Goal: Communication & Community: Answer question/provide support

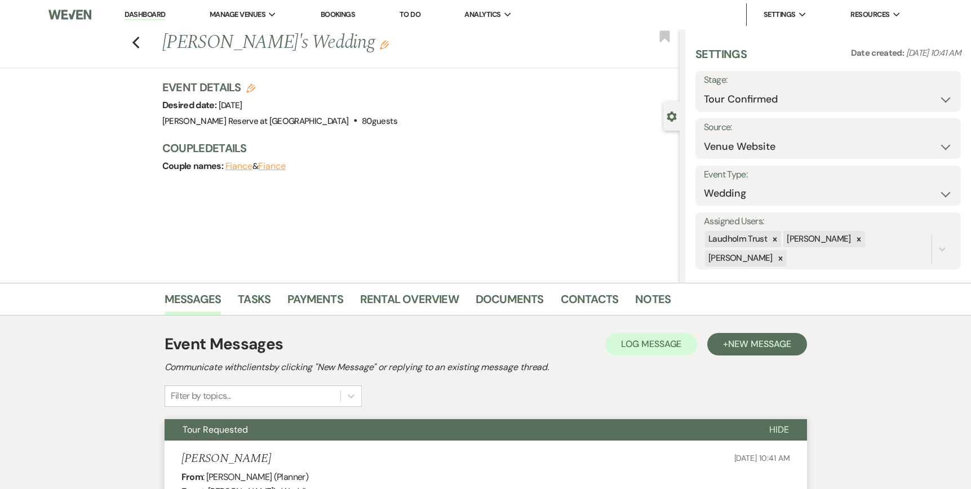
select select "4"
select select "5"
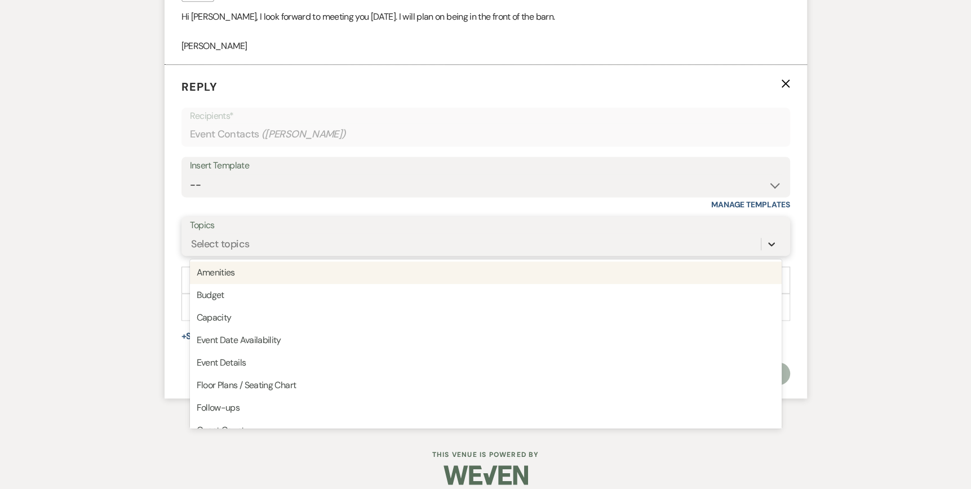
click at [775, 250] on icon at bounding box center [771, 243] width 11 height 11
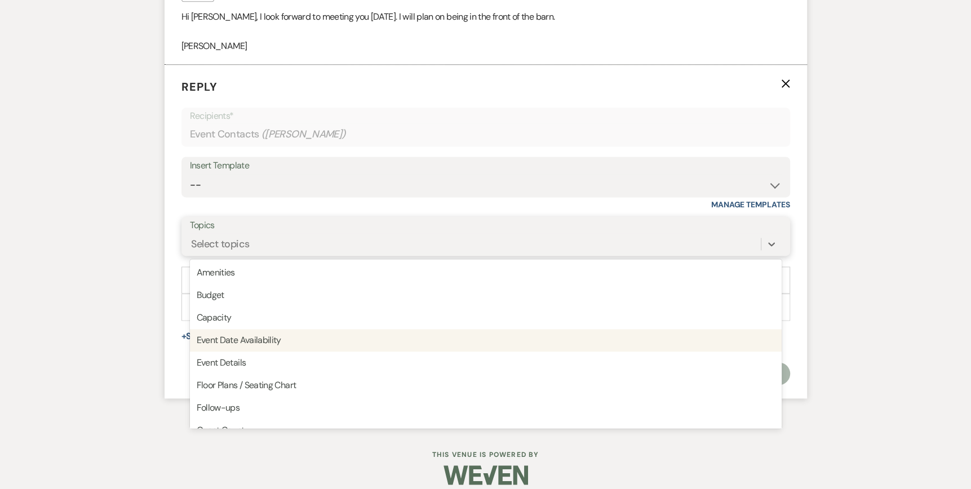
click at [287, 352] on div "Event Date Availability" at bounding box center [486, 340] width 592 height 23
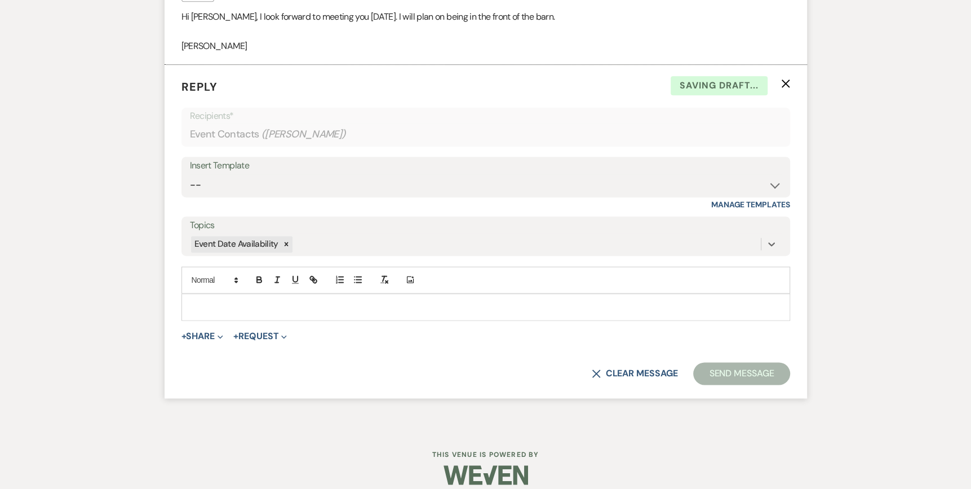
click at [200, 308] on div at bounding box center [485, 307] width 607 height 26
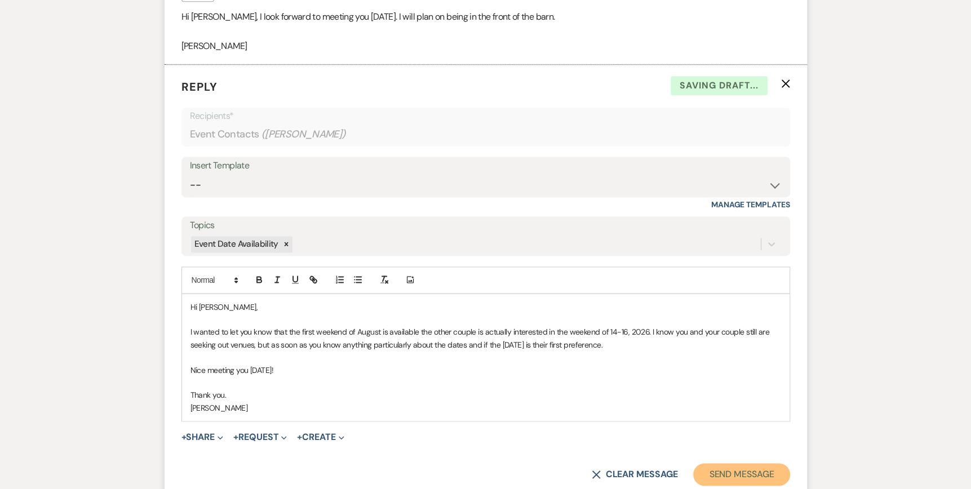
click at [730, 482] on button "Send Message" at bounding box center [741, 474] width 96 height 23
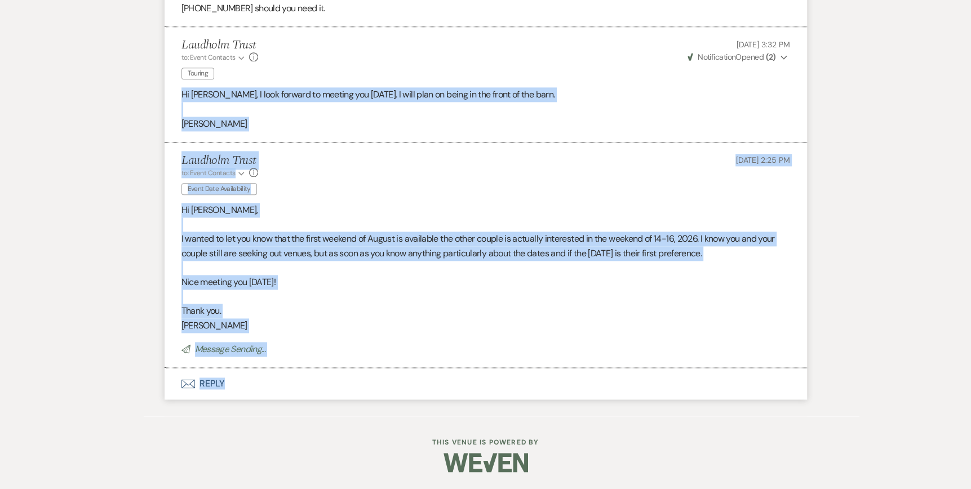
drag, startPoint x: 966, startPoint y: 410, endPoint x: 940, endPoint y: 75, distance: 335.7
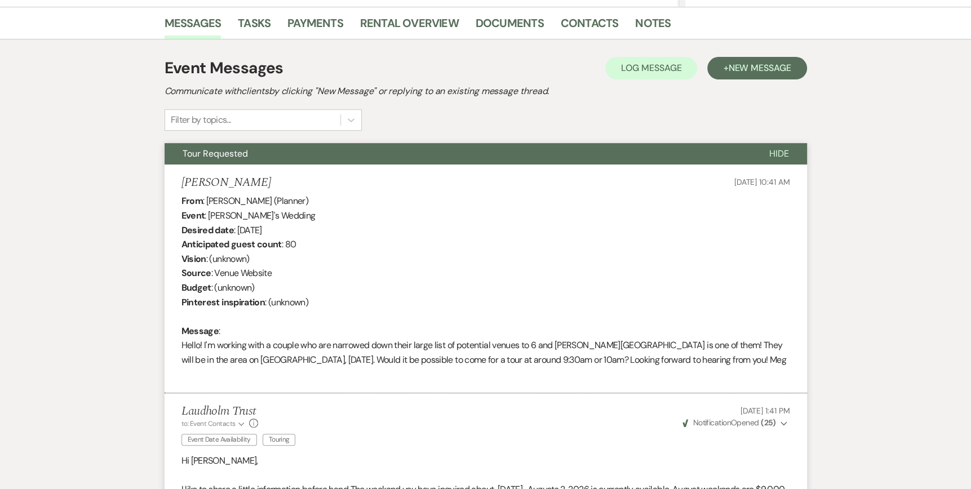
scroll to position [0, 0]
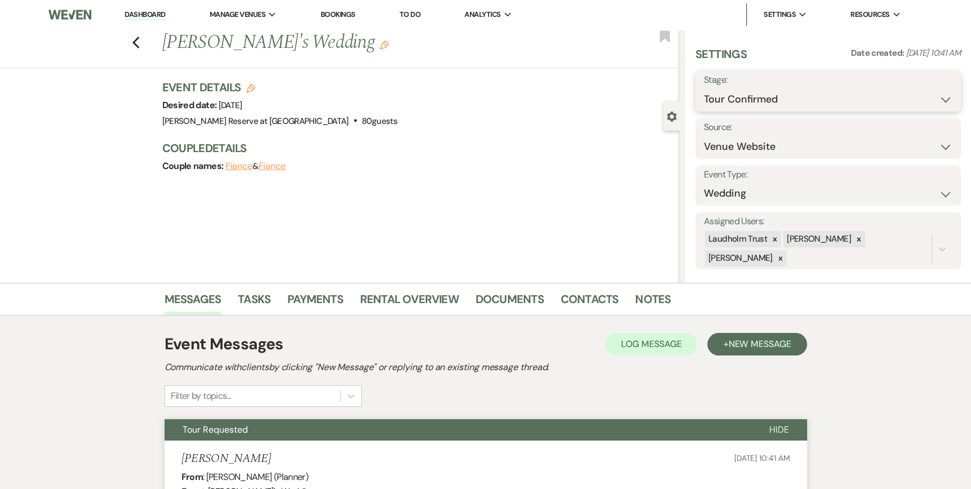
click at [934, 100] on select "Inquiry Follow Up Tour Requested Tour Confirmed Toured Proposal Sent Booked Lost" at bounding box center [828, 99] width 248 height 22
select select "5"
click at [704, 88] on select "Inquiry Follow Up Tour Requested Tour Confirmed Toured Proposal Sent Booked Lost" at bounding box center [828, 99] width 248 height 22
click at [937, 93] on button "Save" at bounding box center [932, 91] width 56 height 23
click at [144, 12] on link "Dashboard" at bounding box center [145, 15] width 41 height 11
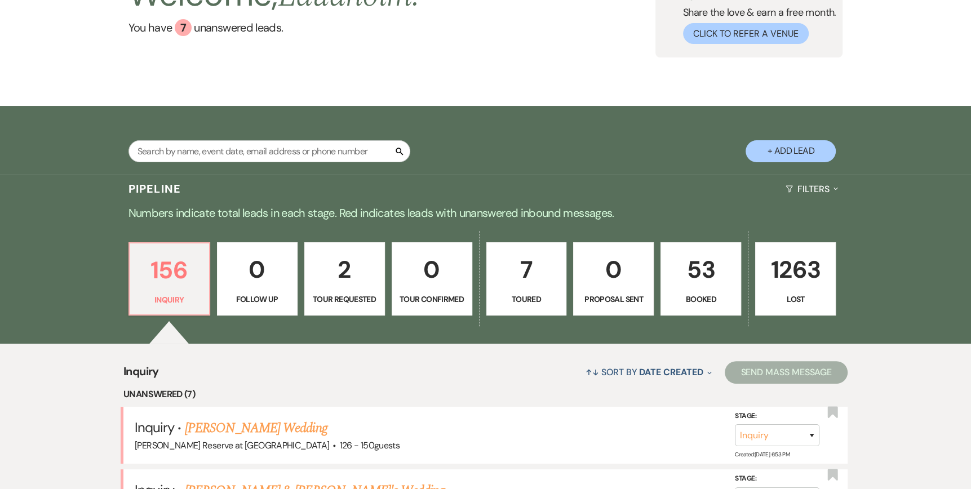
scroll to position [113, 0]
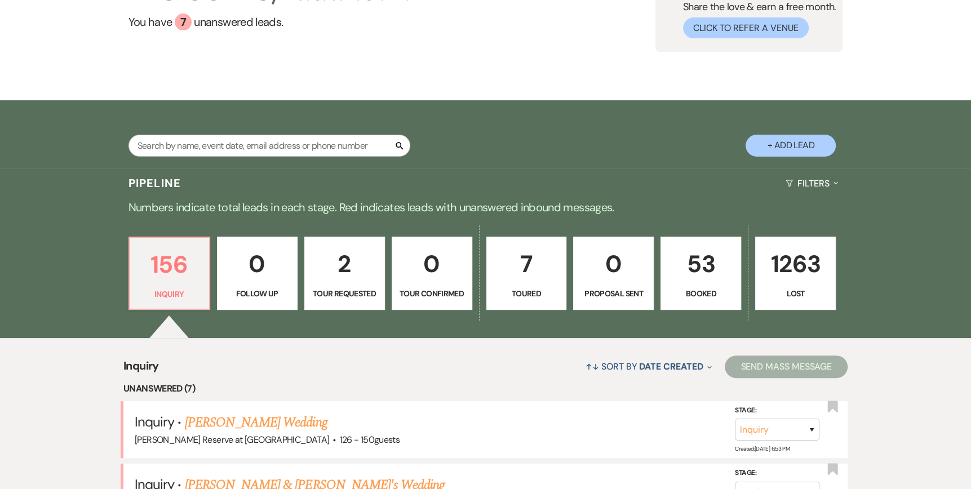
click at [535, 287] on p "Toured" at bounding box center [527, 293] width 66 height 12
select select "5"
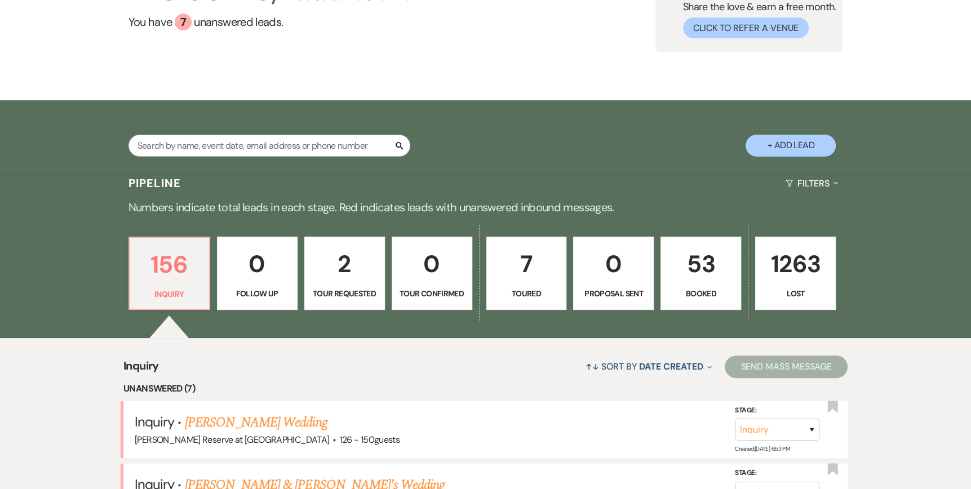
select select "5"
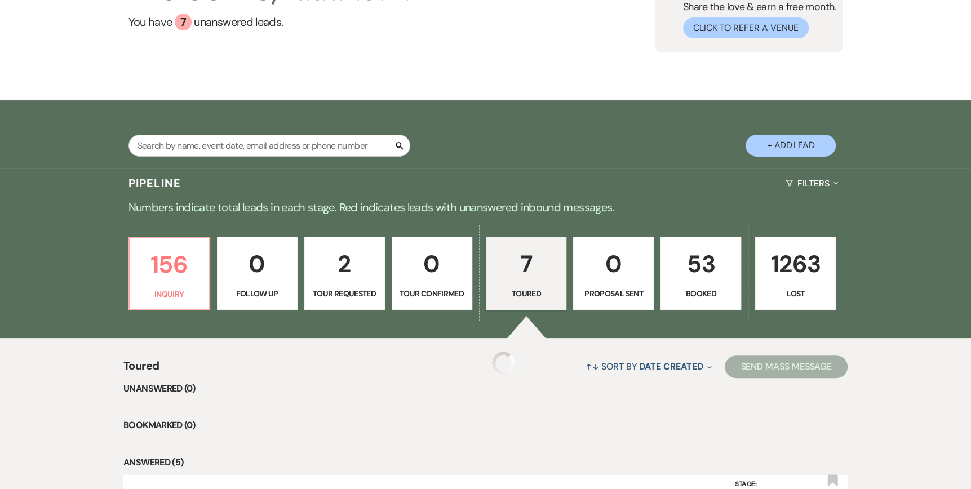
select select "5"
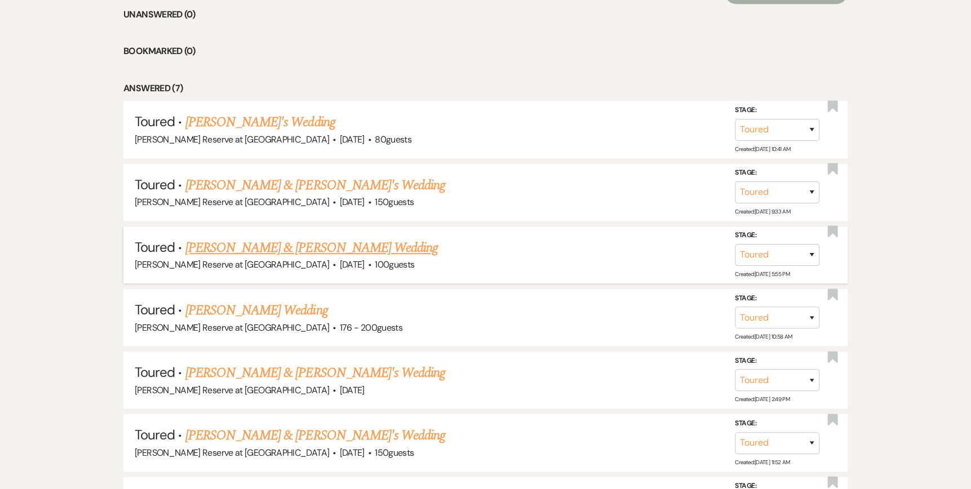
scroll to position [507, 0]
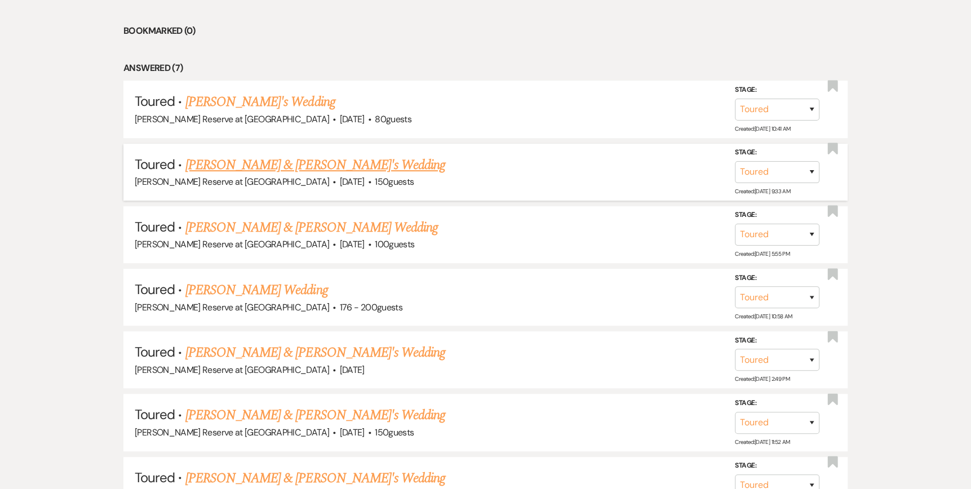
click at [241, 163] on link "[PERSON_NAME] & [PERSON_NAME]'s Wedding" at bounding box center [315, 165] width 260 height 20
select select "5"
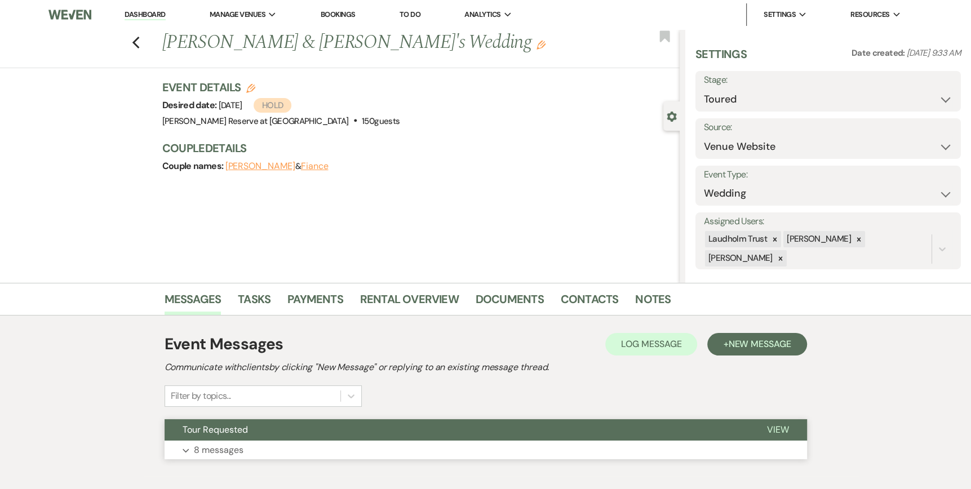
click at [775, 429] on span "View" at bounding box center [778, 430] width 22 height 12
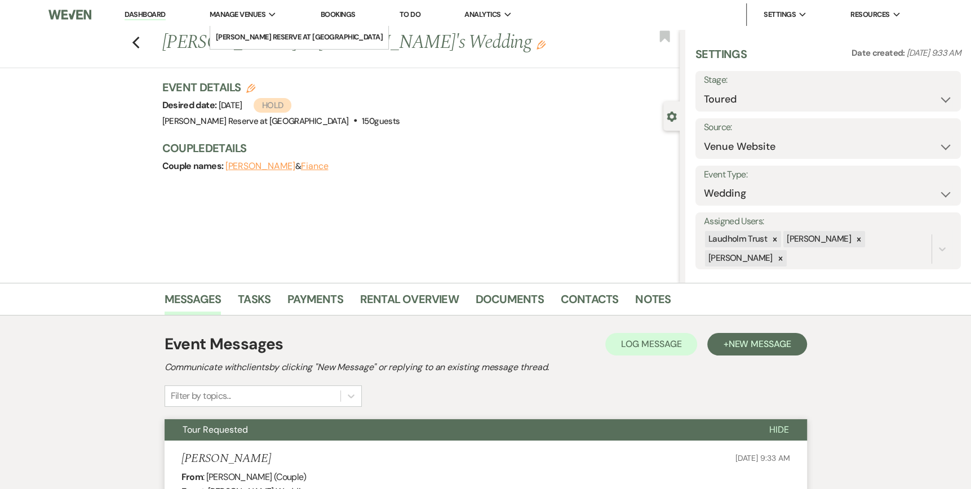
click at [256, 12] on span "Manage Venues" at bounding box center [238, 14] width 56 height 11
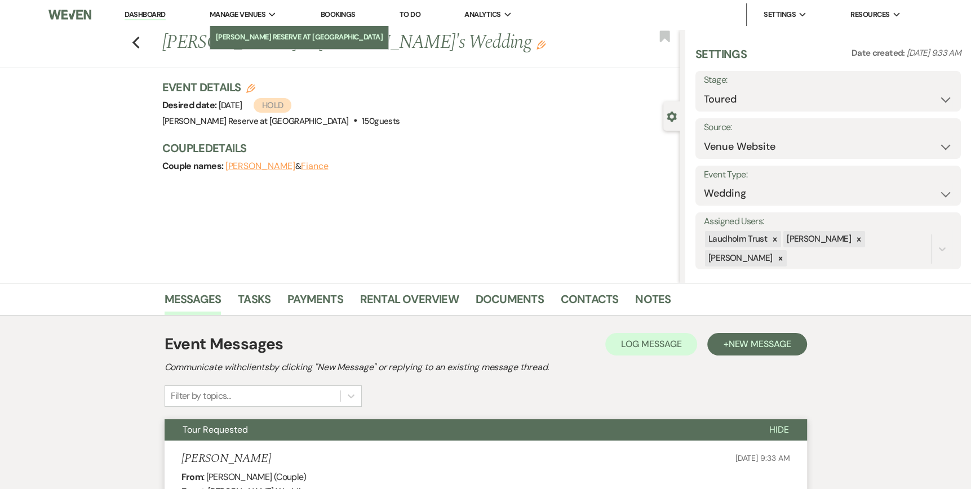
click at [252, 35] on li "[PERSON_NAME] Reserve at [GEOGRAPHIC_DATA]" at bounding box center [299, 37] width 167 height 11
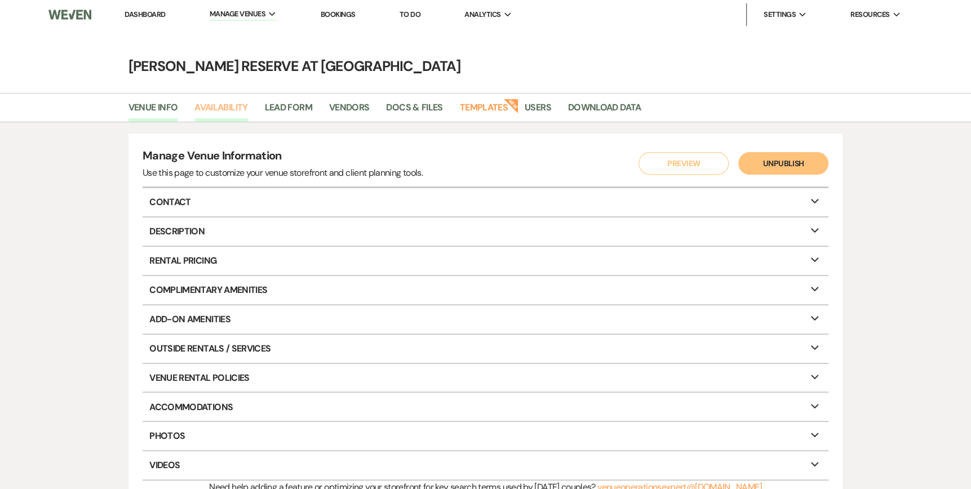
click at [229, 107] on link "Availability" at bounding box center [220, 110] width 53 height 21
select select "2"
select select "2026"
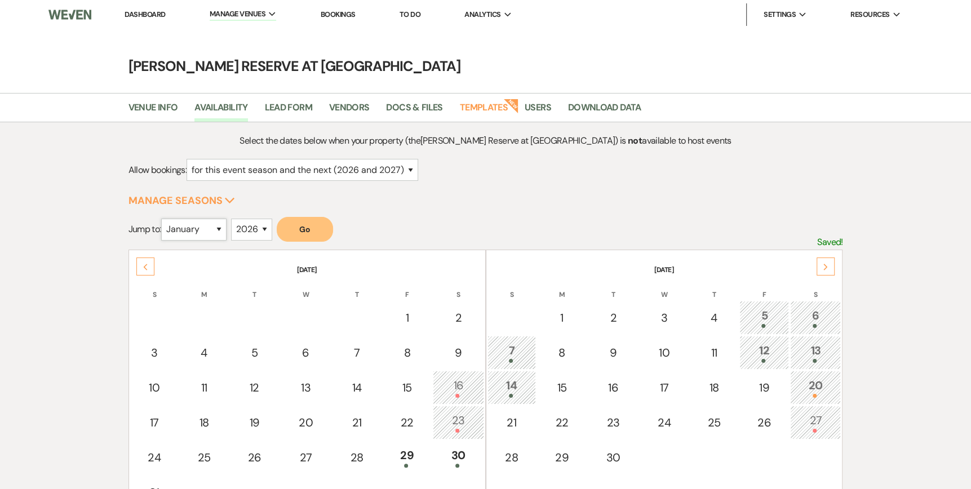
click at [221, 229] on select "January February March April May June July August September October November De…" at bounding box center [193, 230] width 65 height 22
select select "6"
click at [163, 219] on select "January February March April May June July August September October November De…" at bounding box center [193, 230] width 65 height 22
click at [309, 230] on button "Go" at bounding box center [305, 229] width 56 height 25
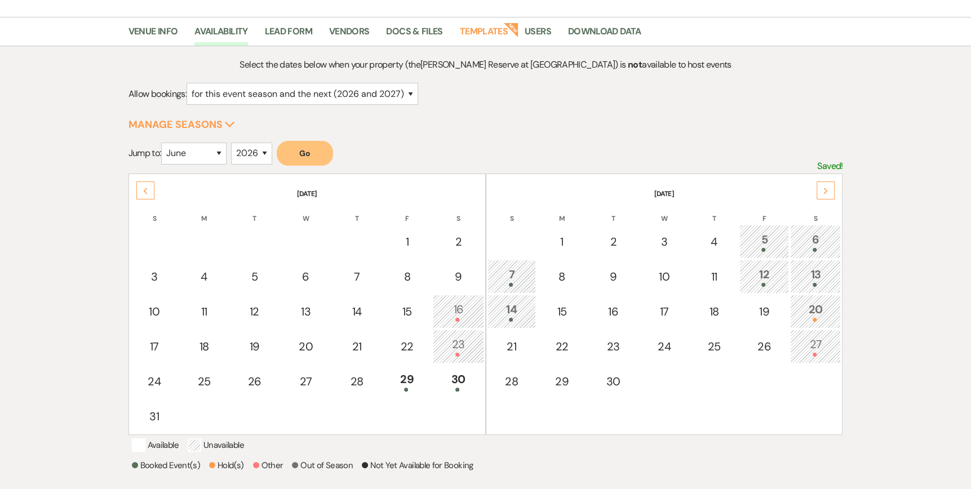
scroll to position [113, 0]
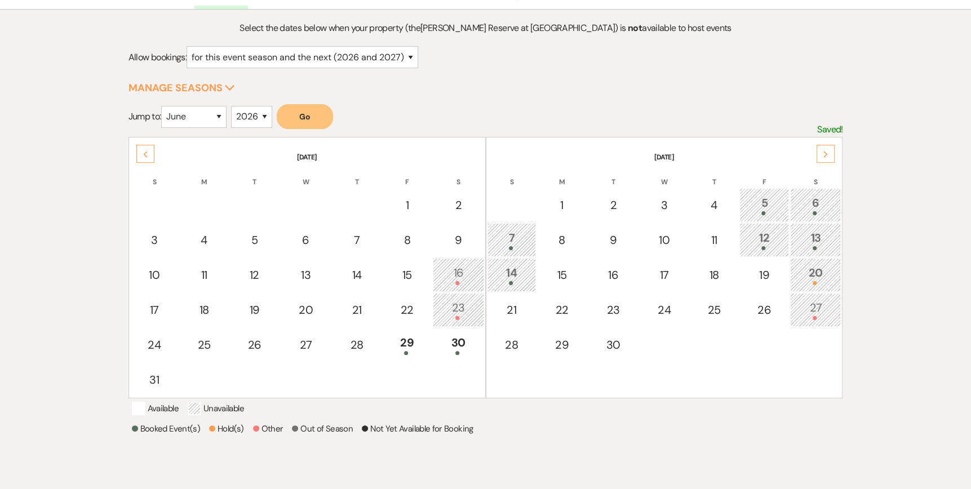
click at [815, 274] on div "20" at bounding box center [815, 274] width 38 height 21
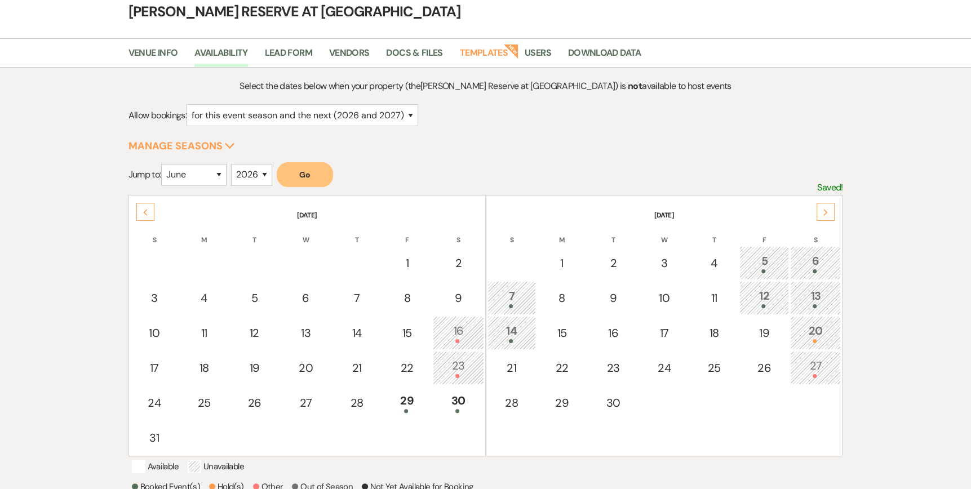
scroll to position [0, 0]
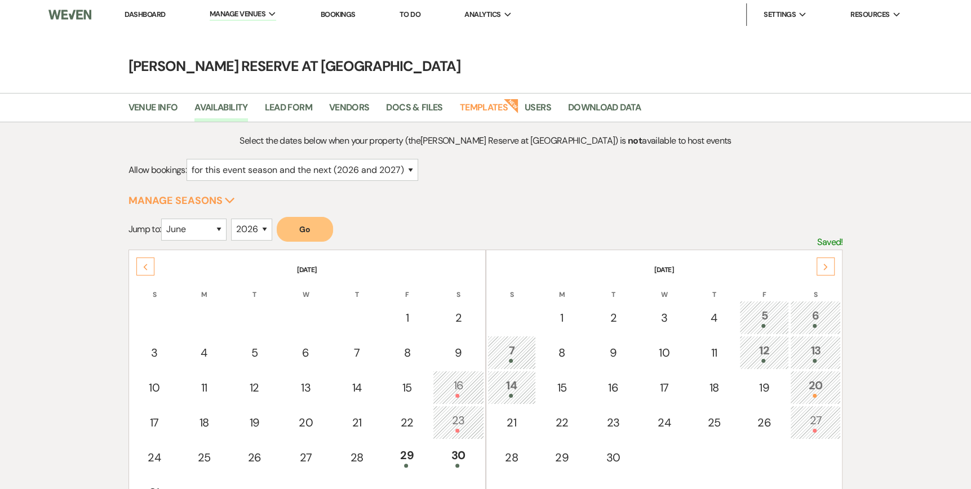
click at [139, 20] on li "Dashboard" at bounding box center [145, 14] width 52 height 23
click at [137, 14] on link "Dashboard" at bounding box center [145, 15] width 41 height 10
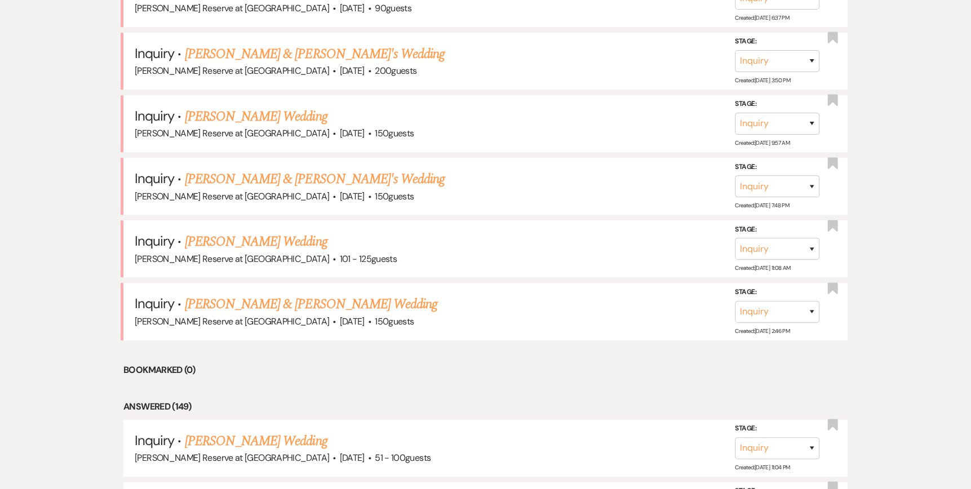
scroll to position [732, 0]
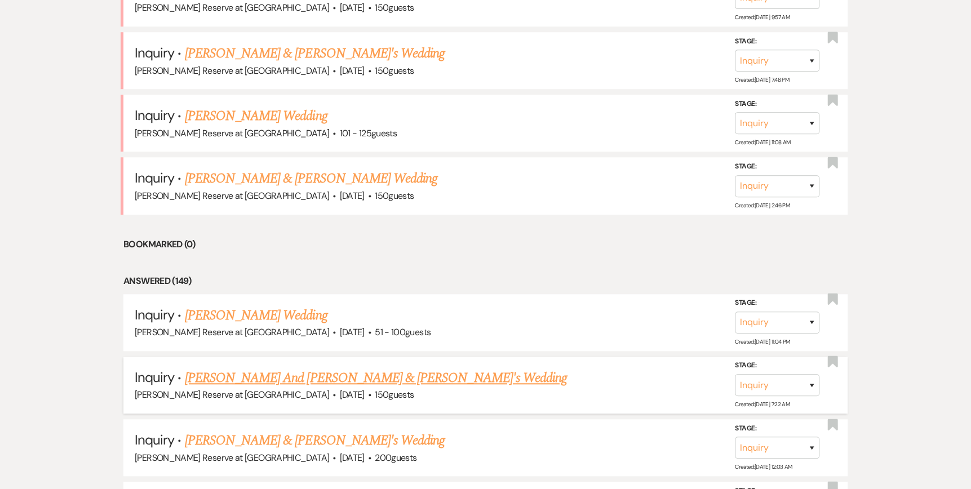
click at [263, 375] on link "[PERSON_NAME] And [PERSON_NAME] & [PERSON_NAME]'s Wedding" at bounding box center [376, 378] width 382 height 20
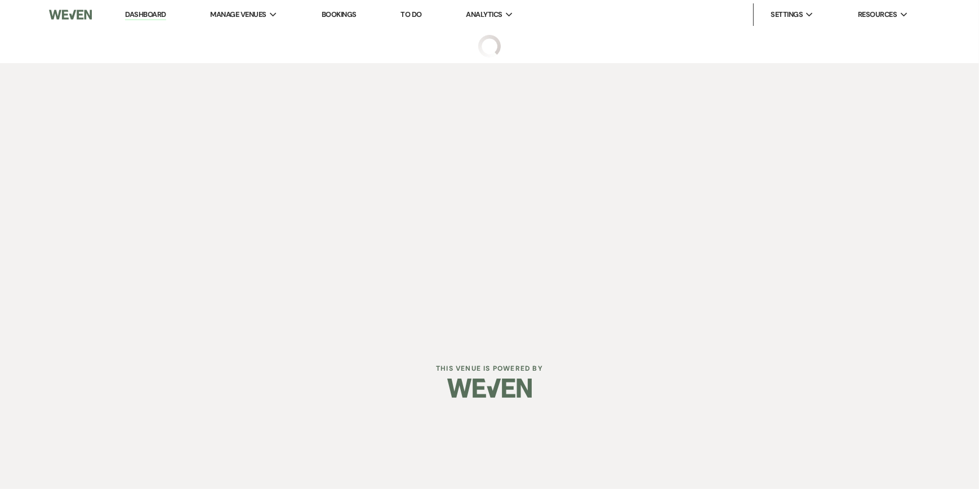
select select "5"
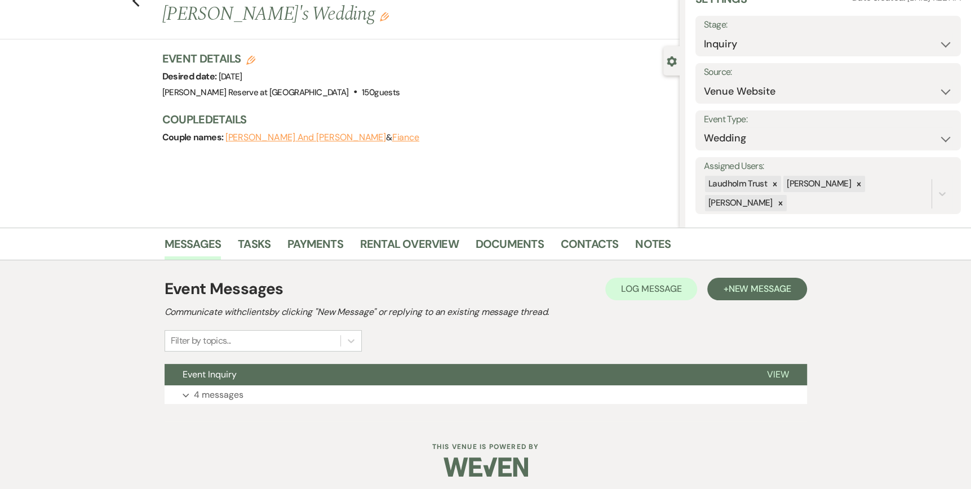
scroll to position [59, 0]
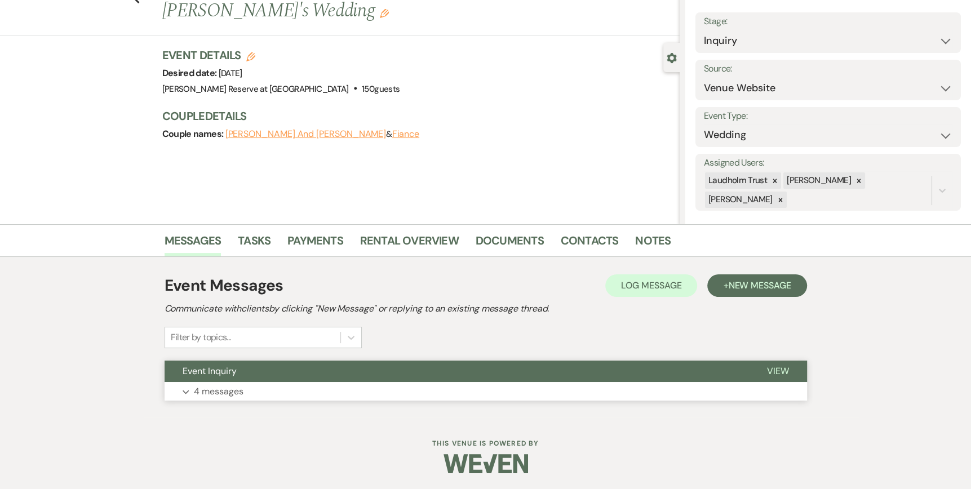
click at [776, 369] on span "View" at bounding box center [778, 371] width 22 height 12
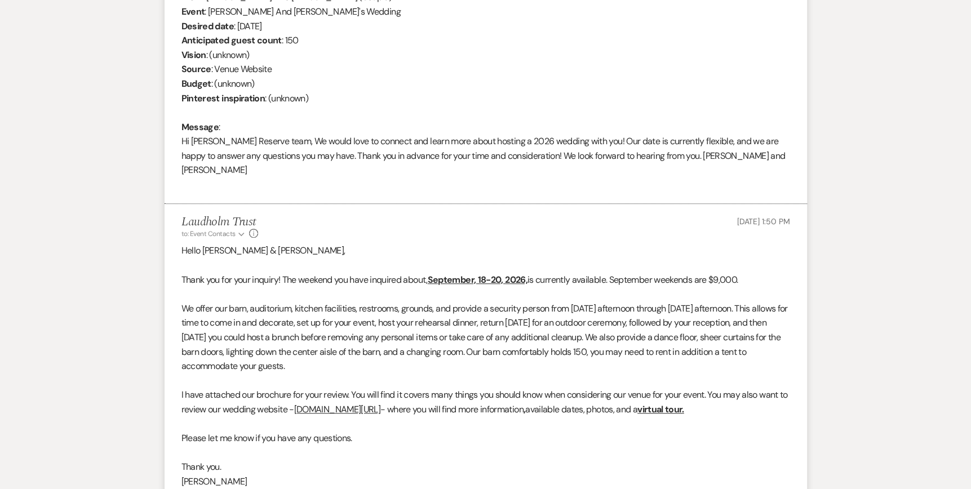
scroll to position [566, 0]
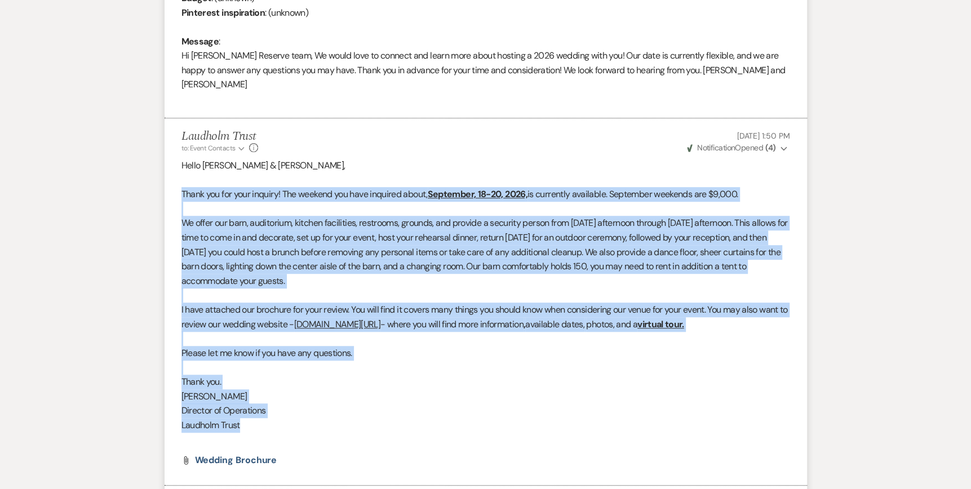
drag, startPoint x: 183, startPoint y: 179, endPoint x: 706, endPoint y: 405, distance: 569.3
click at [706, 405] on div "Hello [PERSON_NAME] & [PERSON_NAME], Thank you for your inquiry! The weekend yo…" at bounding box center [485, 302] width 608 height 288
copy div "Lorem ips dol sita consect! Adi elitsed doe temp incididu utlab, Etdolorem, 75-…"
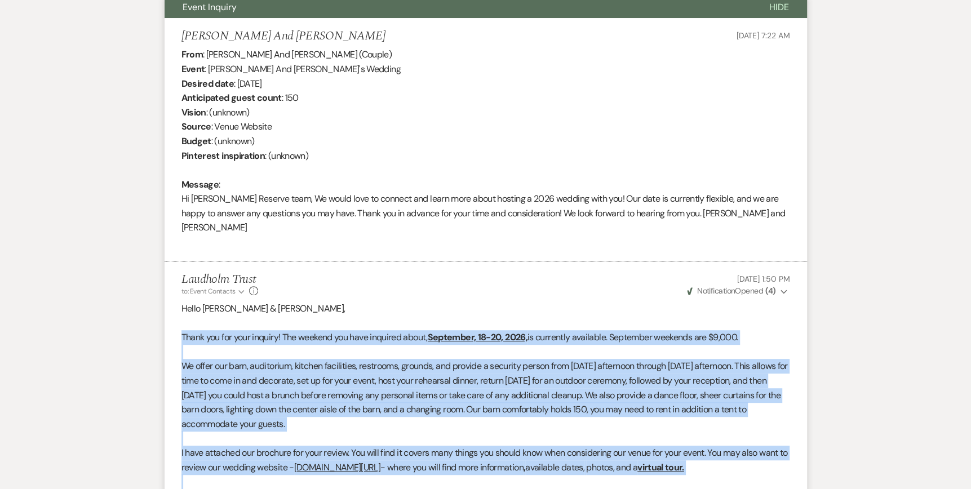
scroll to position [0, 0]
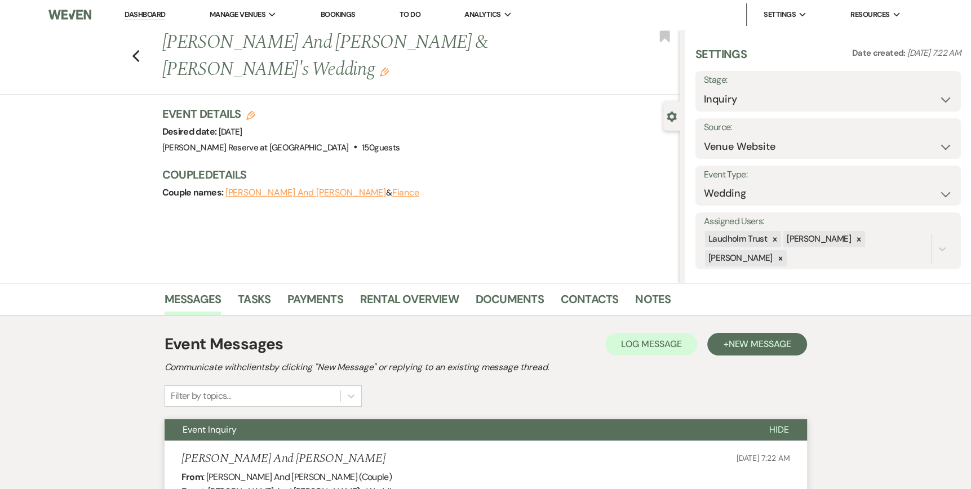
click at [135, 16] on link "Dashboard" at bounding box center [145, 15] width 41 height 11
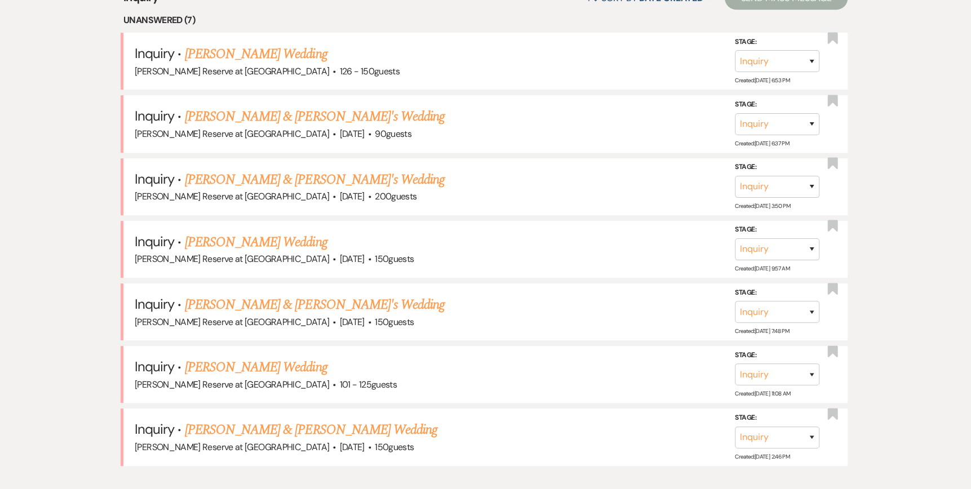
scroll to position [620, 0]
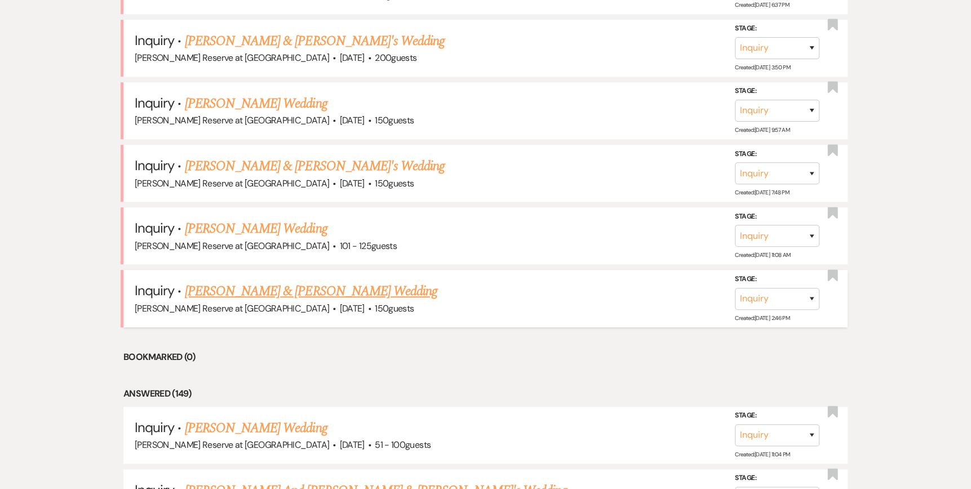
click at [249, 290] on link "[PERSON_NAME] & [PERSON_NAME] Wedding" at bounding box center [311, 291] width 252 height 20
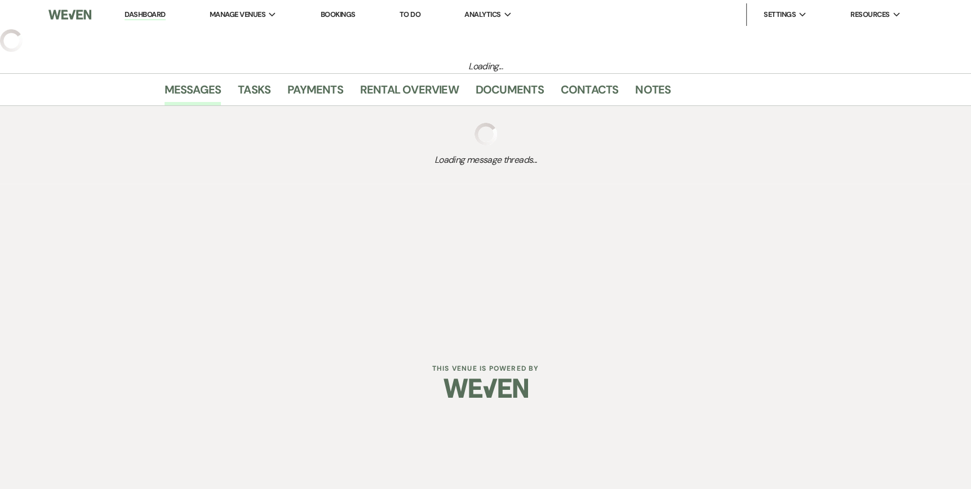
select select "1"
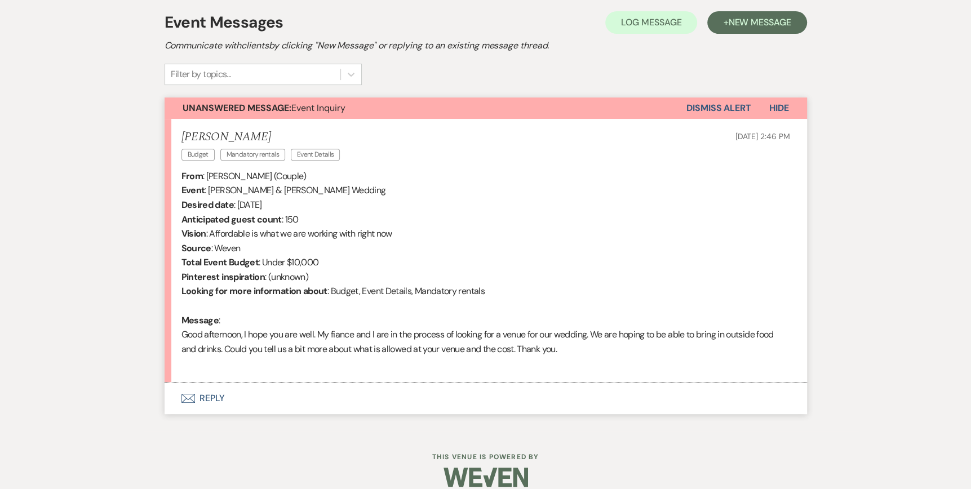
scroll to position [335, 0]
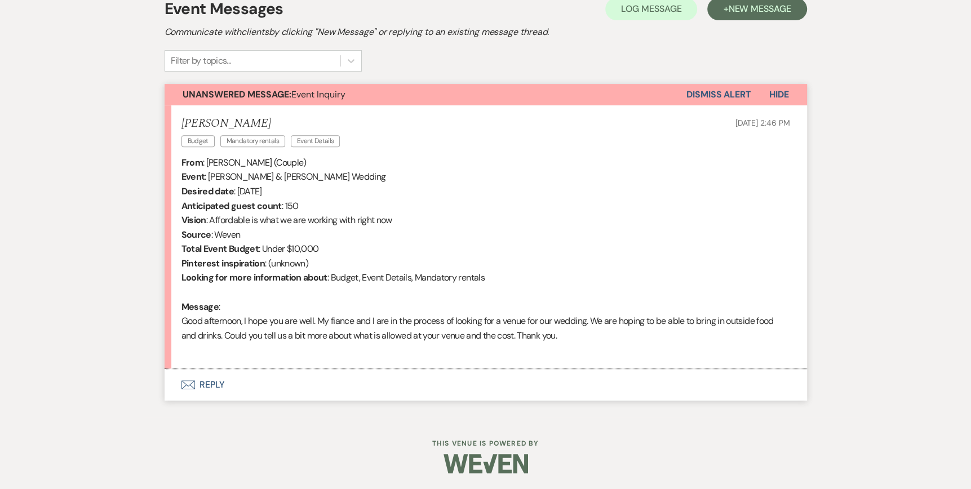
click at [189, 386] on icon "Envelope" at bounding box center [188, 384] width 14 height 9
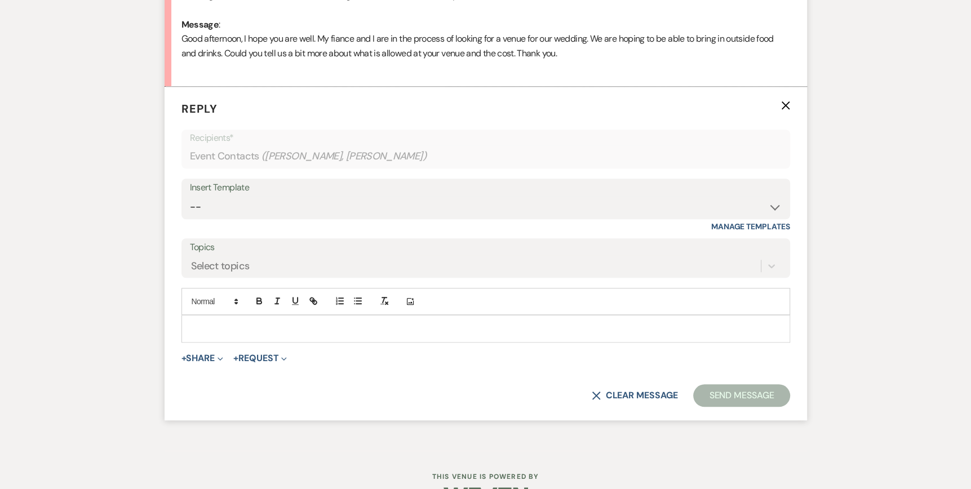
scroll to position [625, 0]
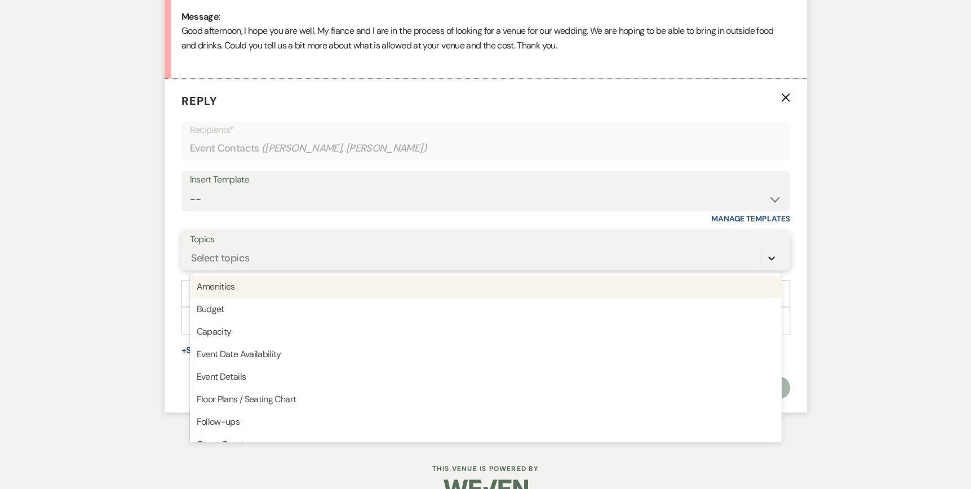
click at [771, 260] on icon at bounding box center [771, 257] width 11 height 11
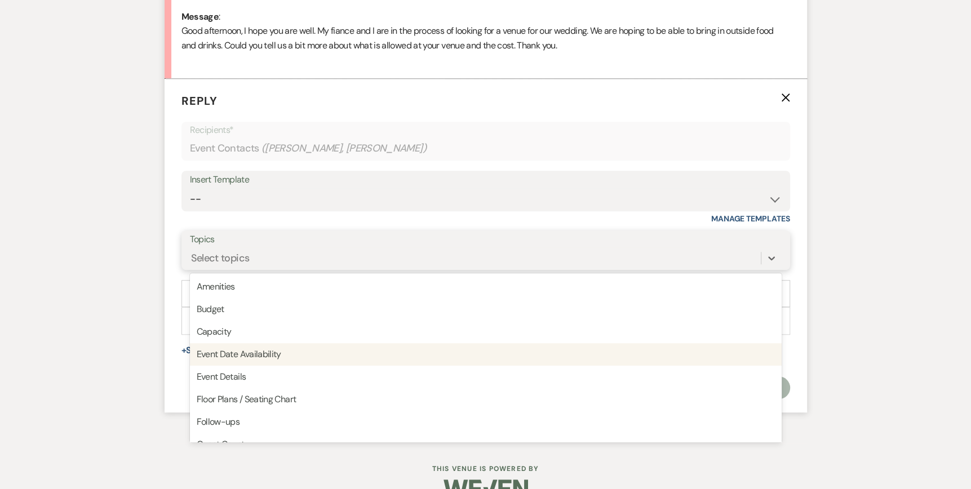
click at [278, 359] on div "Event Date Availability" at bounding box center [486, 354] width 592 height 23
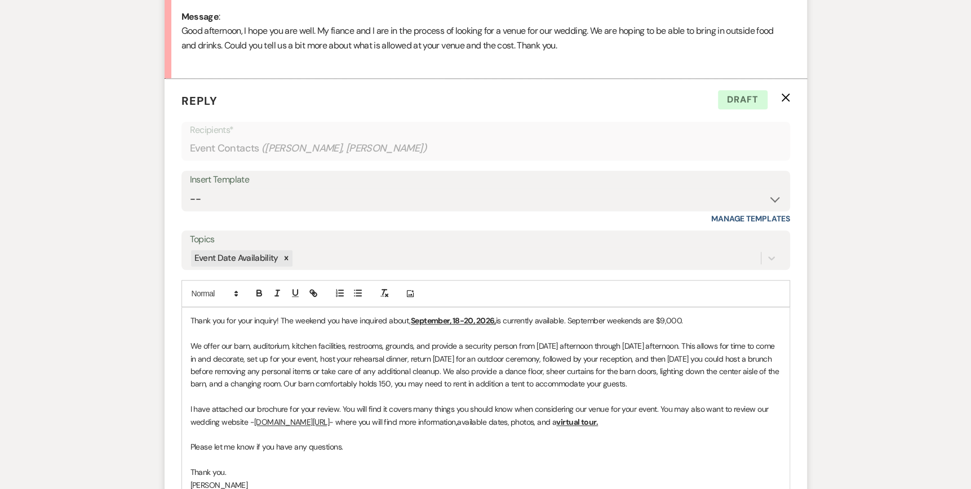
click at [190, 317] on span "Thank you for your inquiry! The weekend you have inquired about," at bounding box center [300, 320] width 220 height 10
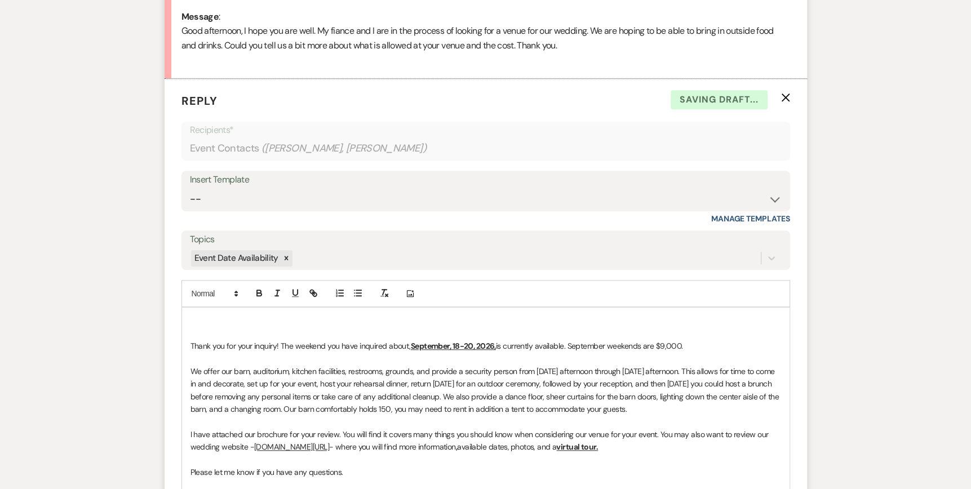
drag, startPoint x: 192, startPoint y: 317, endPoint x: 201, endPoint y: 316, distance: 9.0
click at [193, 317] on p at bounding box center [485, 320] width 590 height 12
drag, startPoint x: 495, startPoint y: 344, endPoint x: 409, endPoint y: 346, distance: 85.7
click at [409, 346] on p "Thank you for your inquiry! The weekend you have inquired about, September, 18-…" at bounding box center [485, 346] width 590 height 12
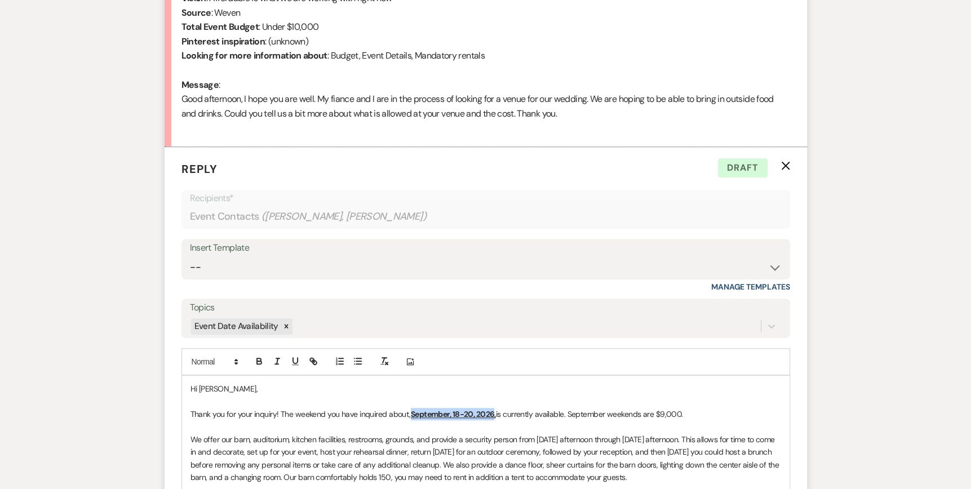
scroll to position [558, 0]
drag, startPoint x: 410, startPoint y: 411, endPoint x: 487, endPoint y: 417, distance: 77.4
click at [487, 417] on p "Thank you for your inquiry! The weekend you have inquired about, [DATE]-[DATE] …" at bounding box center [485, 413] width 590 height 12
drag, startPoint x: 294, startPoint y: 357, endPoint x: 262, endPoint y: 369, distance: 33.7
click at [294, 357] on icon "button" at bounding box center [295, 360] width 10 height 10
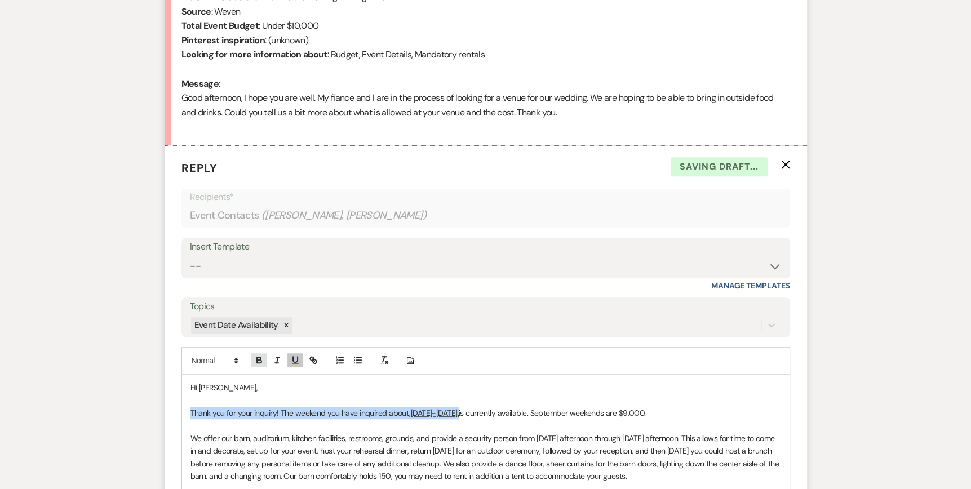
click at [257, 361] on icon "button" at bounding box center [259, 361] width 5 height 3
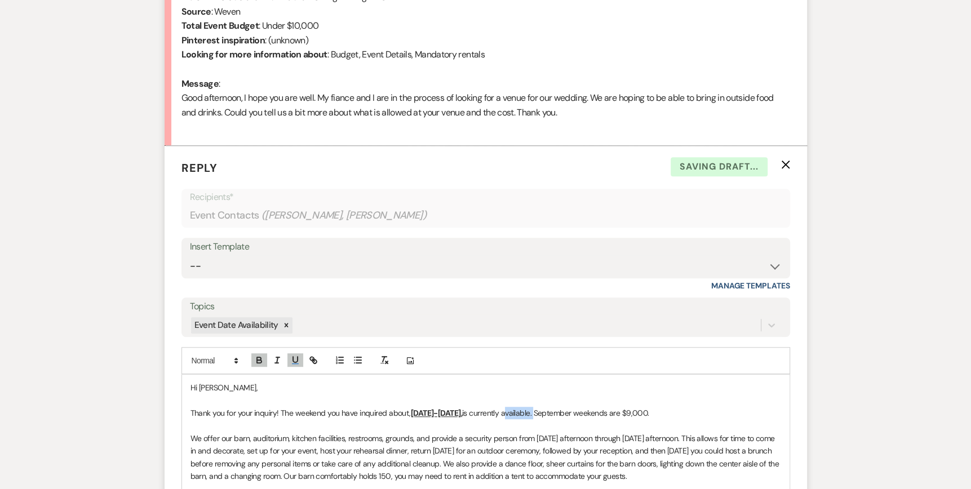
drag, startPoint x: 563, startPoint y: 412, endPoint x: 534, endPoint y: 411, distance: 29.9
click at [534, 411] on span "is currently available. September weekends are $9,000." at bounding box center [555, 413] width 187 height 10
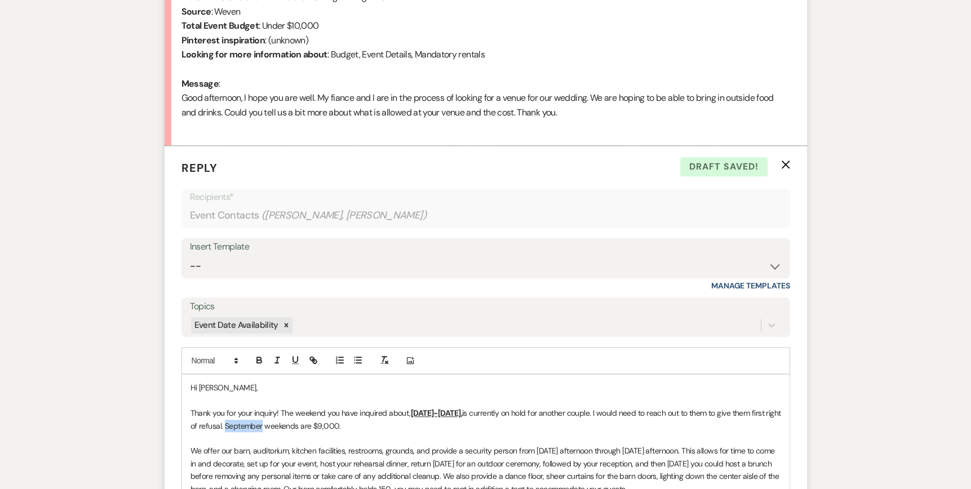
drag, startPoint x: 311, startPoint y: 424, endPoint x: 274, endPoint y: 425, distance: 37.2
click at [274, 425] on span "is currently on hold for another couple. I would need to reach out to them to g…" at bounding box center [486, 419] width 592 height 23
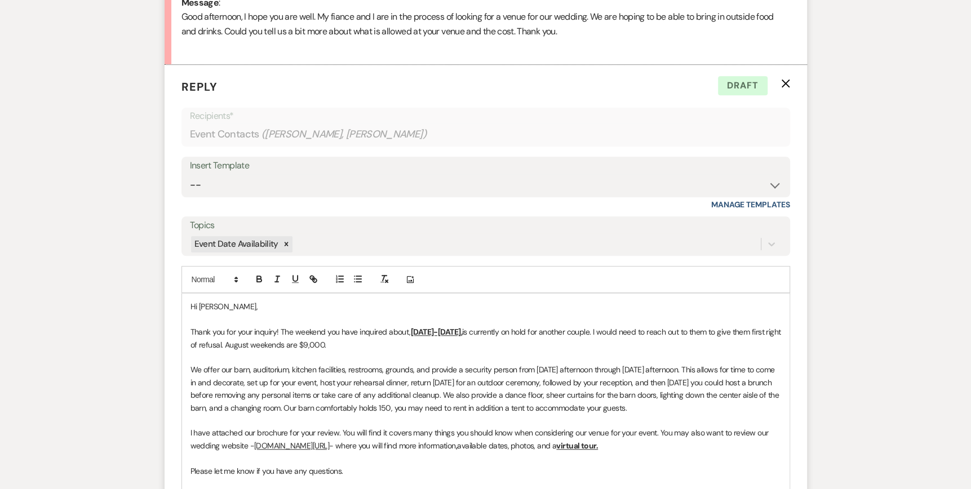
scroll to position [784, 0]
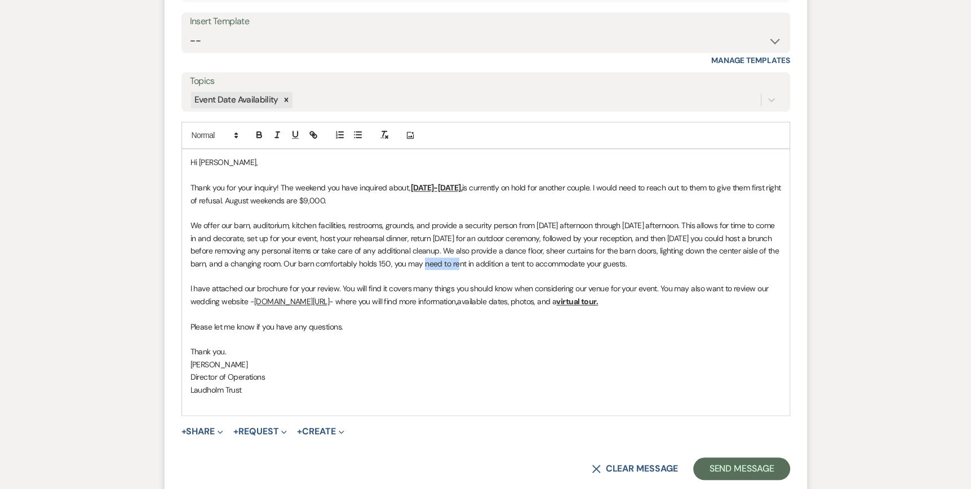
drag, startPoint x: 412, startPoint y: 261, endPoint x: 450, endPoint y: 261, distance: 37.2
click at [450, 261] on p "We offer our barn, auditorium, kitchen facilities, restrooms, grounds, and prov…" at bounding box center [485, 244] width 590 height 51
drag, startPoint x: 676, startPoint y: 260, endPoint x: 306, endPoint y: 257, distance: 369.0
click at [306, 257] on p "We offer our barn, auditorium, kitchen facilities, restrooms, grounds, and prov…" at bounding box center [485, 244] width 590 height 51
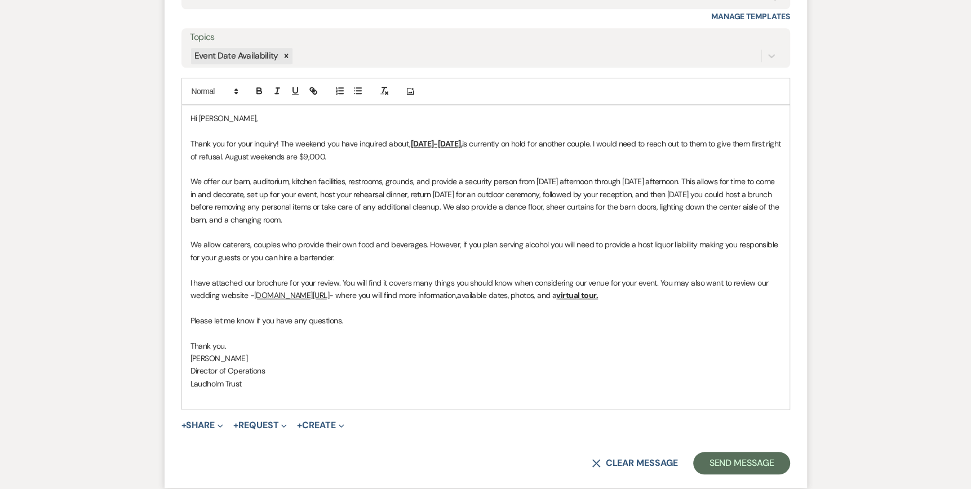
scroll to position [840, 0]
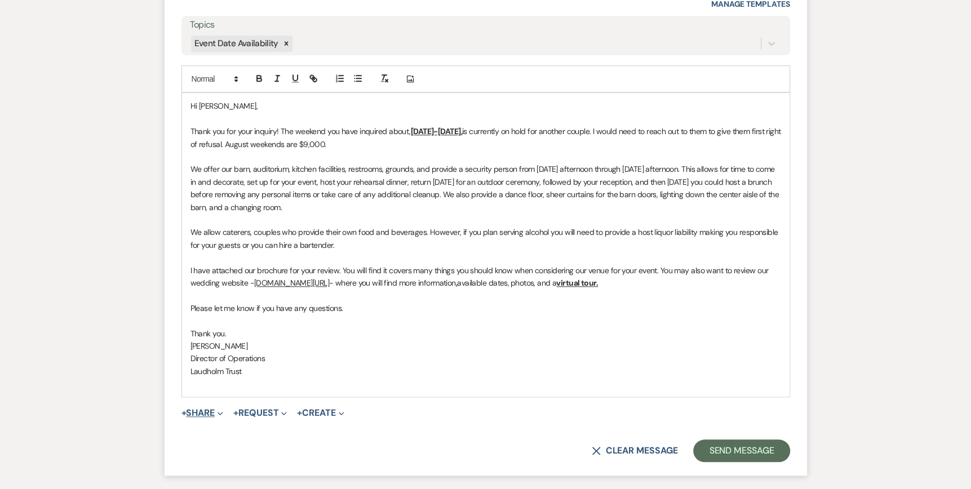
click at [223, 408] on span "Expand" at bounding box center [219, 413] width 8 height 12
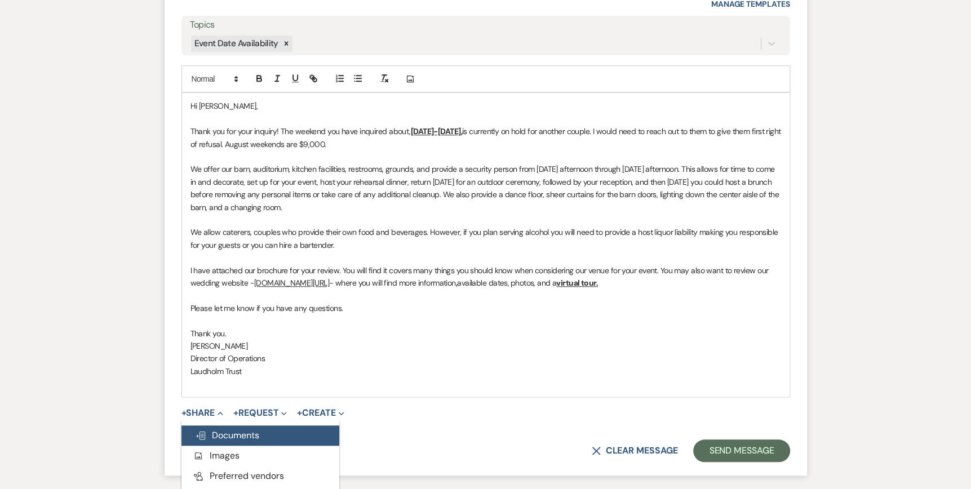
click at [215, 435] on span "Doc Upload Documents" at bounding box center [227, 435] width 64 height 12
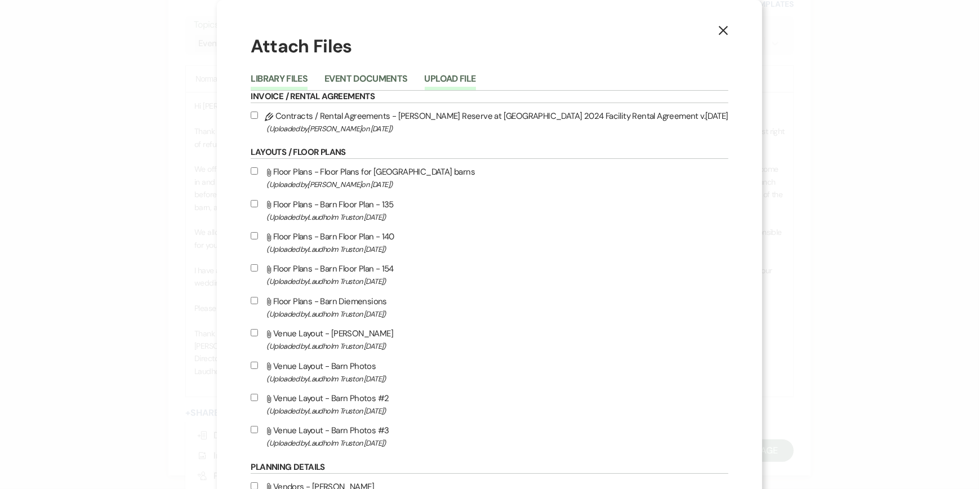
click at [476, 75] on button "Upload File" at bounding box center [450, 82] width 51 height 16
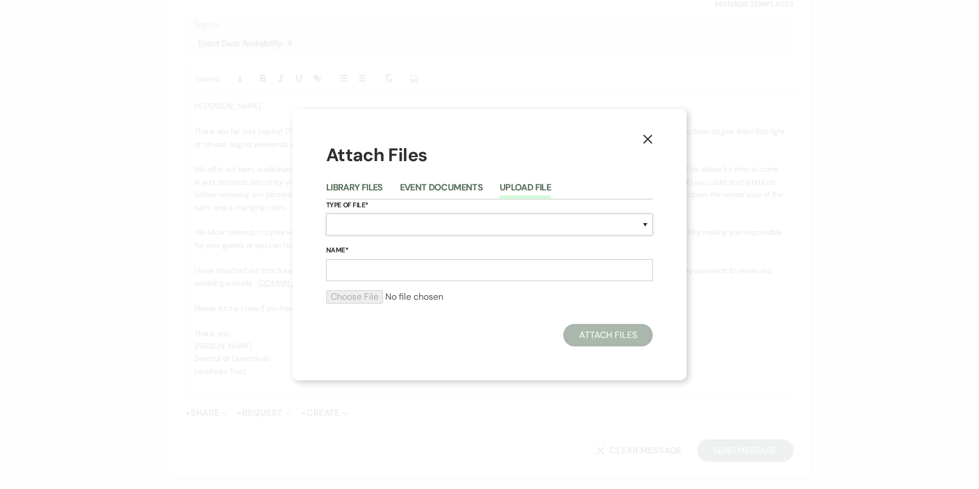
click at [333, 219] on select "Special Event Insurance Vendor Certificate of Insurance Contracts / Rental Agre…" at bounding box center [489, 225] width 327 height 22
select select "43"
click at [326, 214] on select "Special Event Insurance Vendor Certificate of Insurance Contracts / Rental Agre…" at bounding box center [489, 225] width 327 height 22
click at [346, 266] on input "Name*" at bounding box center [489, 270] width 327 height 22
type input "Wedding Brochure"
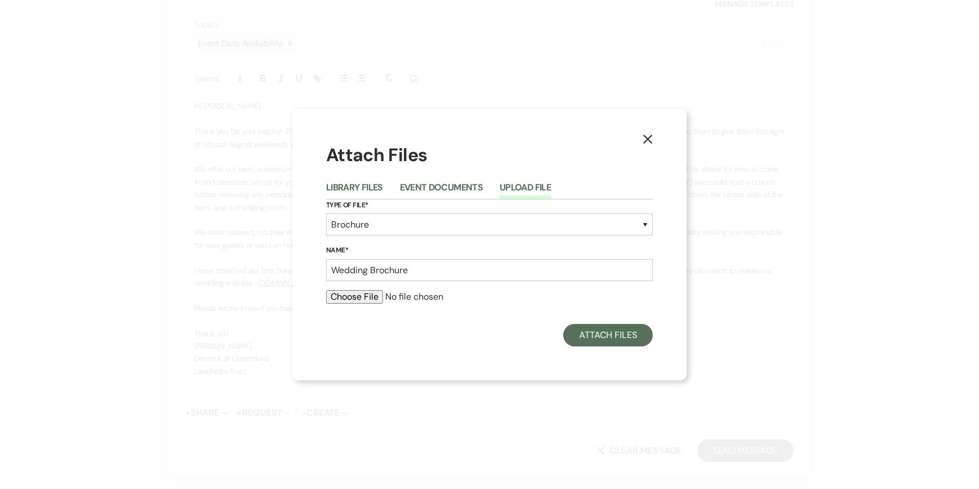
click at [359, 297] on input "file" at bounding box center [489, 297] width 327 height 14
type input "C:\fakepath\Wedding Brochure 2025.pdf"
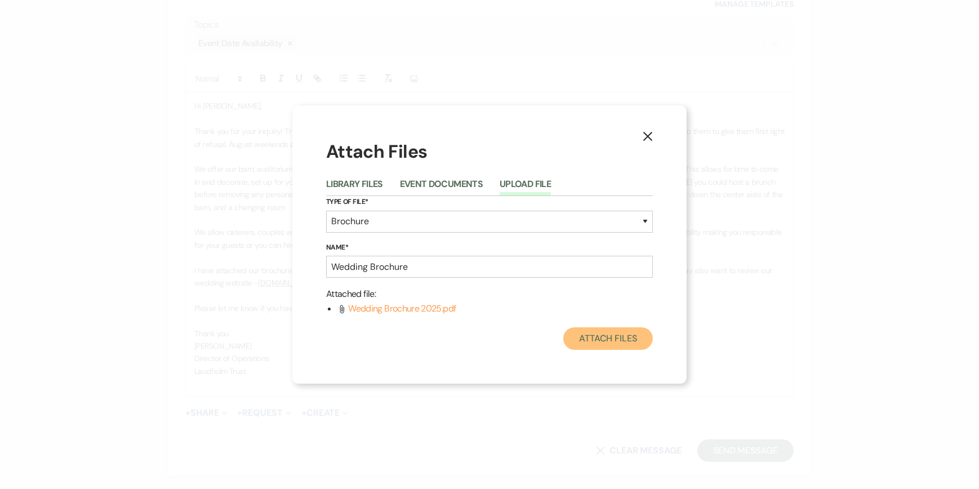
click at [611, 341] on button "Attach Files" at bounding box center [608, 338] width 90 height 23
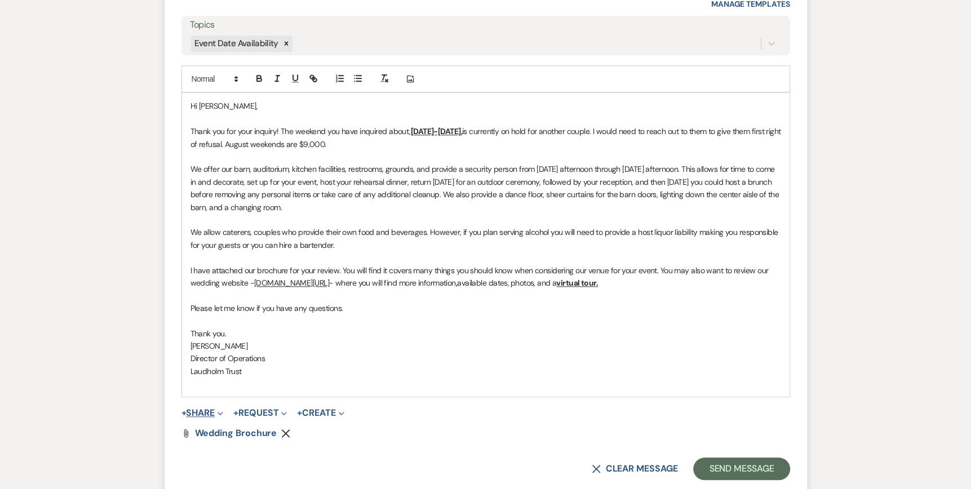
click at [216, 412] on button "+ Share Expand" at bounding box center [202, 412] width 42 height 9
click at [221, 431] on span "Doc Upload Documents" at bounding box center [227, 435] width 64 height 12
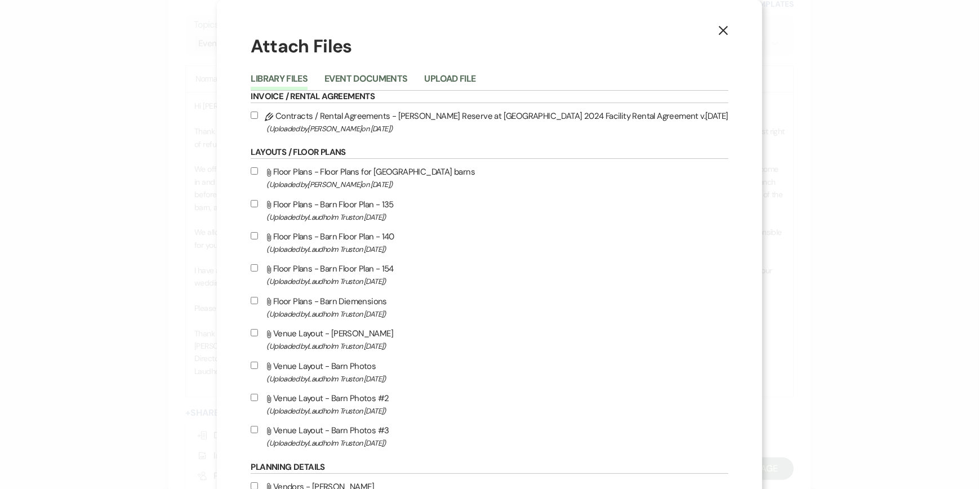
click at [476, 76] on button "Upload File" at bounding box center [450, 82] width 51 height 16
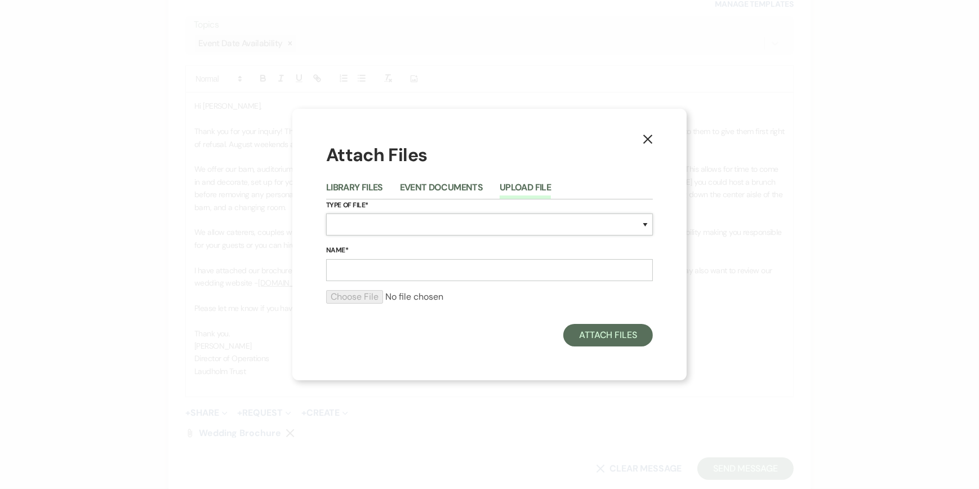
click at [336, 225] on select "Special Event Insurance Vendor Certificate of Insurance Contracts / Rental Agre…" at bounding box center [489, 225] width 327 height 22
select select "47"
click at [326, 214] on select "Special Event Insurance Vendor Certificate of Insurance Contracts / Rental Agre…" at bounding box center [489, 225] width 327 height 22
click at [348, 267] on input "Name*" at bounding box center [489, 270] width 327 height 22
type input "Recommended Vendors"
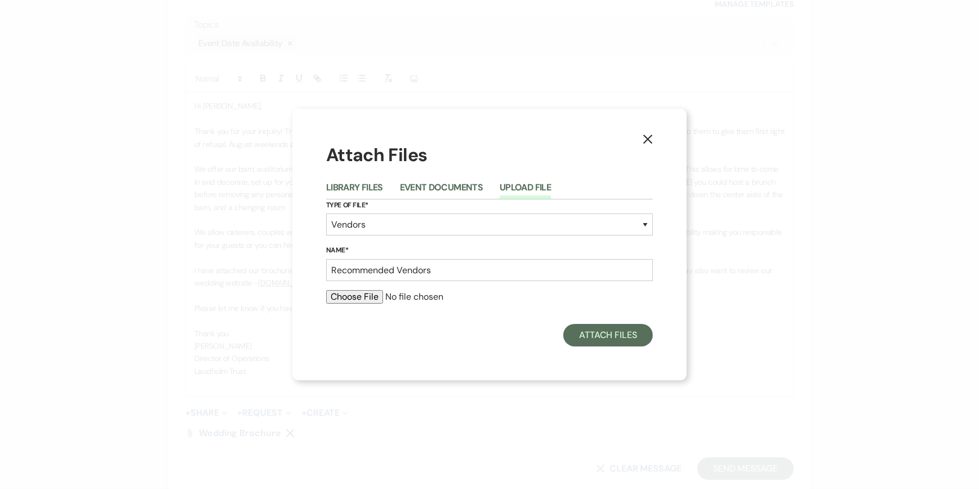
click at [341, 298] on input "file" at bounding box center [489, 297] width 327 height 14
type input "C:\fakepath\[PERSON_NAME] Reserve Recommended Vendor List 2025.pdf"
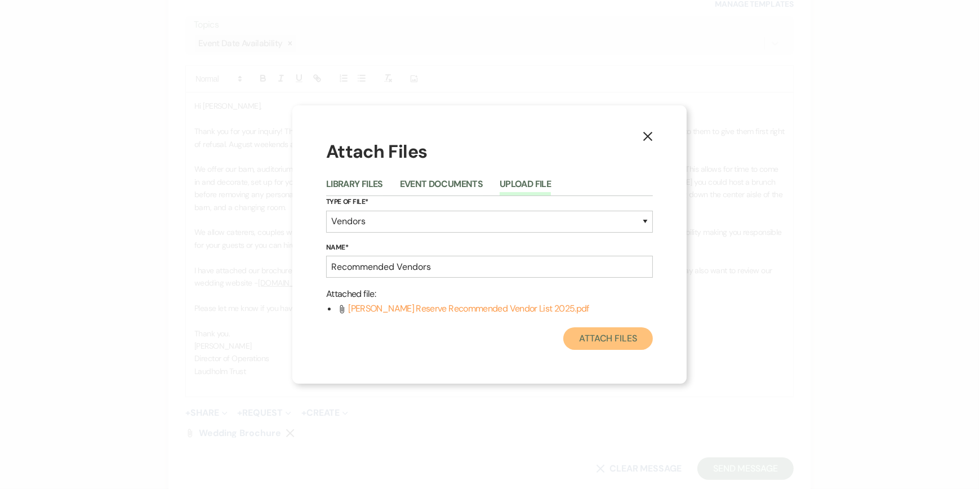
click at [605, 337] on button "Attach Files" at bounding box center [608, 338] width 90 height 23
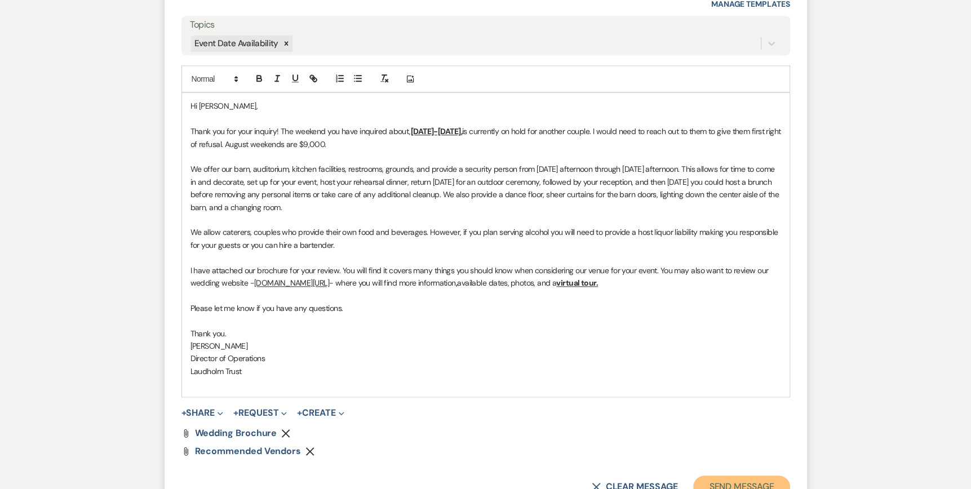
drag, startPoint x: 746, startPoint y: 481, endPoint x: 732, endPoint y: 473, distance: 16.1
click at [746, 481] on button "Send Message" at bounding box center [741, 486] width 96 height 23
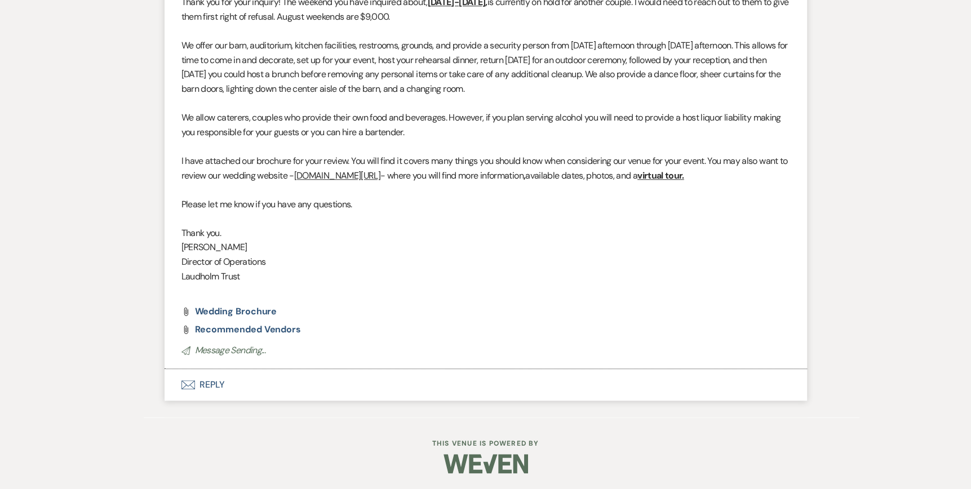
scroll to position [0, 0]
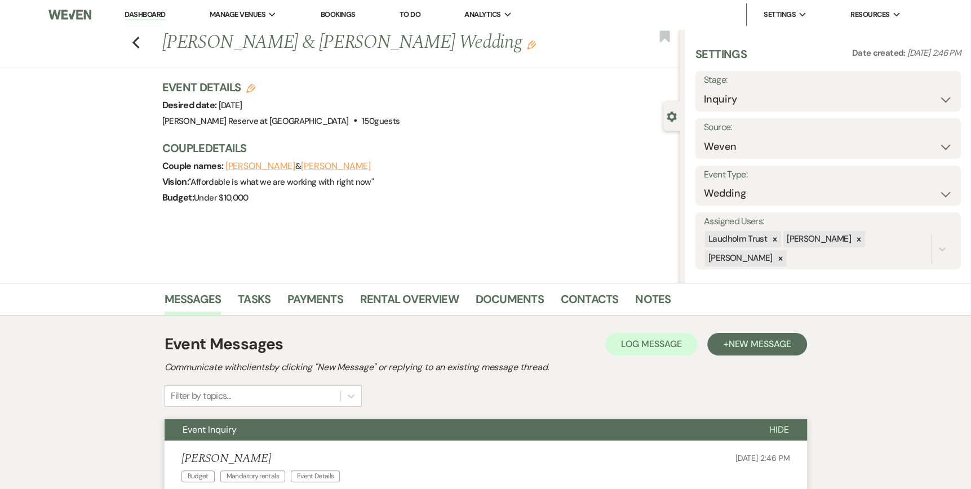
click at [134, 15] on link "Dashboard" at bounding box center [145, 15] width 41 height 11
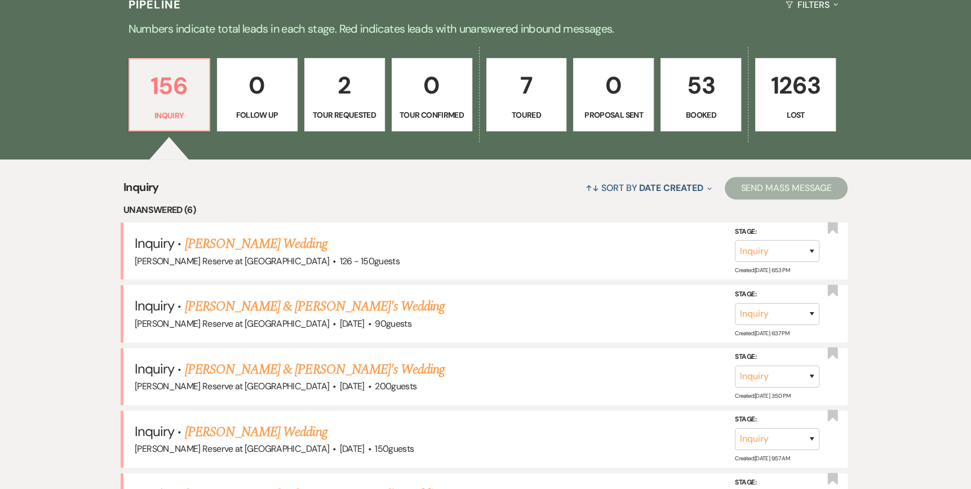
scroll to position [451, 0]
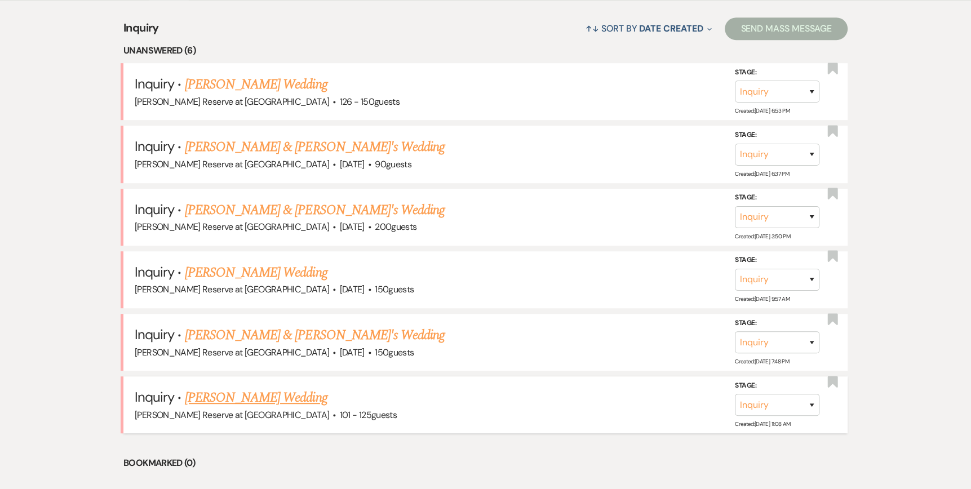
click at [234, 394] on link "[PERSON_NAME] Wedding" at bounding box center [256, 398] width 143 height 20
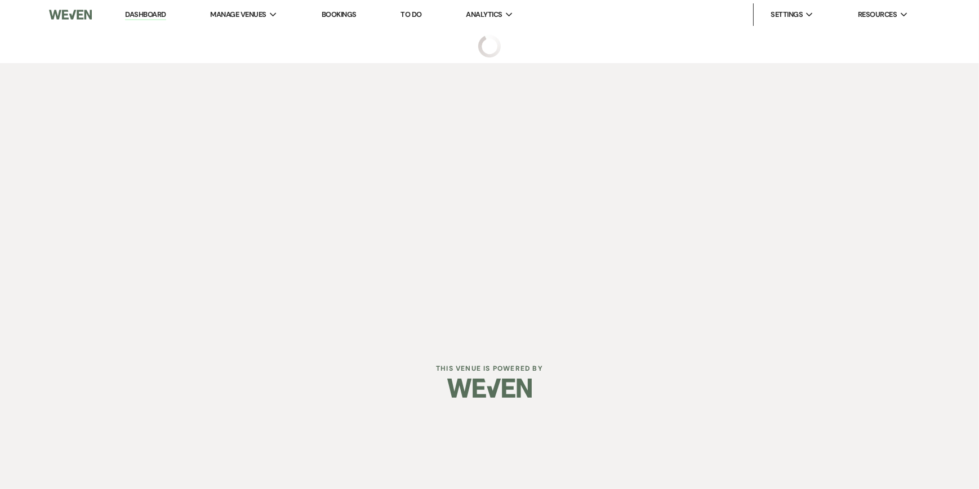
select select "4"
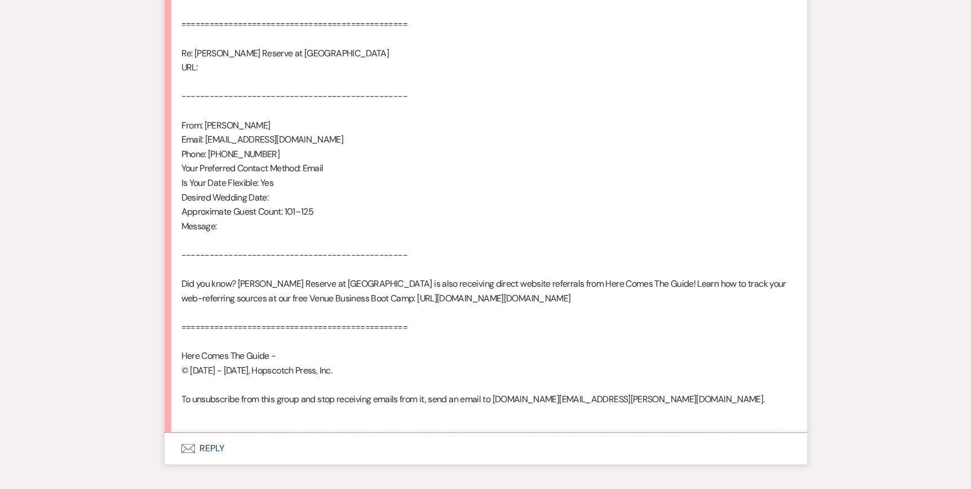
scroll to position [718, 0]
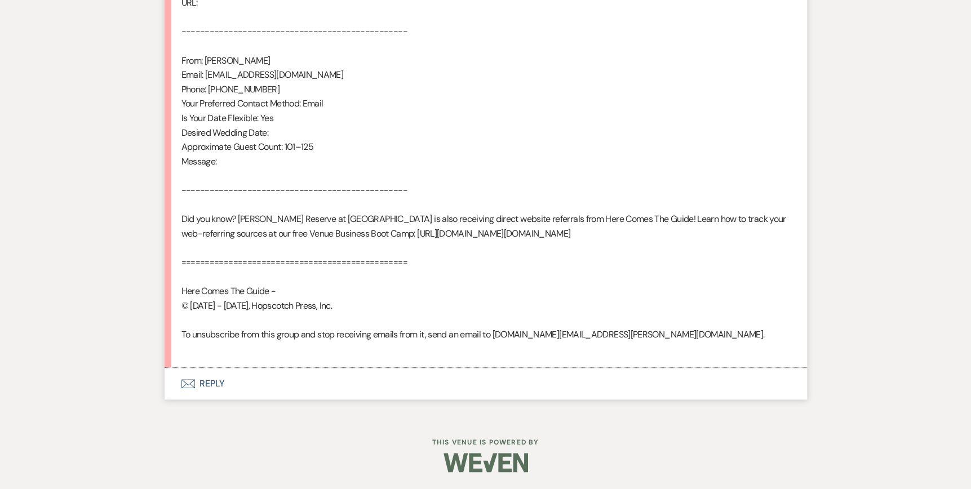
click at [185, 387] on icon "Envelope" at bounding box center [188, 383] width 14 height 9
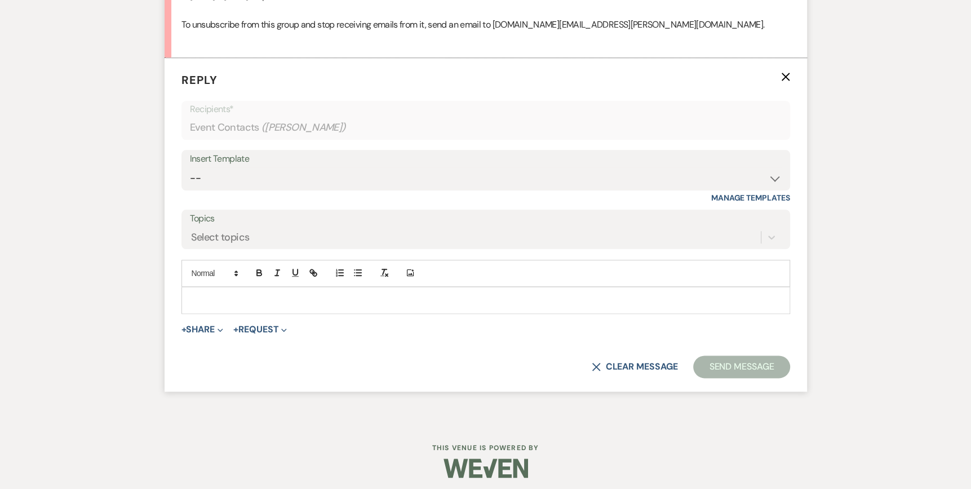
scroll to position [1008, 0]
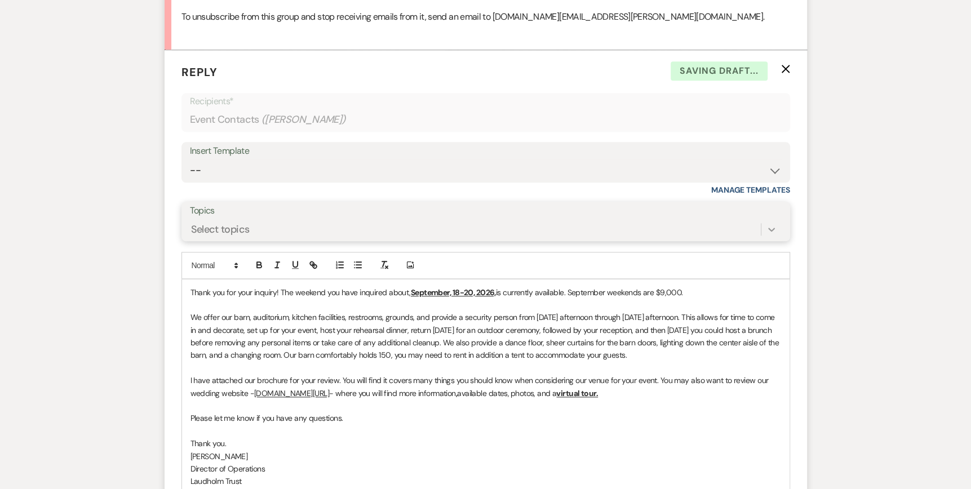
click at [771, 235] on icon at bounding box center [771, 229] width 11 height 11
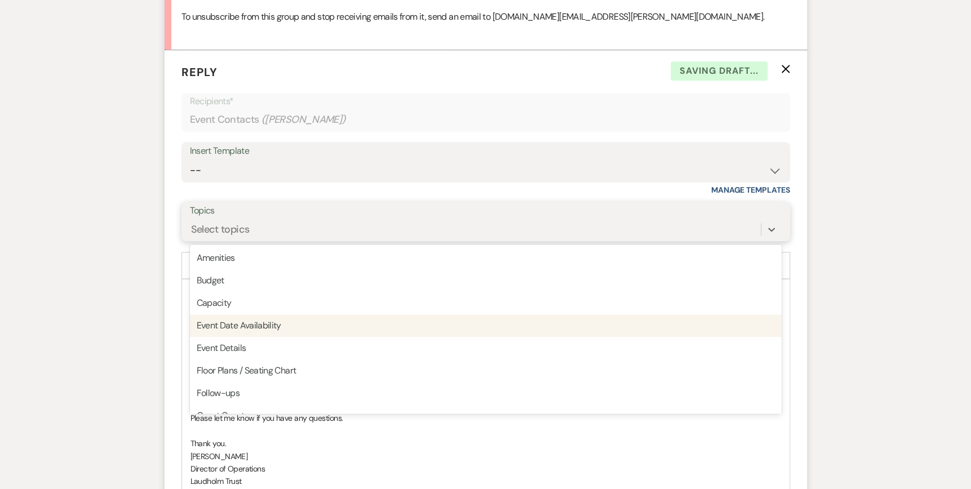
click at [633, 314] on div "Capacity" at bounding box center [486, 303] width 592 height 23
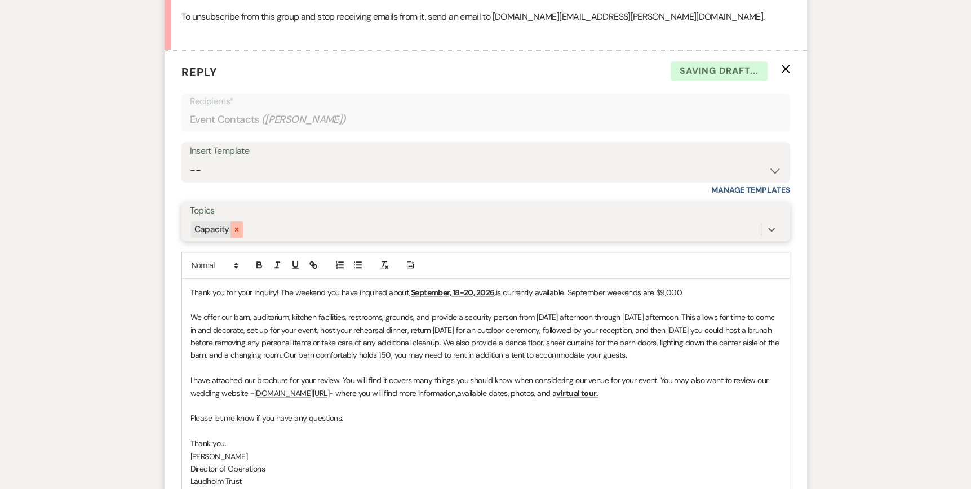
click at [233, 233] on icon at bounding box center [237, 229] width 8 height 8
click at [770, 232] on icon at bounding box center [771, 230] width 7 height 4
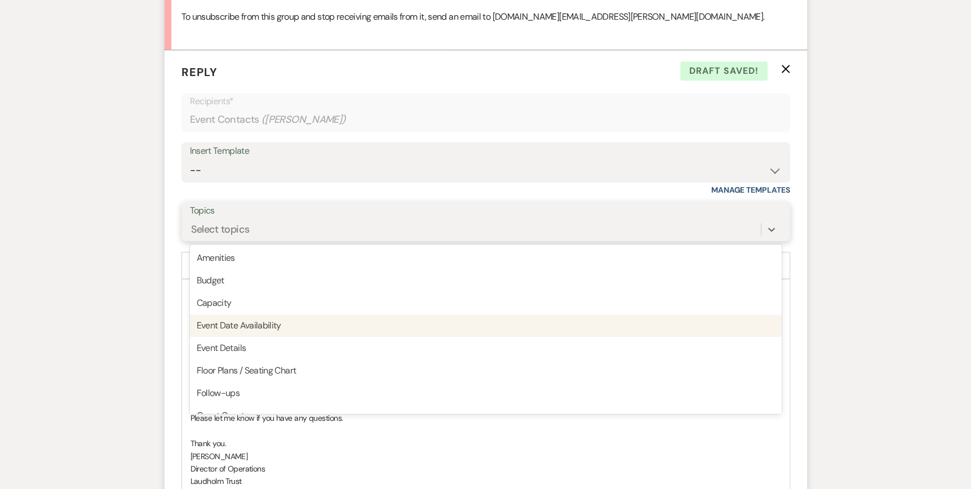
click at [331, 337] on div "Event Date Availability" at bounding box center [486, 325] width 592 height 23
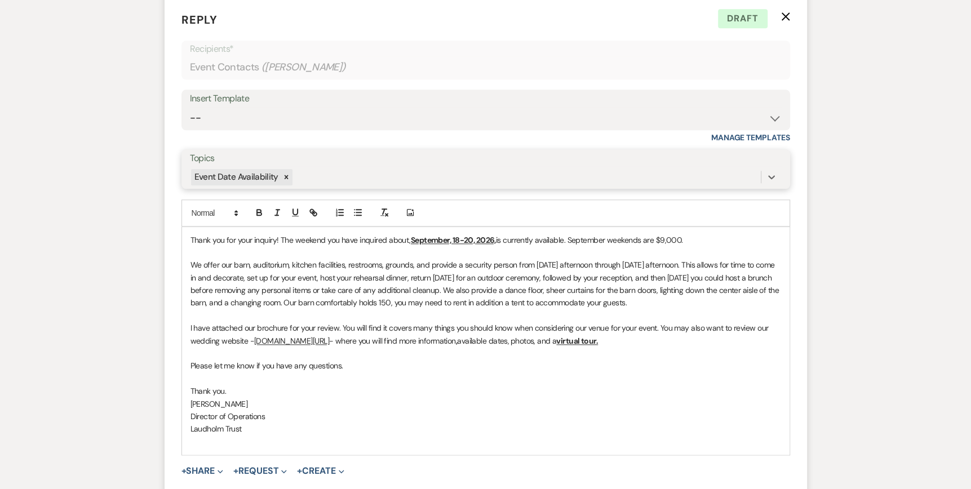
scroll to position [1069, 0]
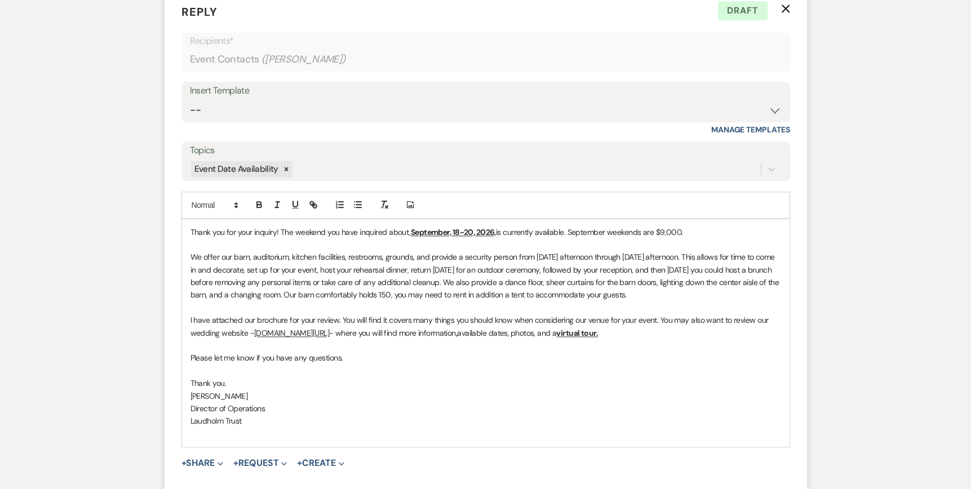
click at [188, 258] on div "Thank you for your inquiry! The weekend you have inquired about, September, 18-…" at bounding box center [485, 333] width 607 height 228
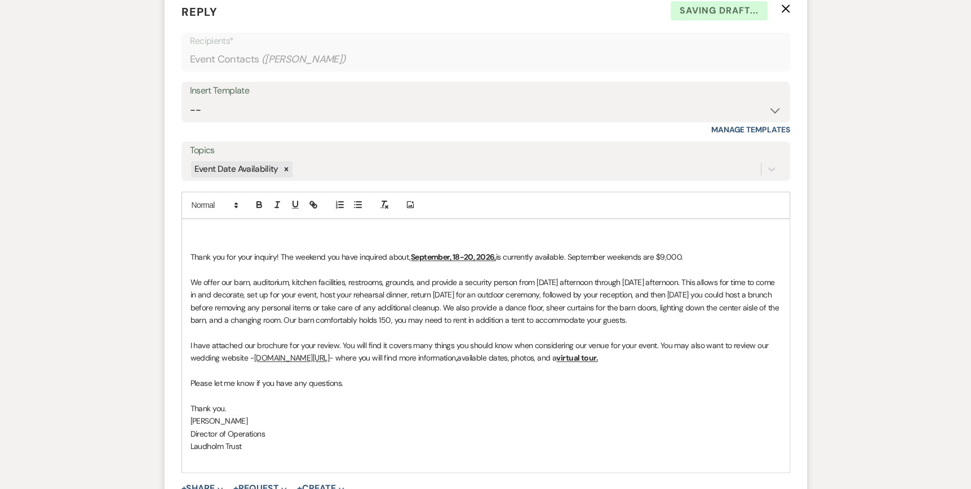
drag, startPoint x: 190, startPoint y: 257, endPoint x: 214, endPoint y: 251, distance: 25.0
click at [192, 238] on p at bounding box center [485, 232] width 590 height 12
drag, startPoint x: 279, startPoint y: 284, endPoint x: 778, endPoint y: 291, distance: 499.2
click at [778, 291] on div "Hi [PERSON_NAME], Thank you for your inquiry! The weekend you have inquired abo…" at bounding box center [485, 345] width 607 height 253
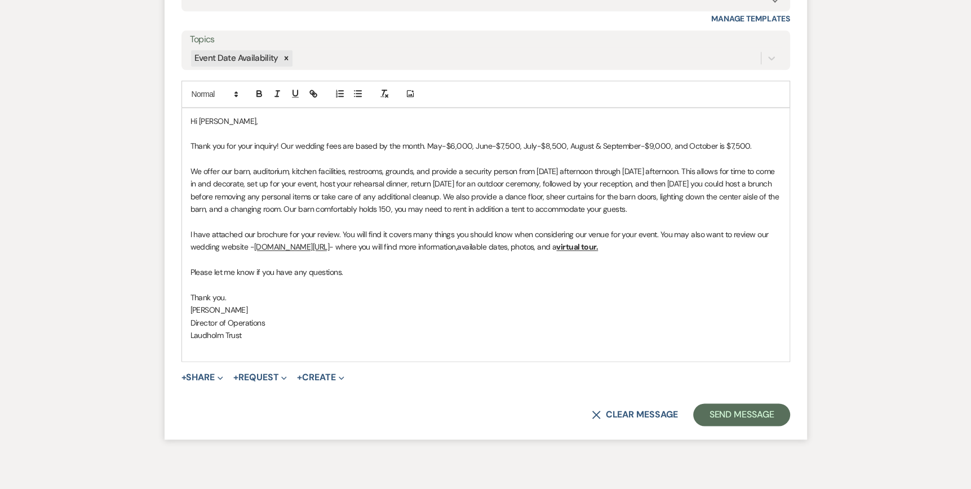
scroll to position [1181, 0]
click at [218, 381] on span "Expand" at bounding box center [219, 376] width 8 height 12
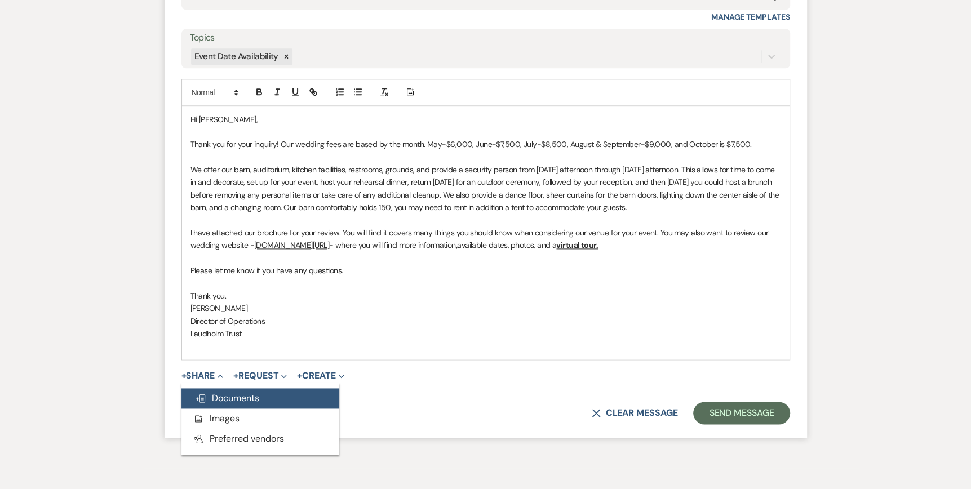
click at [220, 404] on span "Doc Upload Documents" at bounding box center [227, 398] width 64 height 12
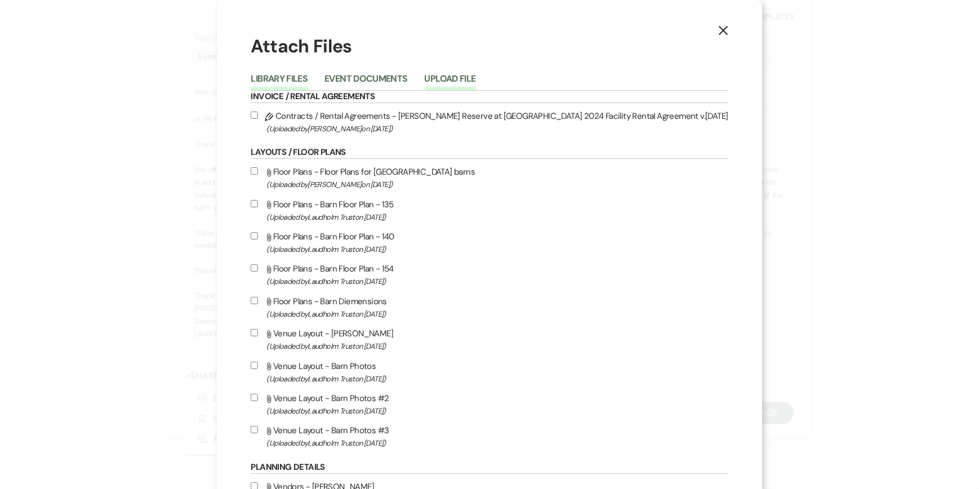
click at [476, 78] on button "Upload File" at bounding box center [450, 82] width 51 height 16
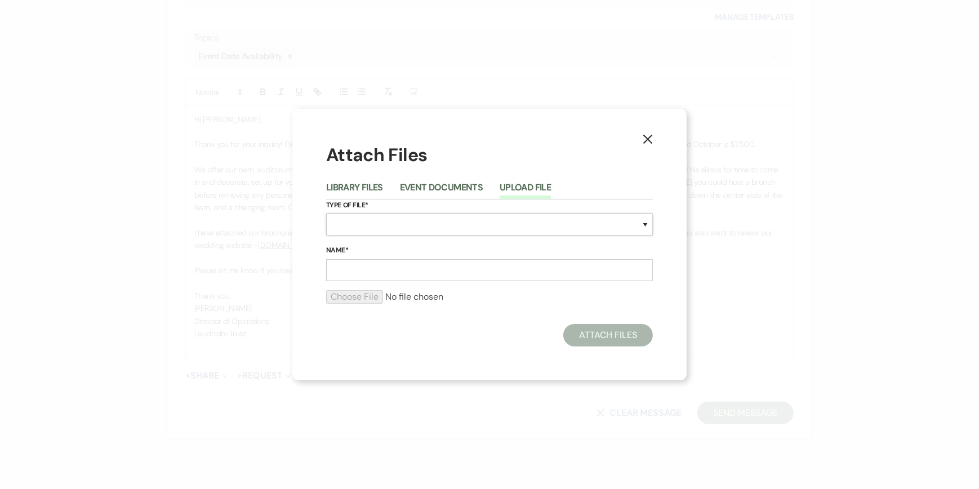
click at [341, 220] on select "Special Event Insurance Vendor Certificate of Insurance Contracts / Rental Agre…" at bounding box center [489, 225] width 327 height 22
select select "43"
click at [326, 214] on select "Special Event Insurance Vendor Certificate of Insurance Contracts / Rental Agre…" at bounding box center [489, 225] width 327 height 22
click at [341, 264] on input "Name*" at bounding box center [489, 270] width 327 height 22
type input "Wedding Brochure"
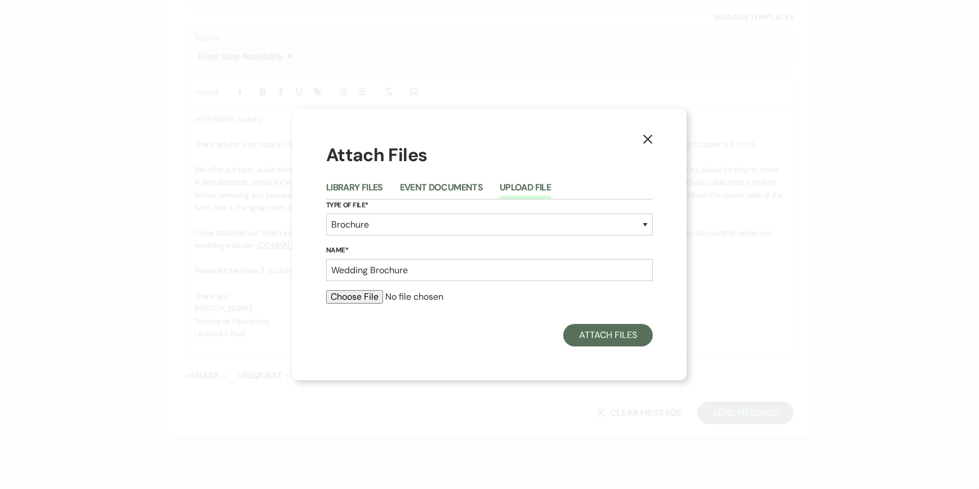
click at [341, 301] on input "file" at bounding box center [489, 297] width 327 height 14
type input "C:\fakepath\Wedding Brochure 2025.pdf"
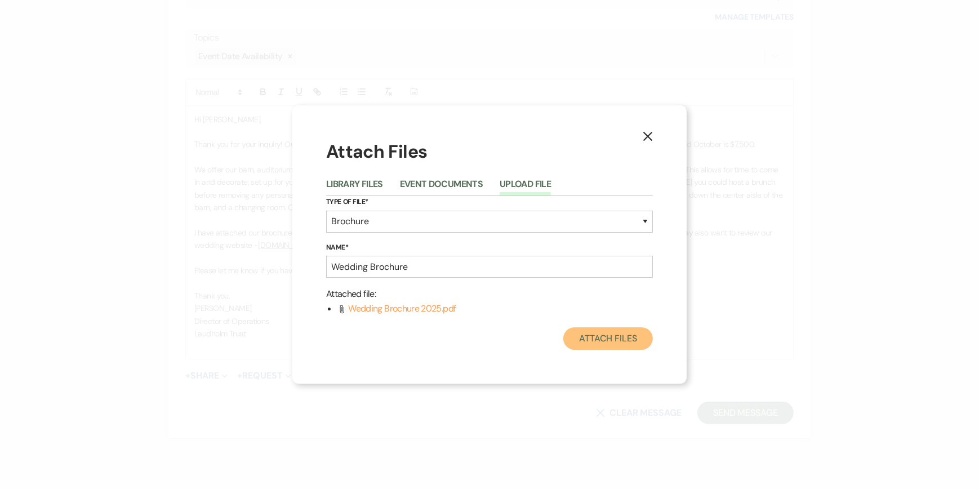
click at [605, 340] on button "Attach Files" at bounding box center [608, 338] width 90 height 23
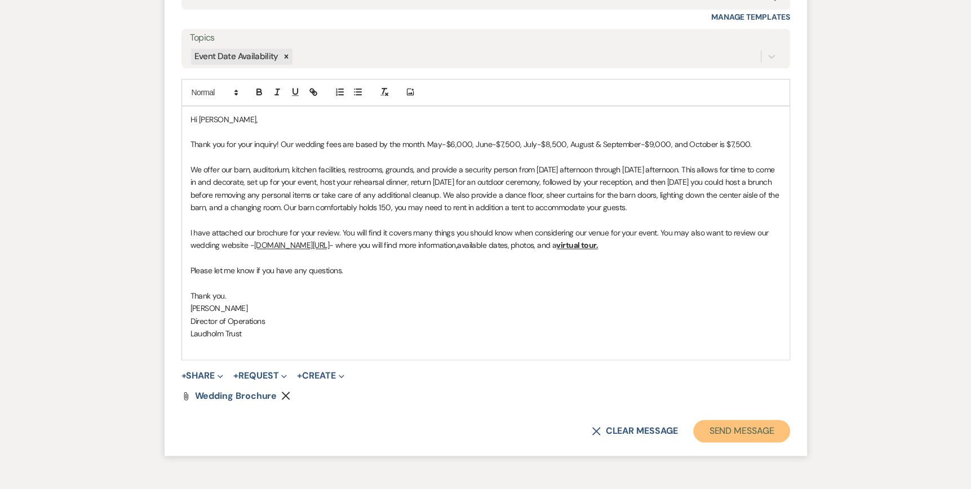
click at [740, 442] on button "Send Message" at bounding box center [741, 431] width 96 height 23
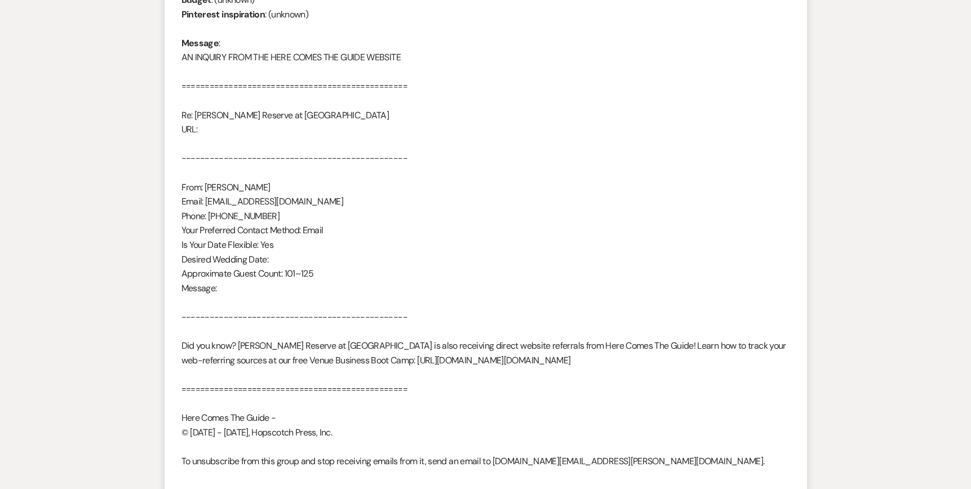
scroll to position [0, 0]
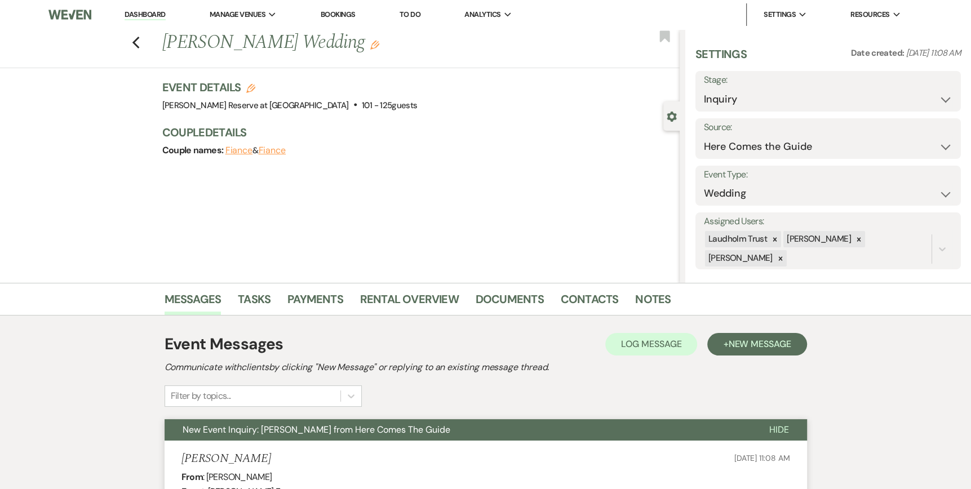
click at [132, 15] on link "Dashboard" at bounding box center [145, 15] width 41 height 11
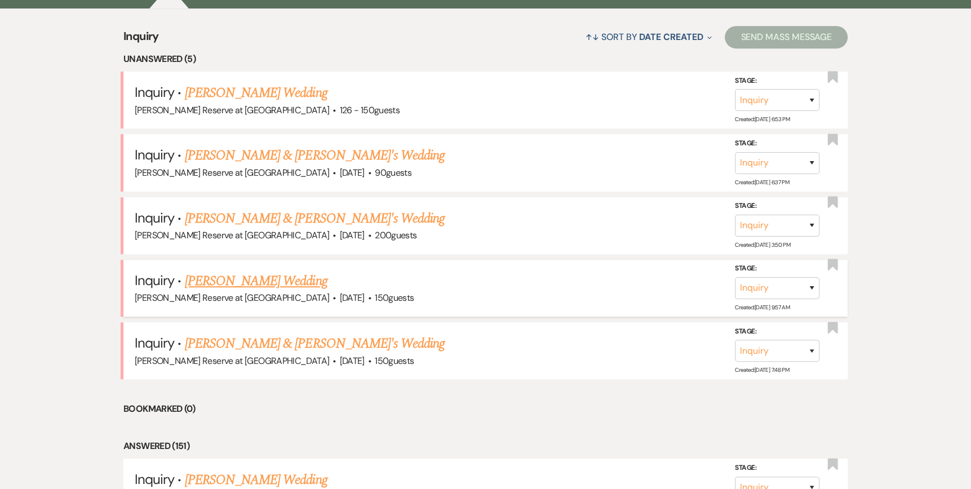
scroll to position [451, 0]
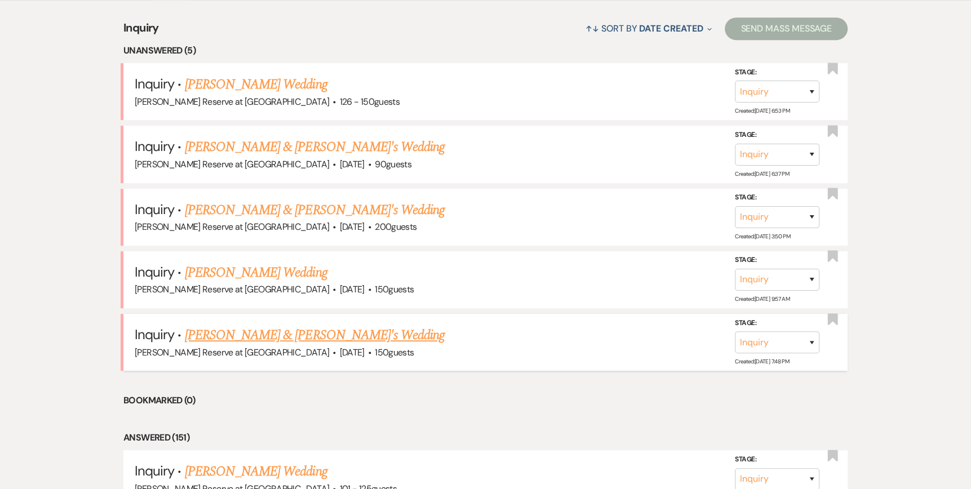
click at [253, 333] on link "[PERSON_NAME] & [PERSON_NAME]'s Wedding" at bounding box center [315, 335] width 260 height 20
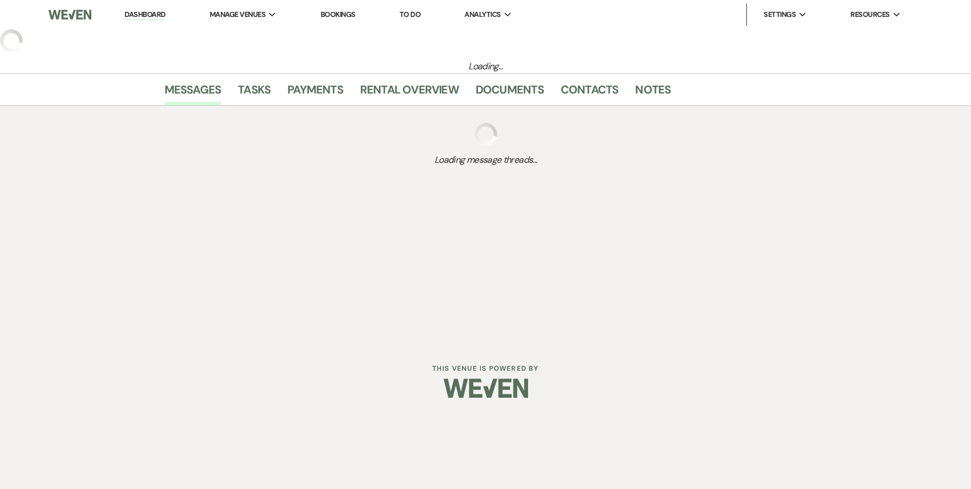
select select "5"
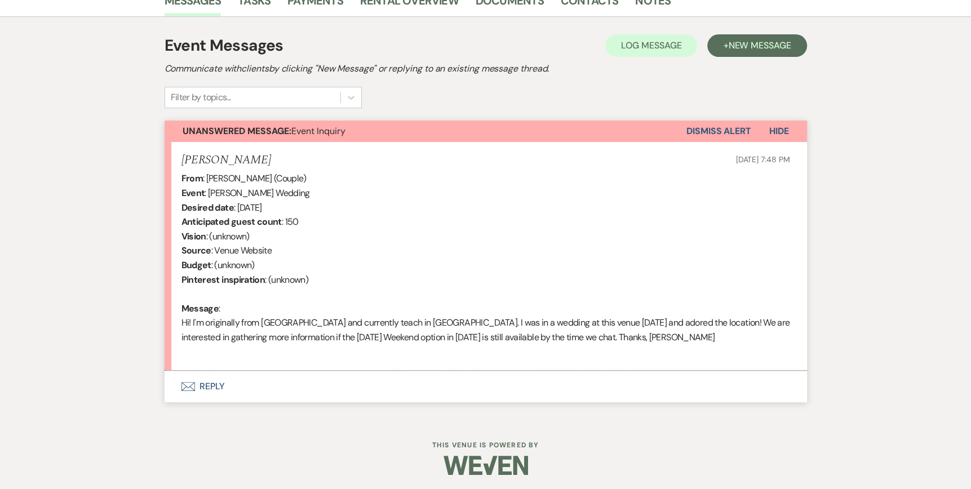
scroll to position [300, 0]
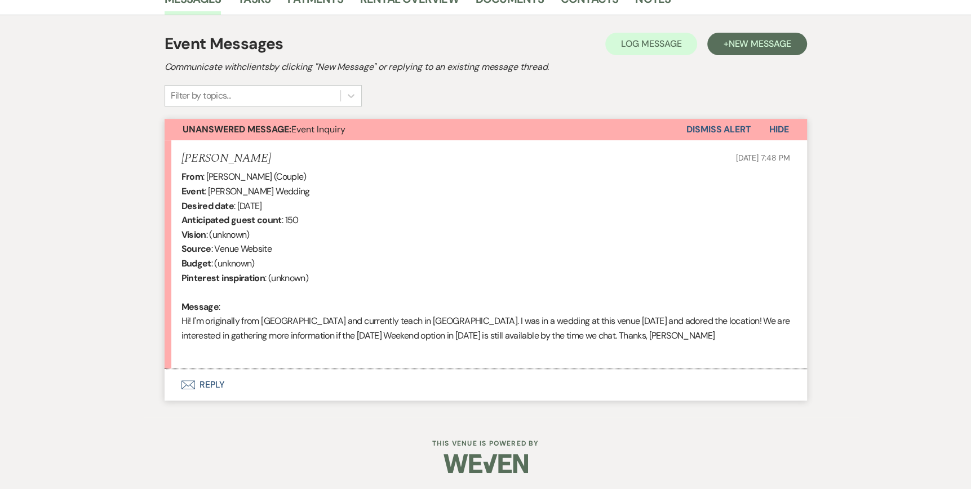
click at [191, 384] on icon "Envelope" at bounding box center [188, 384] width 14 height 9
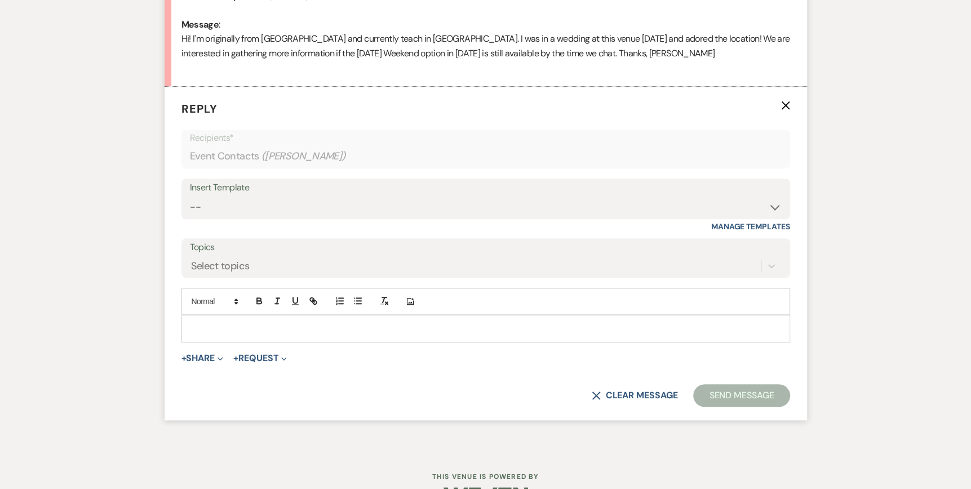
scroll to position [591, 0]
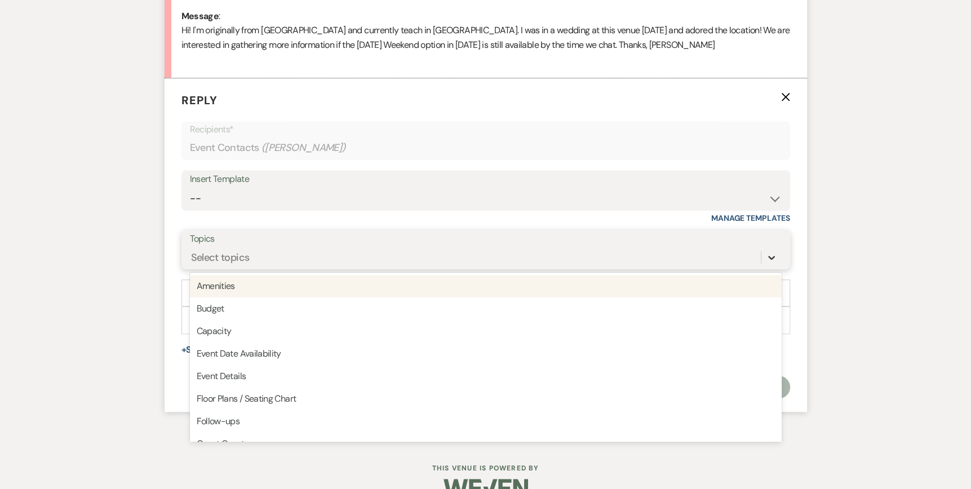
click at [772, 256] on icon at bounding box center [771, 257] width 11 height 11
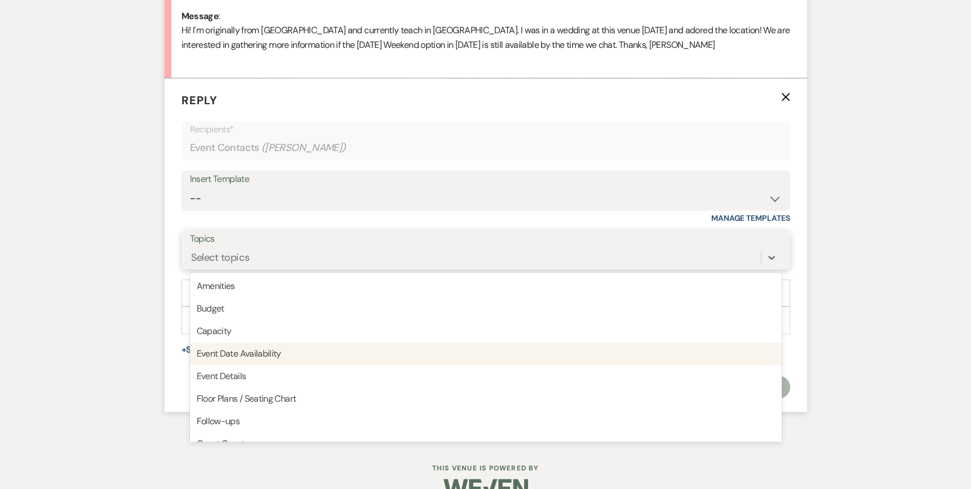
click at [251, 357] on div "Event Date Availability" at bounding box center [486, 354] width 592 height 23
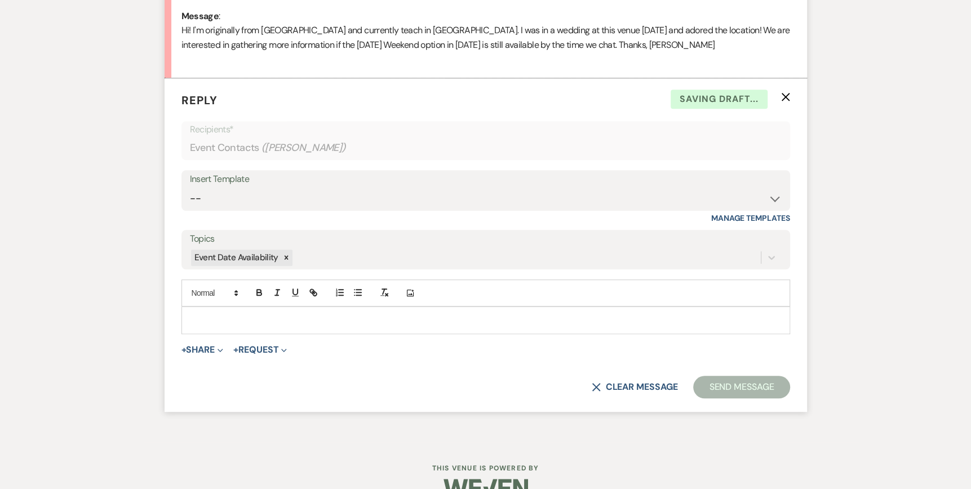
click at [186, 314] on div at bounding box center [485, 320] width 607 height 26
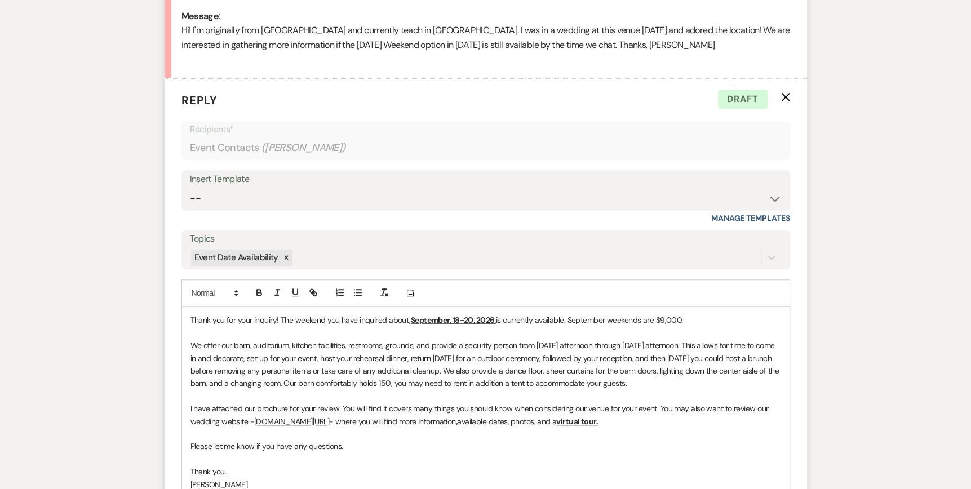
click at [188, 318] on div "Thank you for your inquiry! The weekend you have inquired about, September, 18-…" at bounding box center [485, 421] width 607 height 228
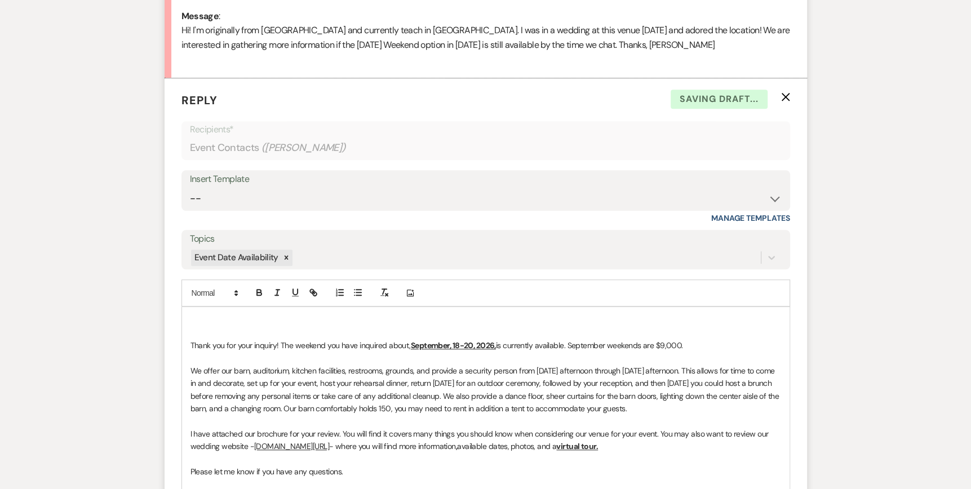
click at [190, 317] on p at bounding box center [485, 320] width 590 height 12
drag, startPoint x: 495, startPoint y: 346, endPoint x: 456, endPoint y: 345, distance: 38.9
click at [456, 345] on u "September, 18-20, 2026," at bounding box center [453, 345] width 85 height 10
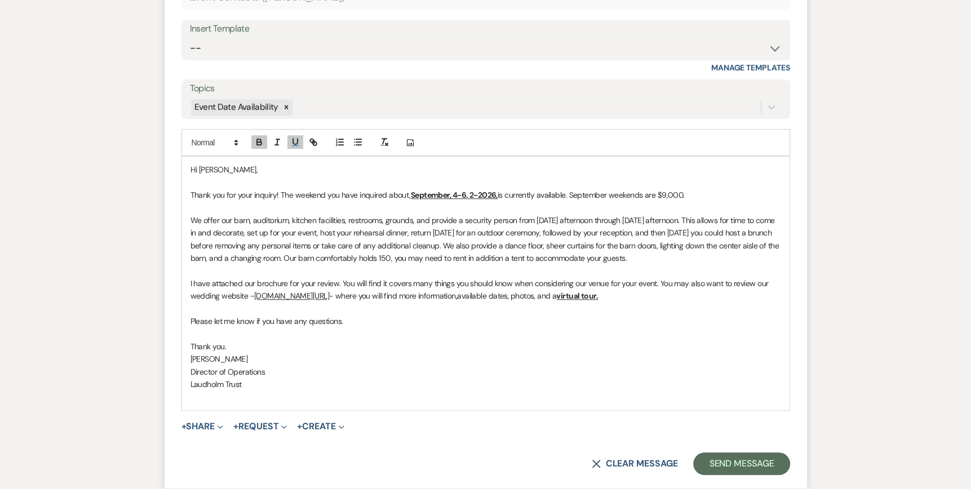
scroll to position [760, 0]
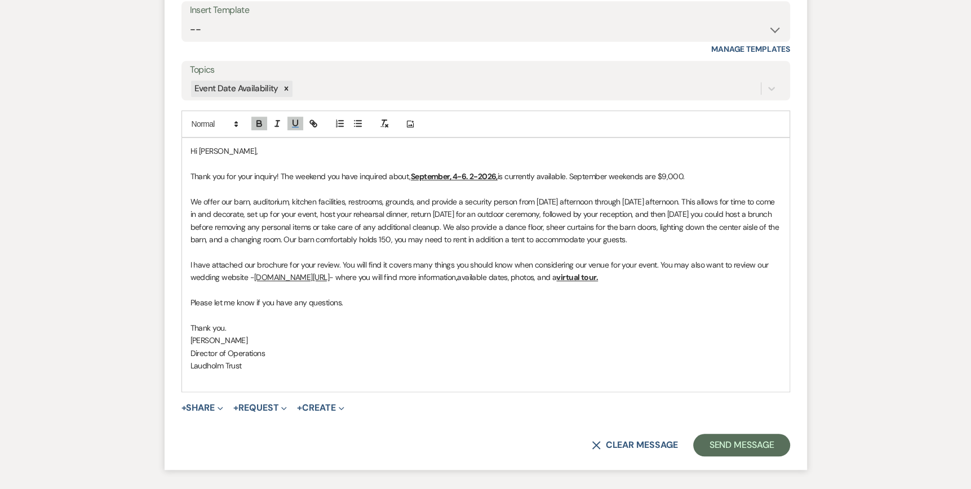
drag, startPoint x: 647, startPoint y: 238, endPoint x: 306, endPoint y: 239, distance: 340.9
click at [306, 239] on p "We offer our barn, auditorium, kitchen facilities, restrooms, grounds, and prov…" at bounding box center [485, 220] width 590 height 51
click at [223, 408] on icon "Expand" at bounding box center [220, 409] width 6 height 6
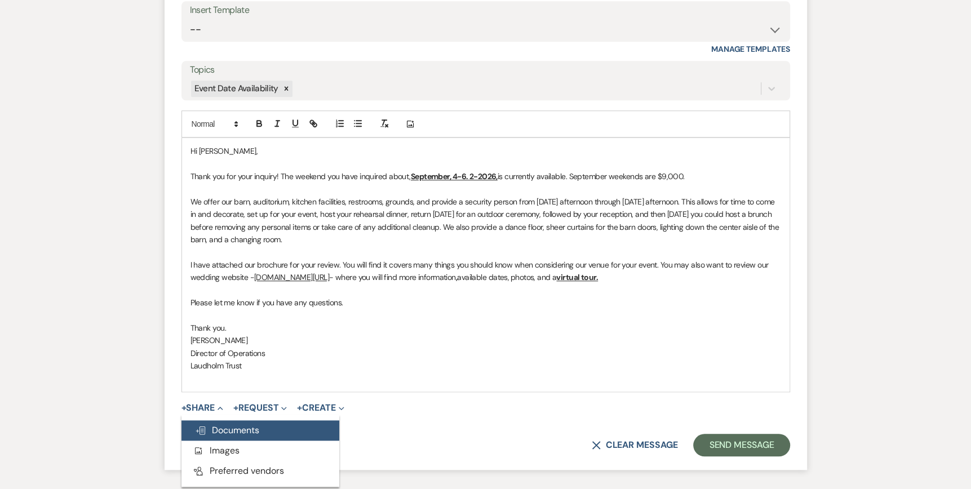
click at [222, 430] on span "Doc Upload Documents" at bounding box center [227, 430] width 64 height 12
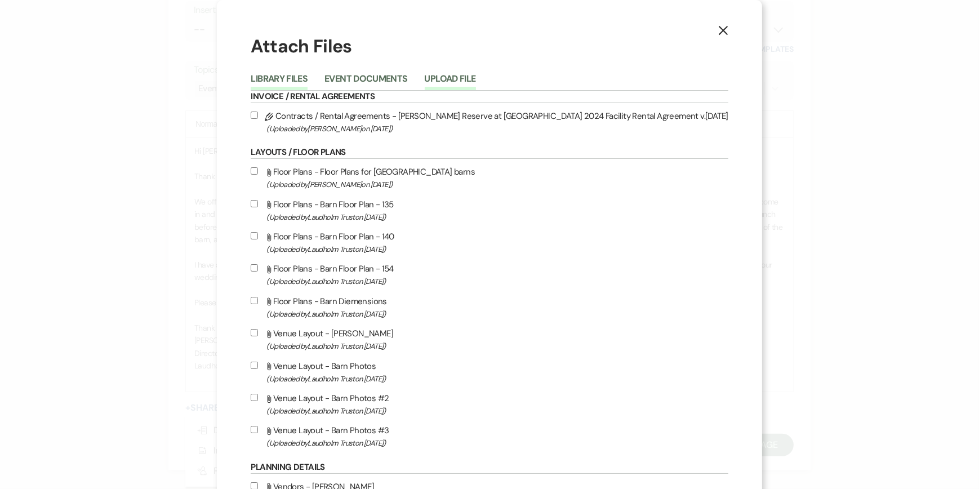
click at [476, 80] on button "Upload File" at bounding box center [450, 82] width 51 height 16
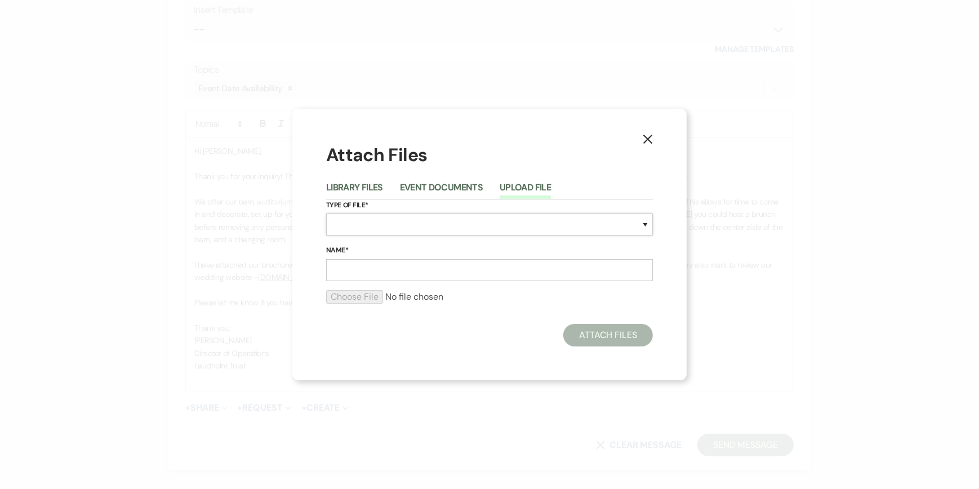
click at [342, 224] on select "Special Event Insurance Vendor Certificate of Insurance Contracts / Rental Agre…" at bounding box center [489, 225] width 327 height 22
select select "43"
click at [326, 214] on select "Special Event Insurance Vendor Certificate of Insurance Contracts / Rental Agre…" at bounding box center [489, 225] width 327 height 22
click at [359, 273] on input "Name*" at bounding box center [489, 270] width 327 height 22
type input "Wedding Brochure"
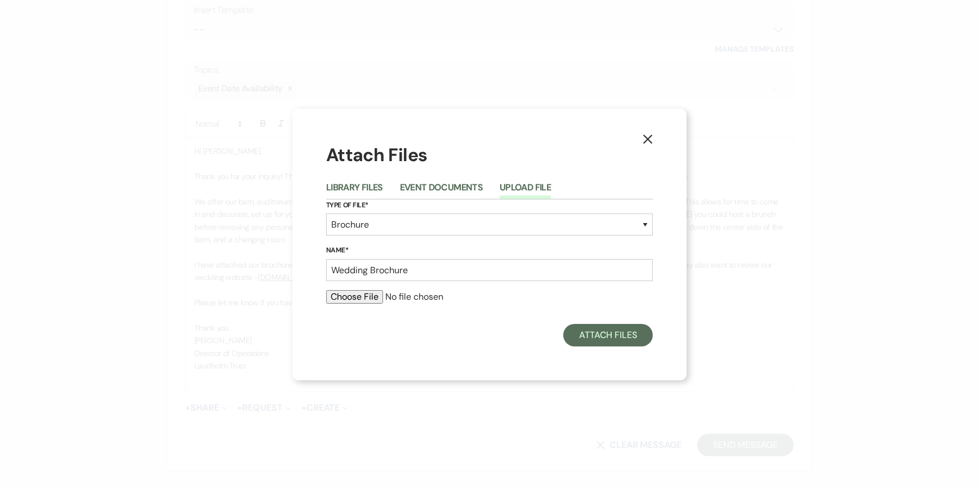
click at [340, 296] on input "file" at bounding box center [489, 297] width 327 height 14
type input "C:\fakepath\Wedding Brochure 2025.pdf"
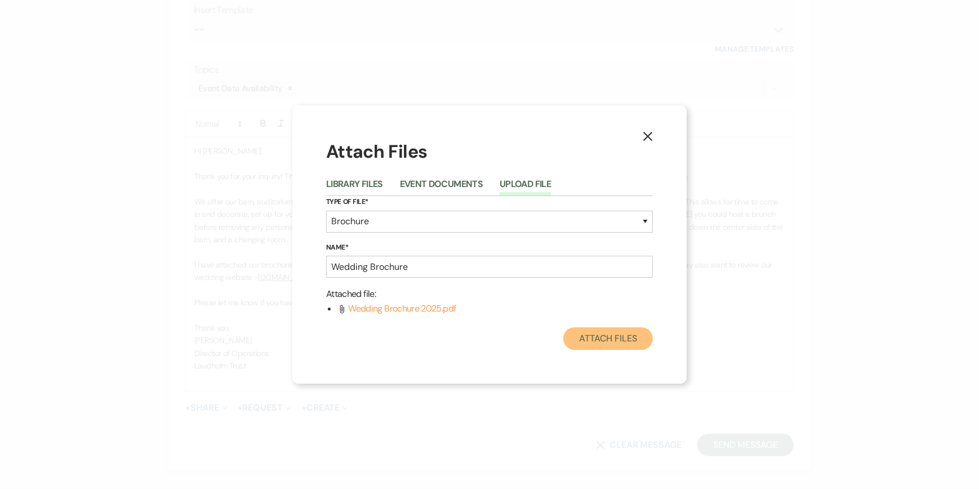
click at [612, 341] on button "Attach Files" at bounding box center [608, 338] width 90 height 23
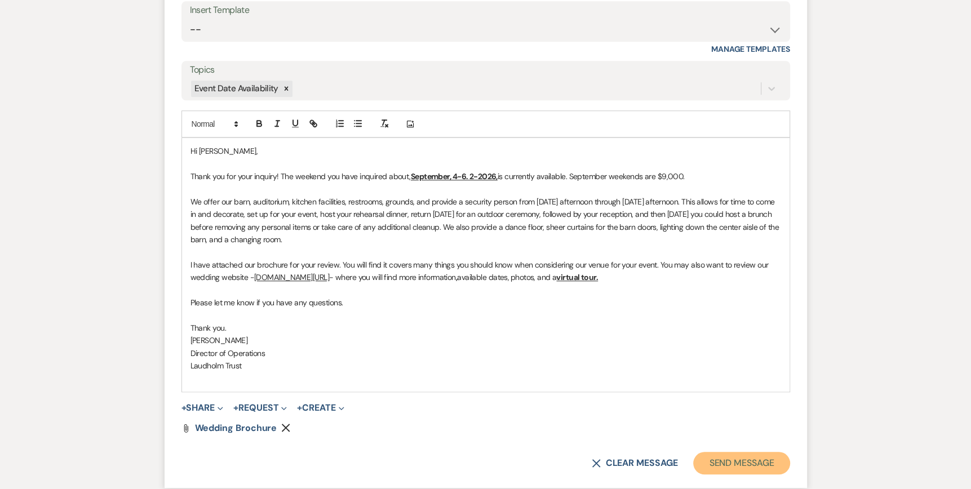
click at [742, 459] on button "Send Message" at bounding box center [741, 463] width 96 height 23
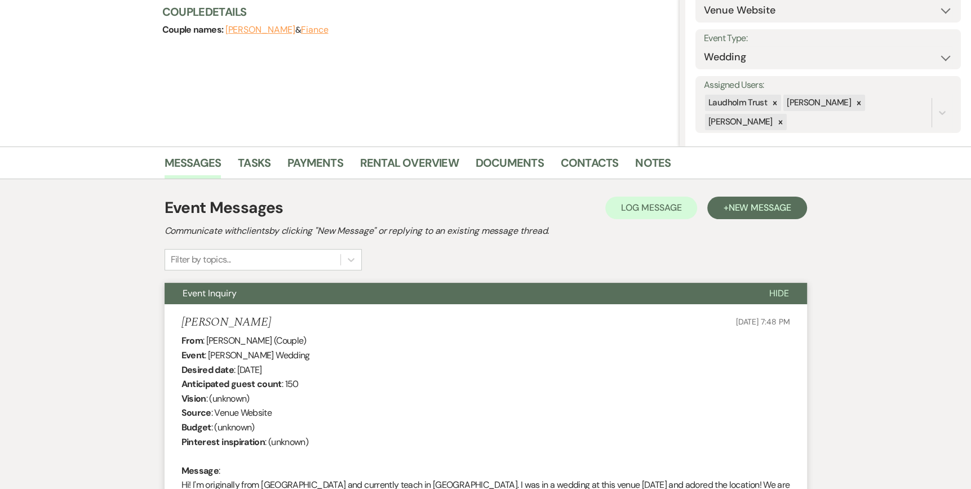
scroll to position [31, 0]
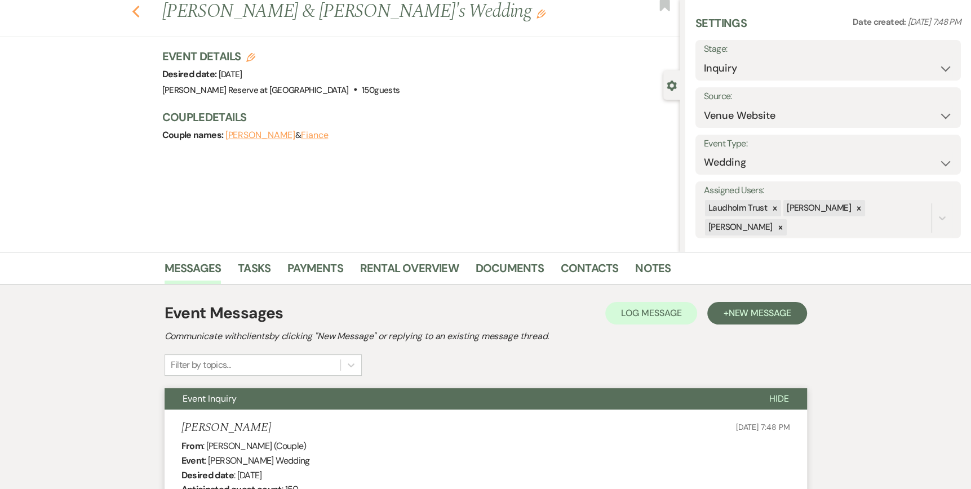
click at [139, 12] on icon "Previous" at bounding box center [136, 12] width 8 height 14
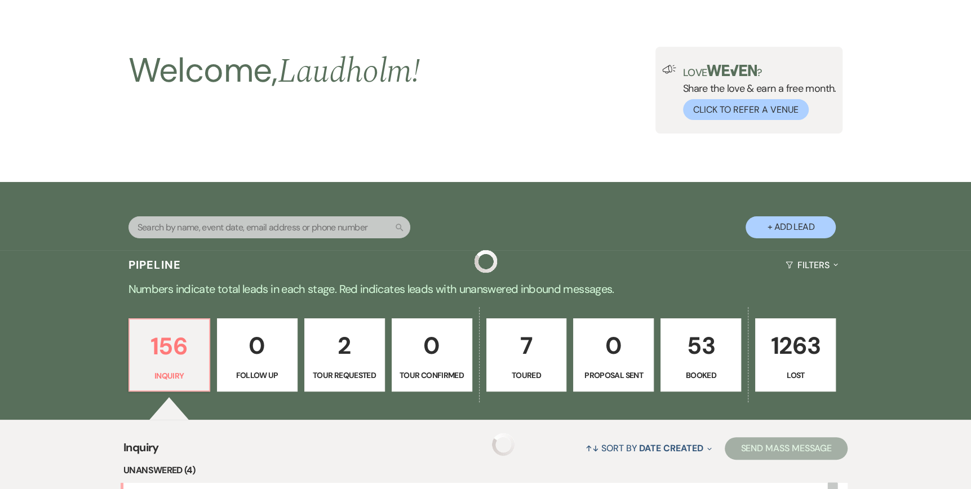
scroll to position [451, 0]
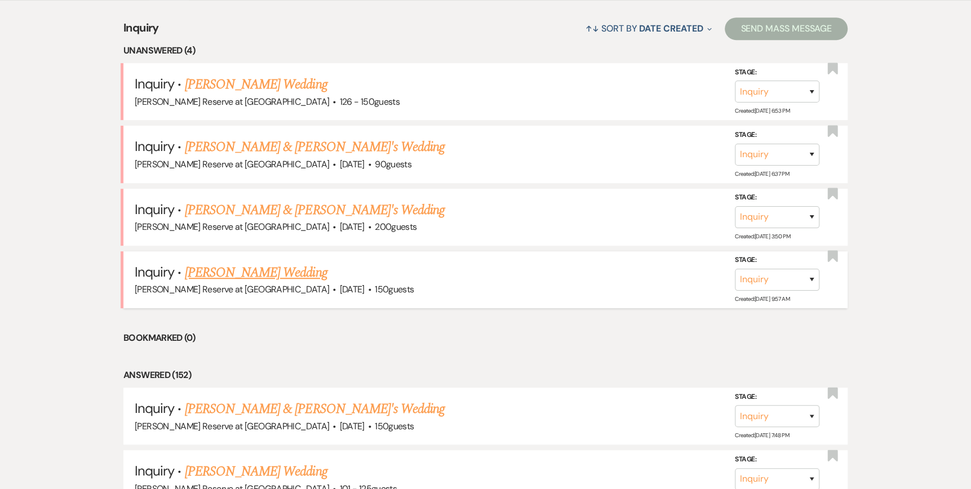
click at [252, 271] on link "[PERSON_NAME] Wedding" at bounding box center [256, 273] width 143 height 20
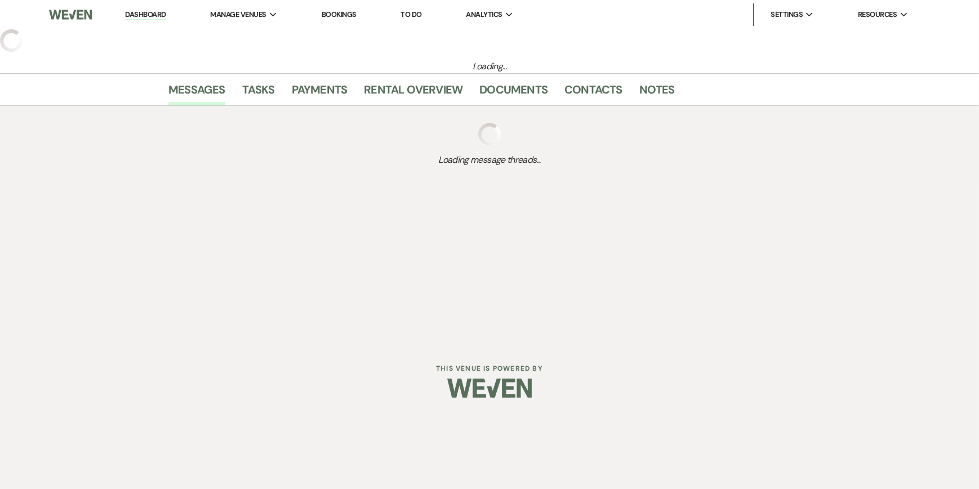
select select "5"
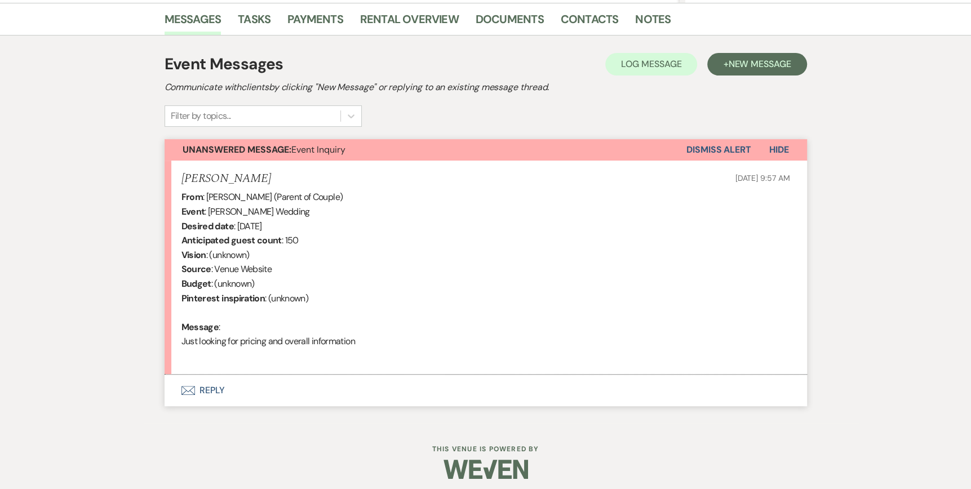
scroll to position [286, 0]
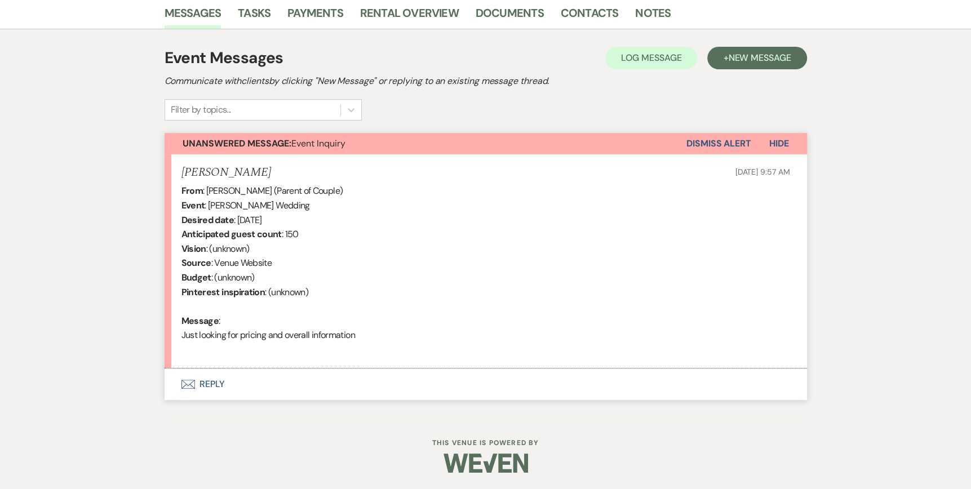
click at [184, 383] on icon "Envelope" at bounding box center [188, 384] width 14 height 9
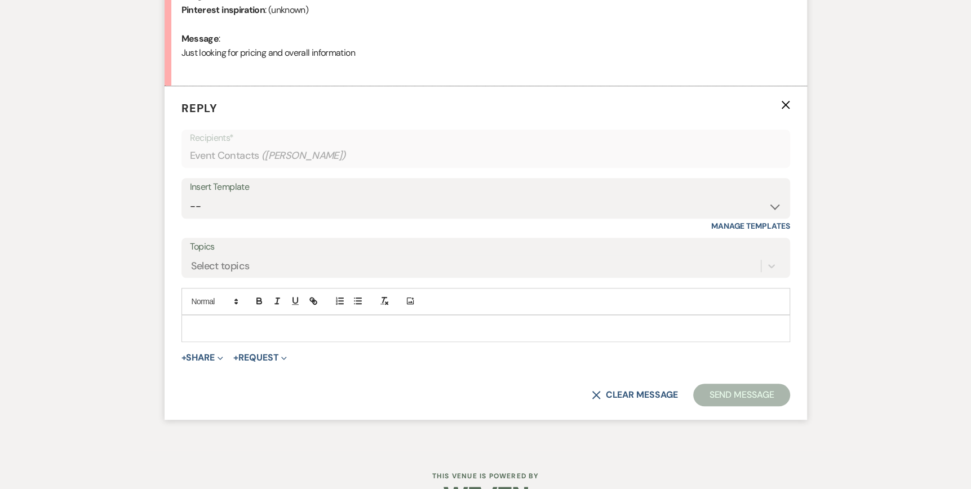
scroll to position [576, 0]
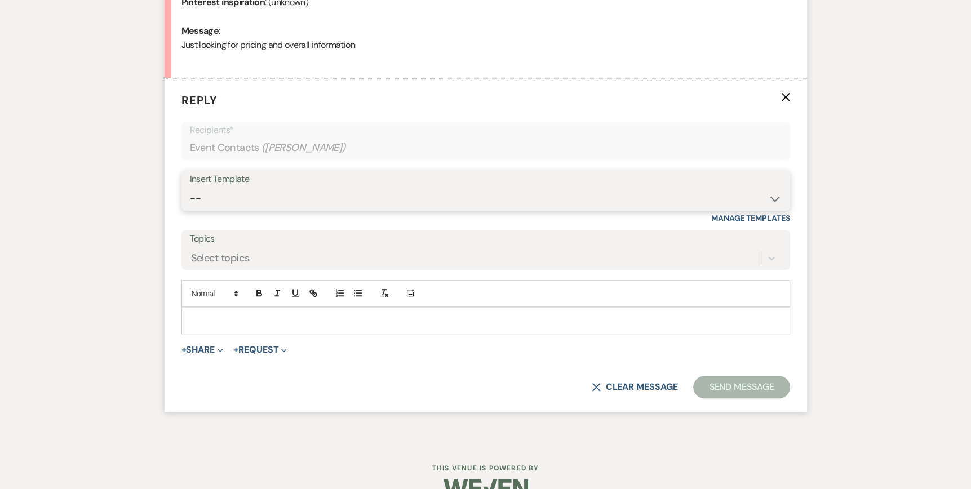
click at [777, 199] on select "-- Weven Planning Portal Introduction (Booked Events) Tour Request Response Fol…" at bounding box center [486, 199] width 592 height 22
click at [768, 260] on icon at bounding box center [771, 257] width 11 height 11
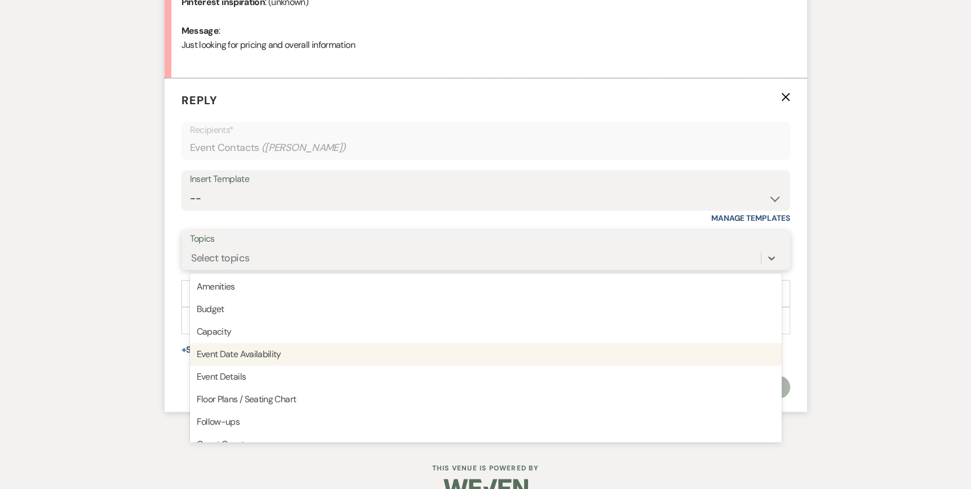
click at [744, 357] on div "Event Date Availability" at bounding box center [486, 354] width 592 height 23
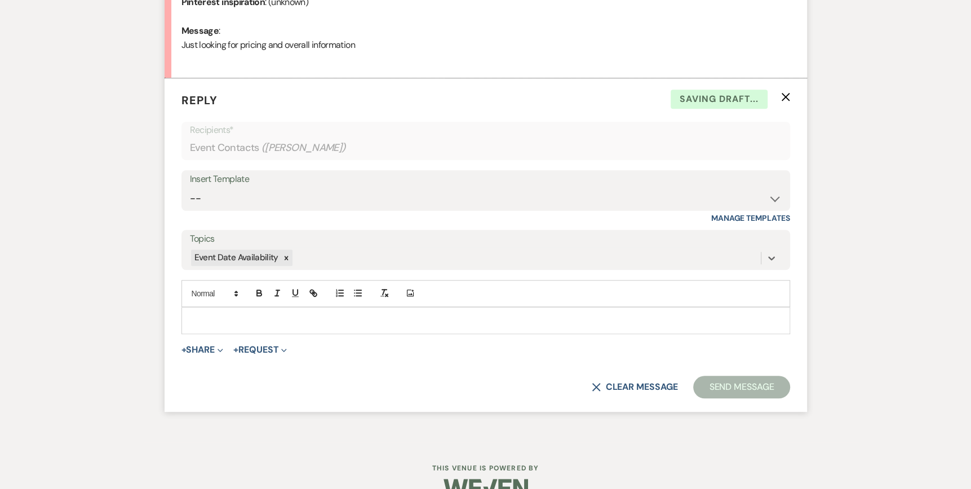
click at [189, 310] on div at bounding box center [485, 321] width 607 height 26
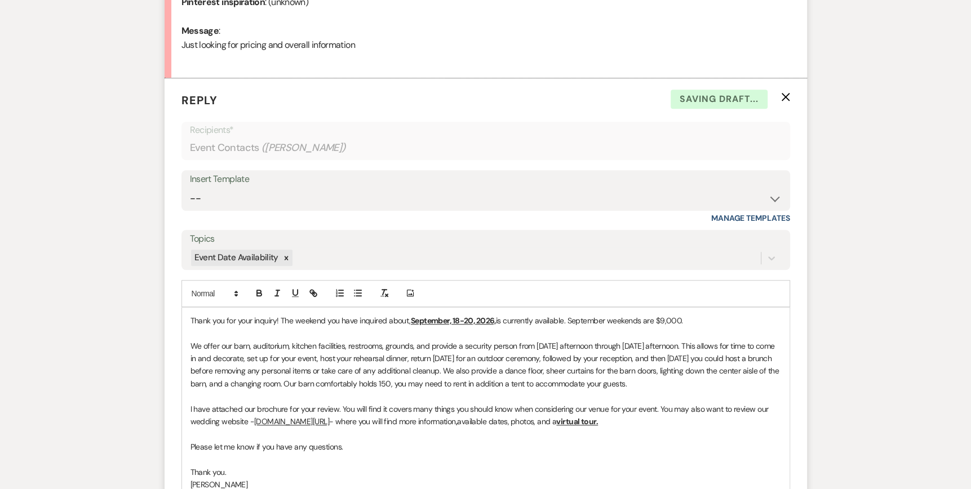
click at [189, 318] on div "Thank you for your inquiry! The weekend you have inquired about, September, 18-…" at bounding box center [485, 422] width 607 height 228
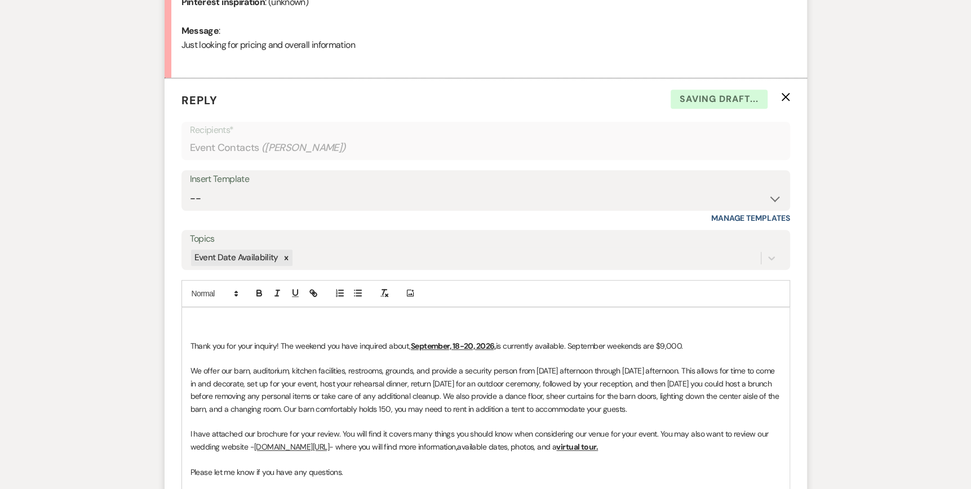
click at [178, 302] on form "Reply X Saving draft... Recipients* Event Contacts ( [PERSON_NAME] ) Insert Tem…" at bounding box center [486, 358] width 642 height 561
click at [197, 322] on p at bounding box center [485, 320] width 590 height 12
drag, startPoint x: 496, startPoint y: 344, endPoint x: 411, endPoint y: 344, distance: 85.6
click at [411, 344] on u "September, 18-20, 2026," at bounding box center [453, 346] width 85 height 10
drag, startPoint x: 540, startPoint y: 343, endPoint x: 479, endPoint y: 347, distance: 61.6
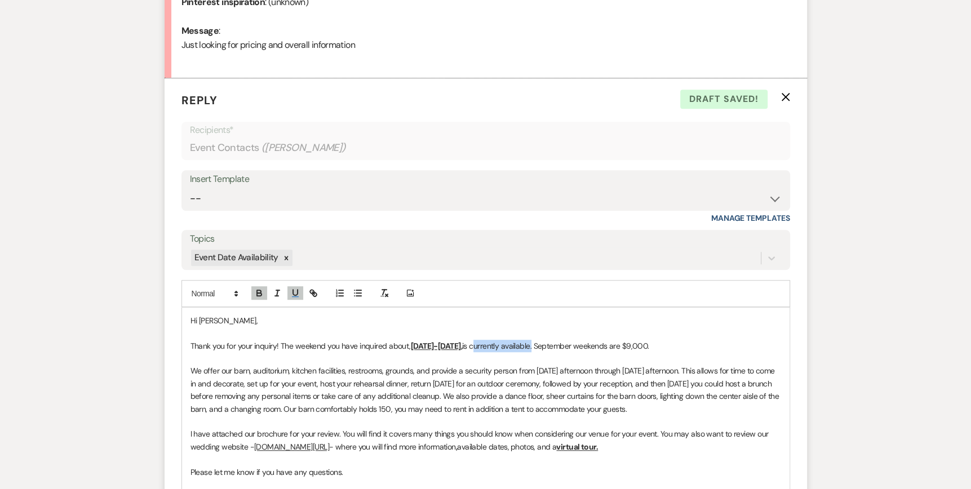
click at [479, 347] on span "is currently available. September weekends are $9,000." at bounding box center [555, 346] width 187 height 10
drag, startPoint x: 617, startPoint y: 343, endPoint x: 739, endPoint y: 346, distance: 122.3
click at [739, 346] on p "Thank you for your inquiry! The weekend you have inquired about, [DATE]-[DATE],…" at bounding box center [485, 346] width 590 height 12
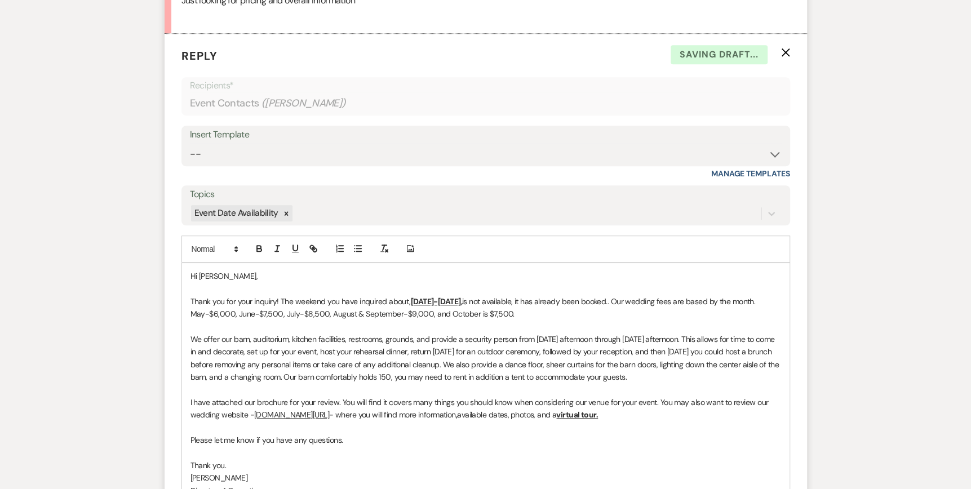
scroll to position [802, 0]
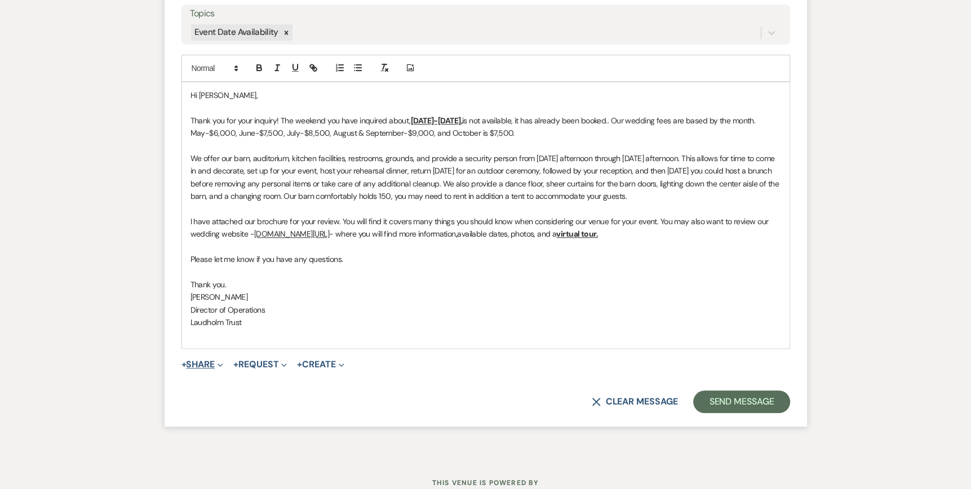
click at [214, 361] on button "+ Share Expand" at bounding box center [202, 364] width 42 height 9
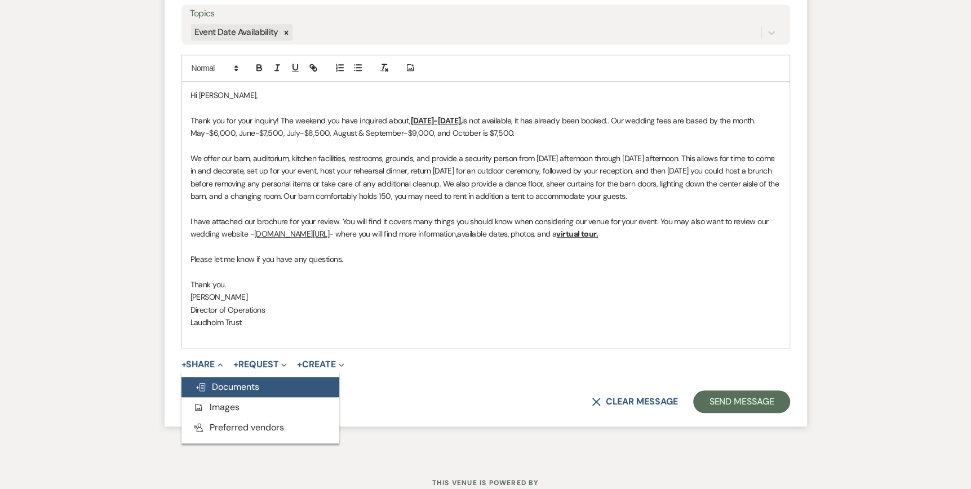
click at [220, 381] on span "Doc Upload Documents" at bounding box center [227, 387] width 64 height 12
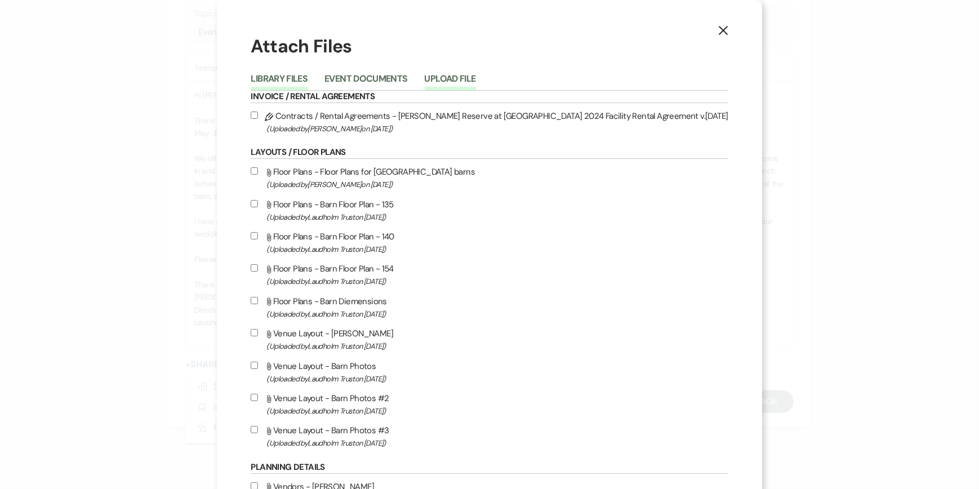
click at [476, 77] on button "Upload File" at bounding box center [450, 82] width 51 height 16
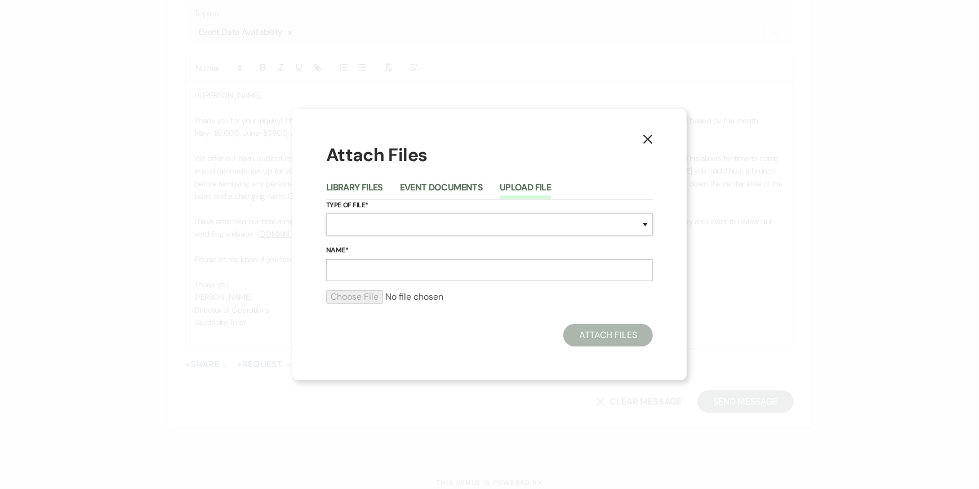
click at [344, 229] on select "Special Event Insurance Vendor Certificate of Insurance Contracts / Rental Agre…" at bounding box center [489, 225] width 327 height 22
select select "43"
click at [326, 214] on select "Special Event Insurance Vendor Certificate of Insurance Contracts / Rental Agre…" at bounding box center [489, 225] width 327 height 22
click at [335, 268] on input "Name*" at bounding box center [489, 270] width 327 height 22
type input "Wedding Brochure"
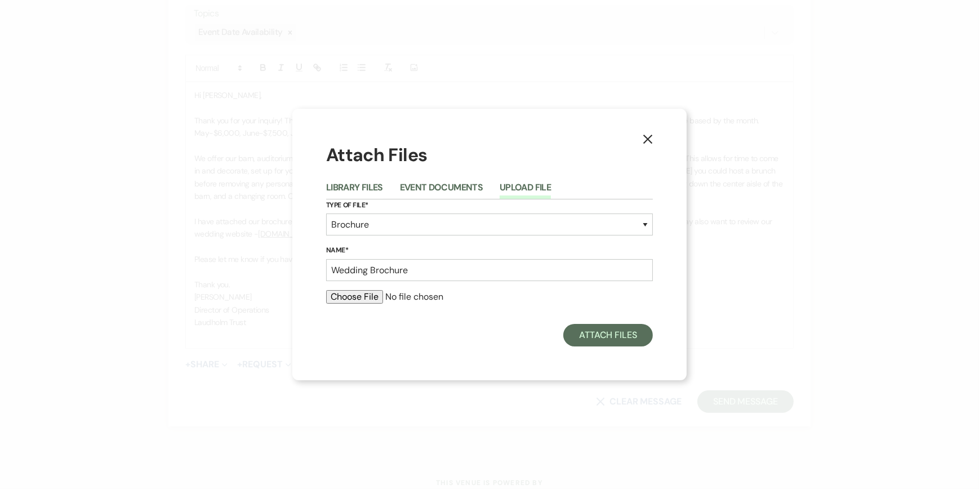
click at [345, 296] on input "file" at bounding box center [489, 297] width 327 height 14
type input "C:\fakepath\Wedding Brochure 2025.pdf"
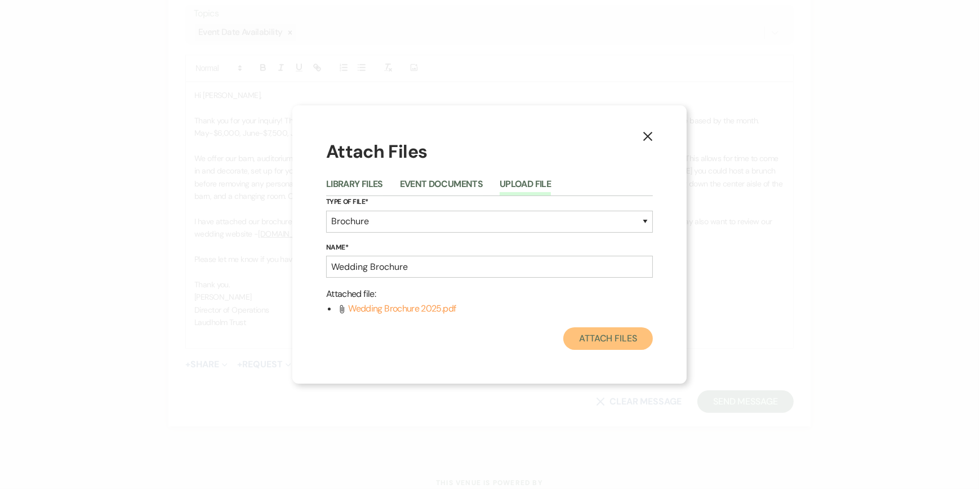
click at [626, 341] on button "Attach Files" at bounding box center [608, 338] width 90 height 23
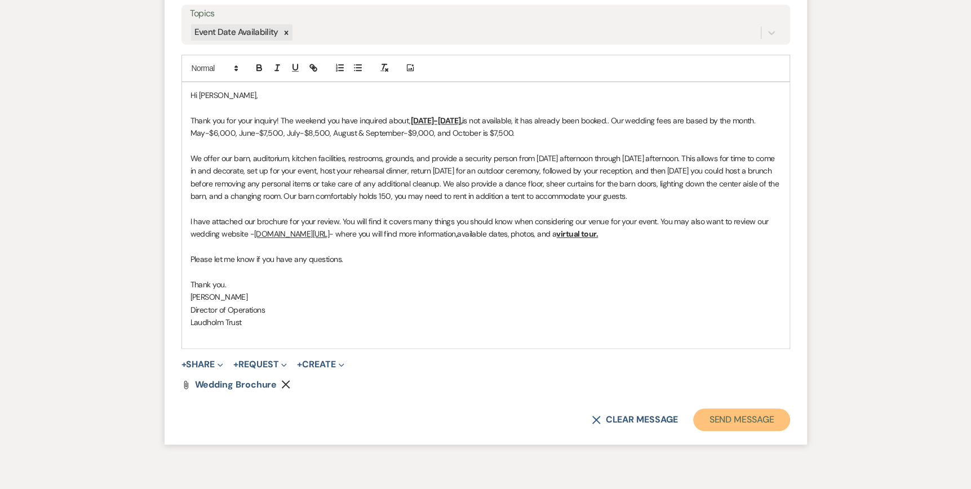
click at [723, 419] on button "Send Message" at bounding box center [741, 419] width 96 height 23
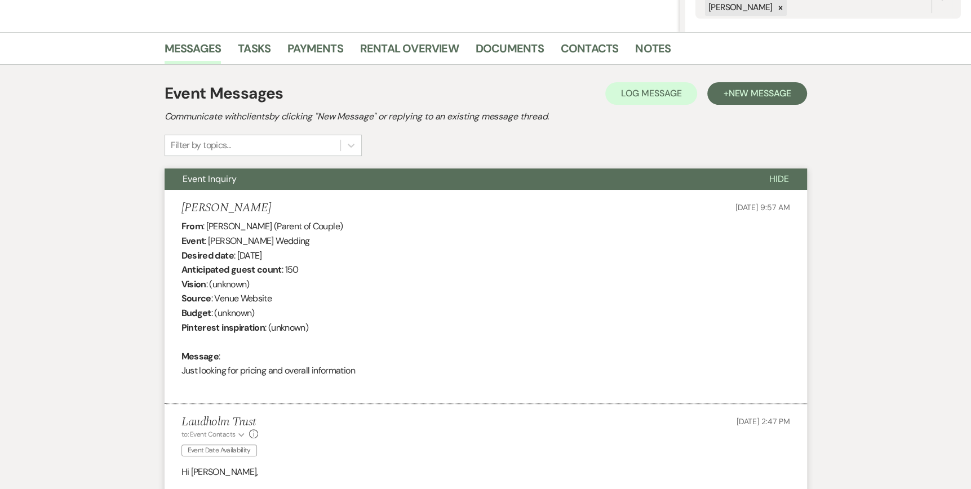
scroll to position [0, 0]
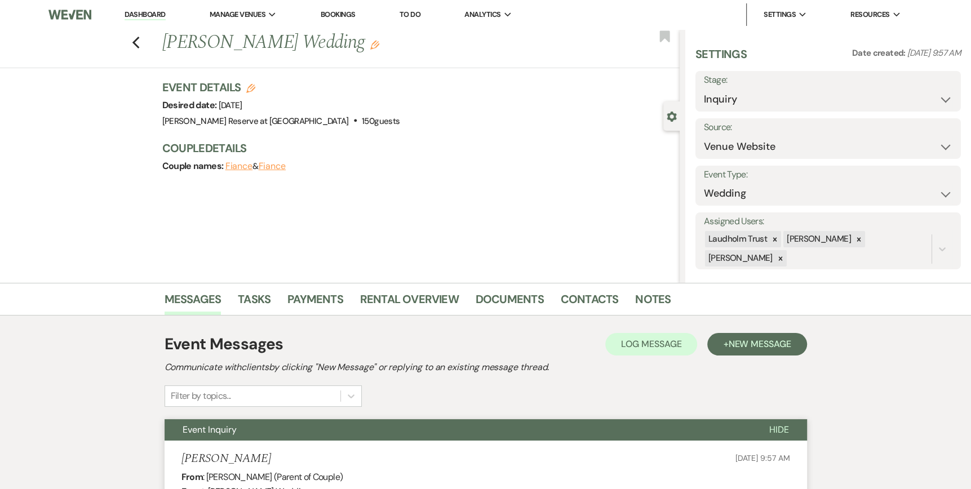
click at [136, 13] on link "Dashboard" at bounding box center [145, 15] width 41 height 11
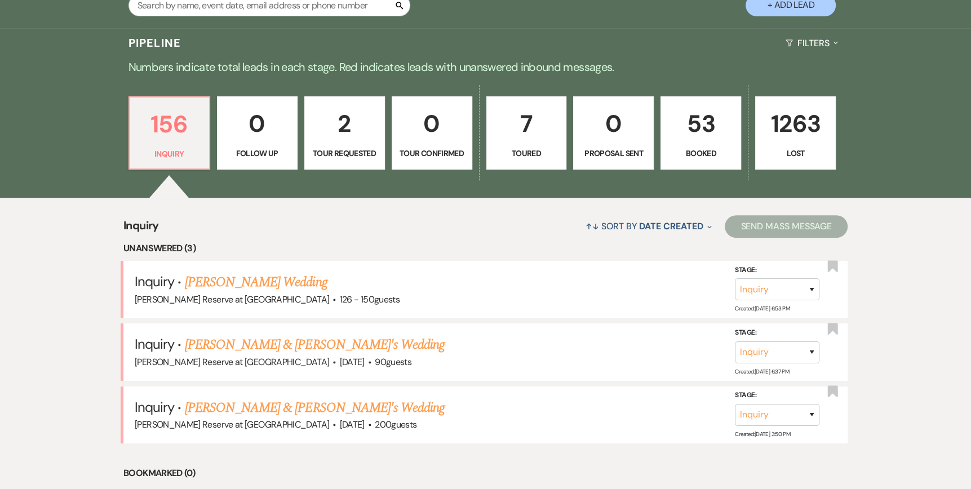
scroll to position [282, 0]
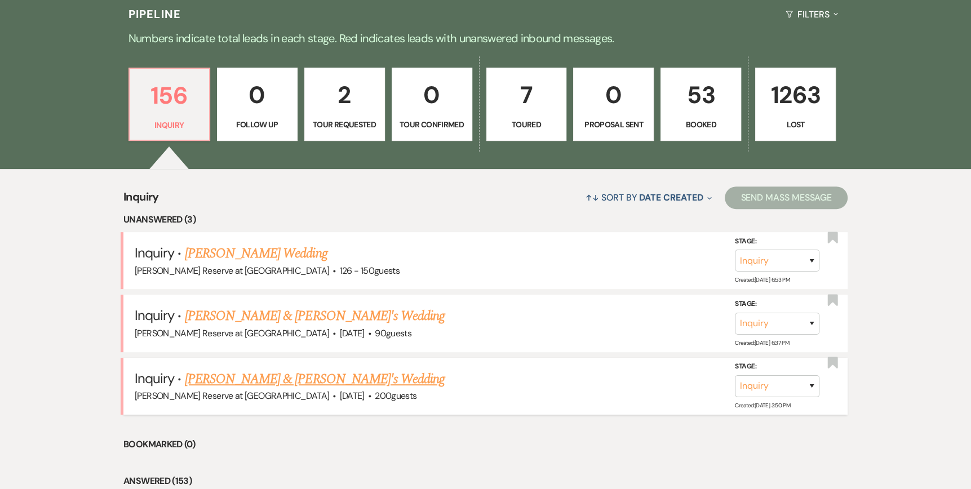
click at [263, 378] on link "[PERSON_NAME] & [PERSON_NAME]'s Wedding" at bounding box center [315, 379] width 260 height 20
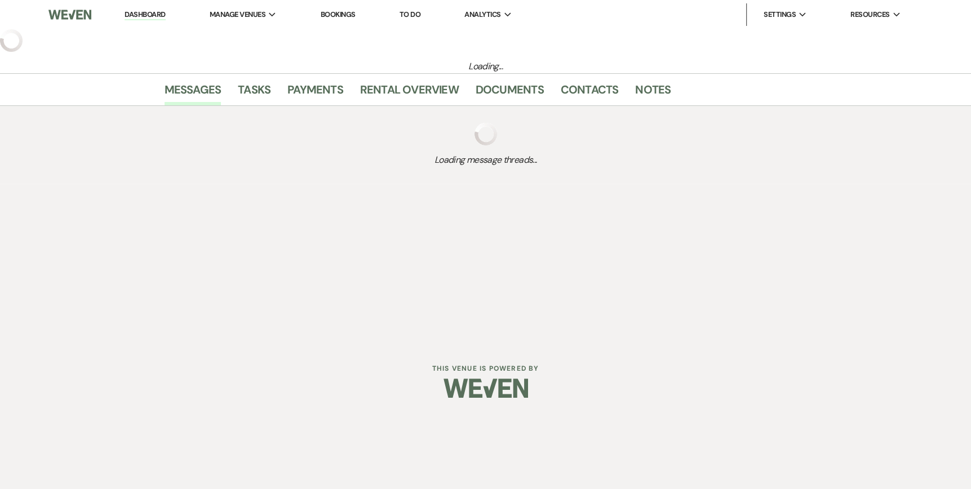
select select "5"
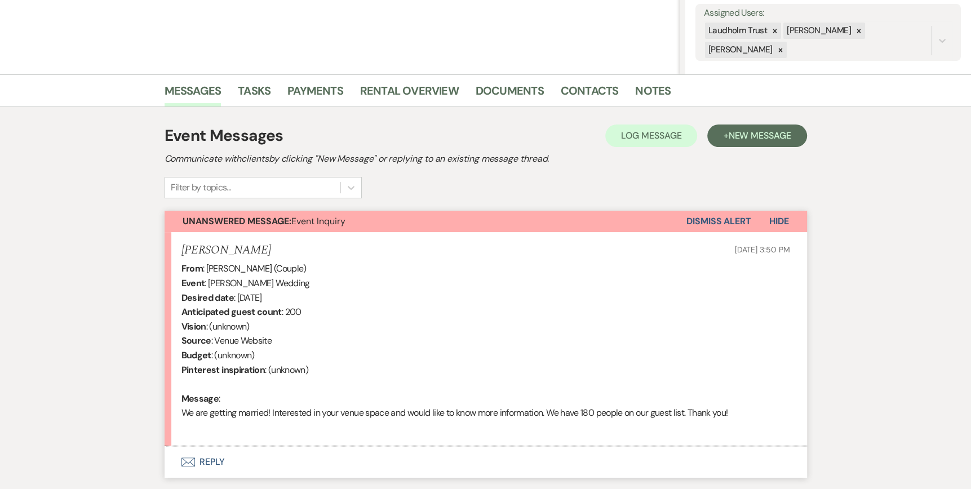
scroll to position [225, 0]
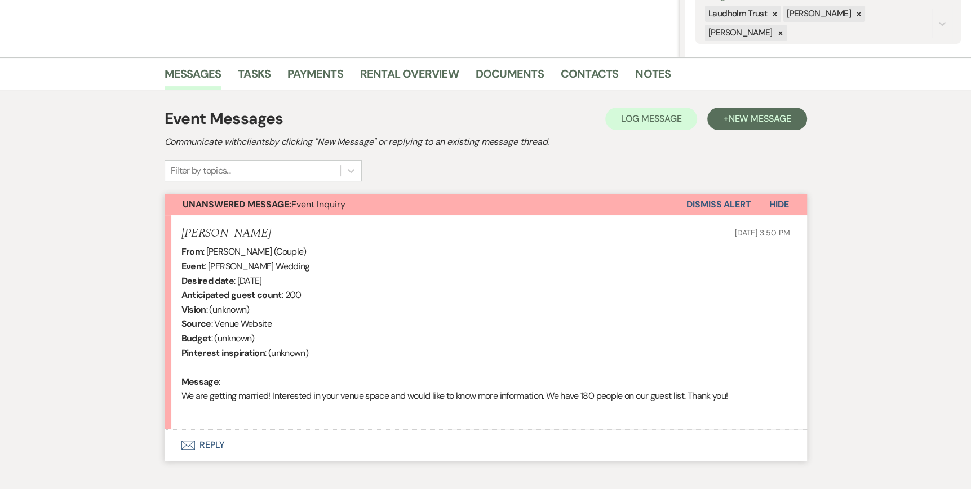
click at [184, 445] on icon "Envelope" at bounding box center [188, 445] width 14 height 9
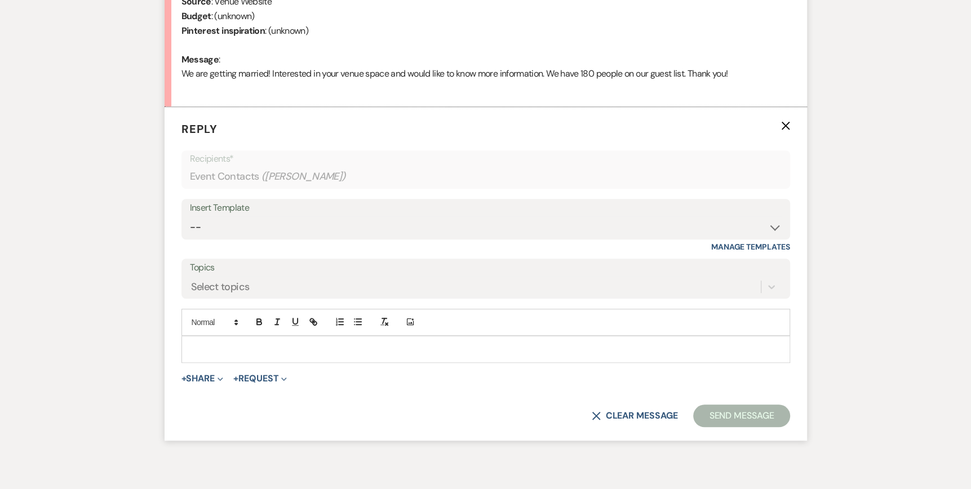
scroll to position [576, 0]
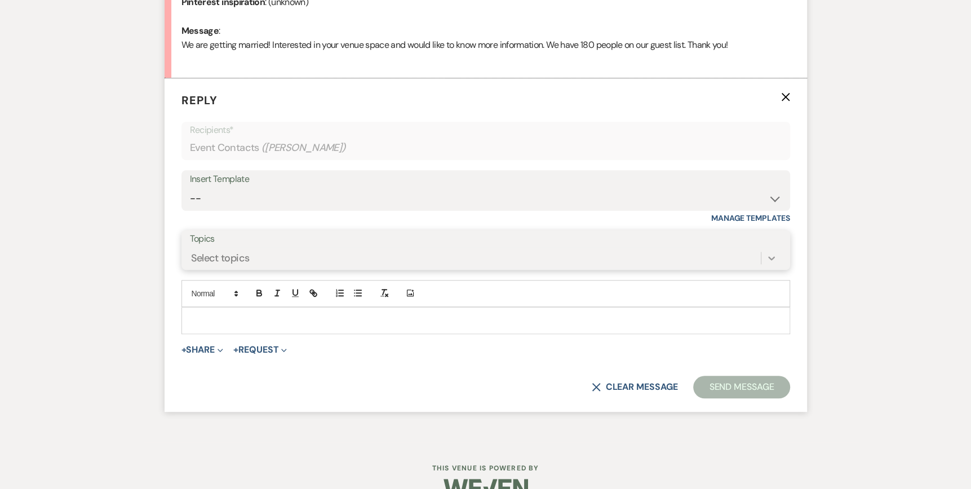
click at [772, 254] on icon at bounding box center [771, 257] width 11 height 11
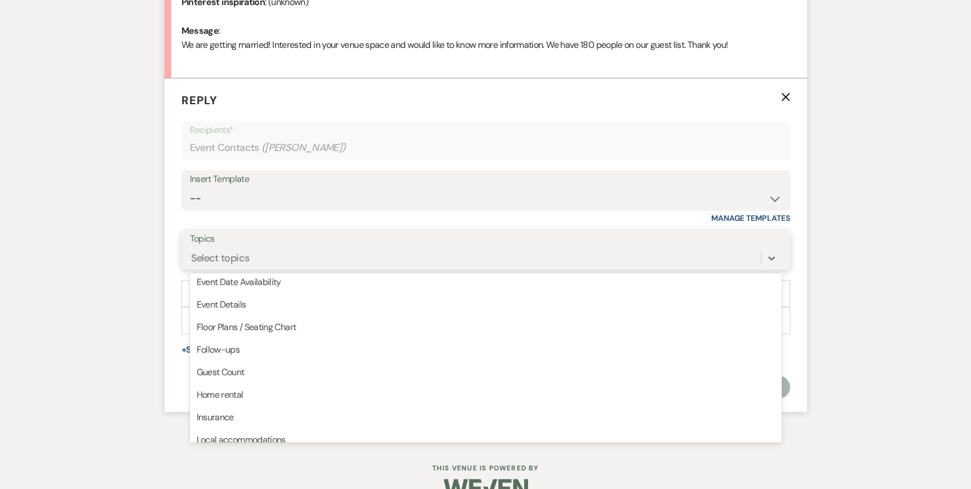
scroll to position [75, 0]
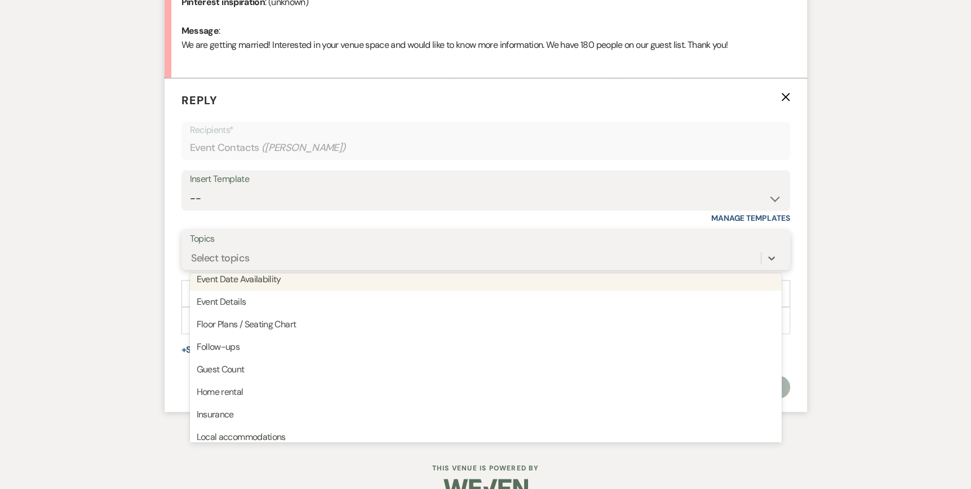
click at [281, 274] on div "Event Date Availability" at bounding box center [486, 279] width 592 height 23
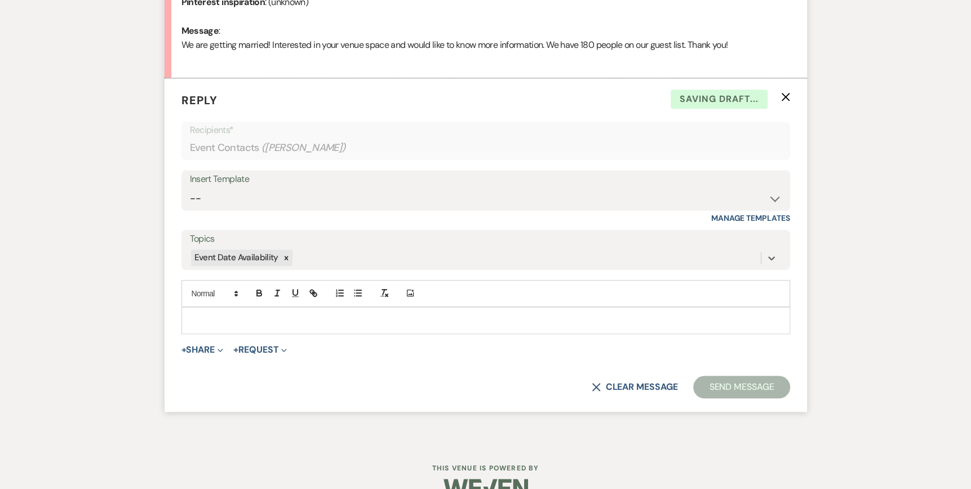
click at [186, 314] on div at bounding box center [485, 321] width 607 height 26
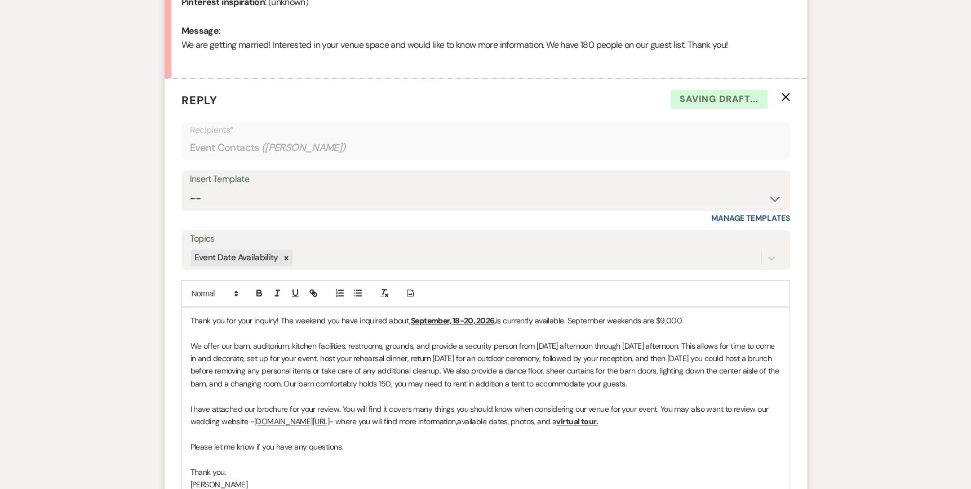
click at [189, 318] on div "Thank you for your inquiry! The weekend you have inquired about, September, 18-…" at bounding box center [485, 422] width 607 height 228
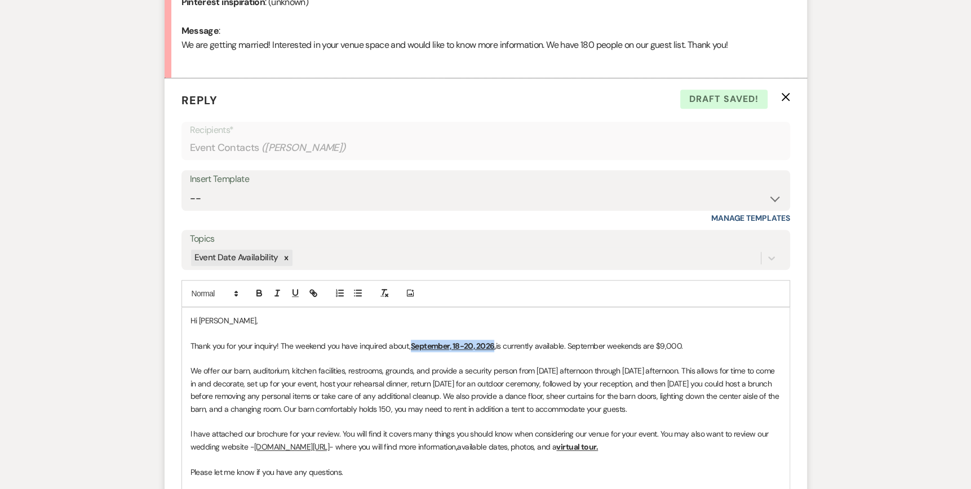
drag, startPoint x: 494, startPoint y: 343, endPoint x: 412, endPoint y: 348, distance: 82.4
click at [412, 348] on u "September, 18-20, 2026," at bounding box center [453, 346] width 85 height 10
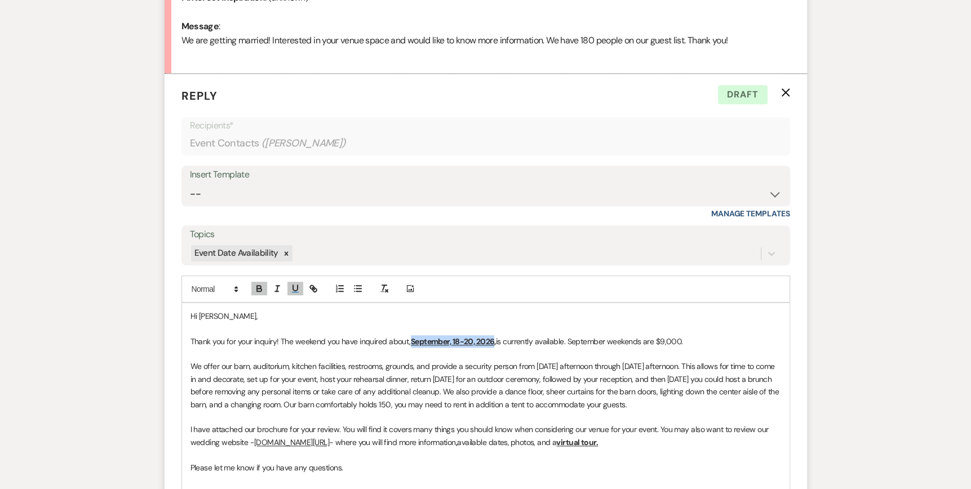
scroll to position [633, 0]
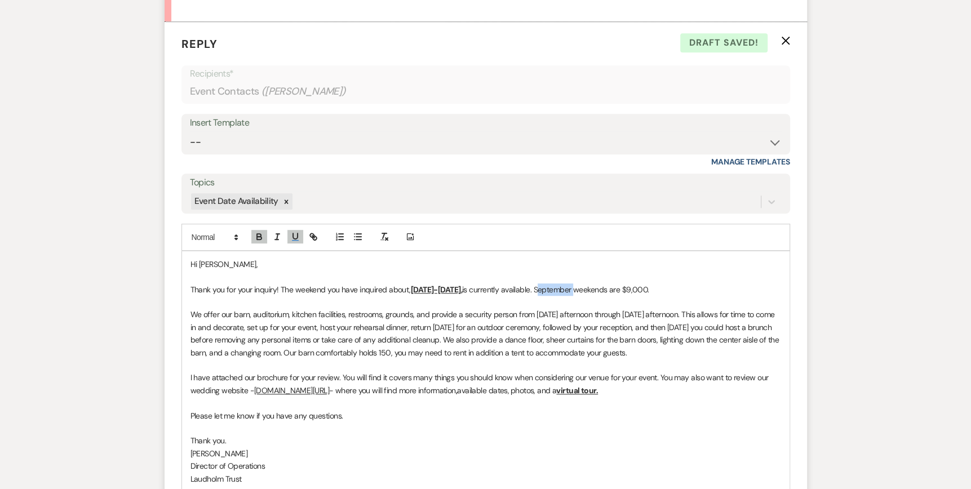
drag, startPoint x: 541, startPoint y: 285, endPoint x: 579, endPoint y: 290, distance: 38.6
click at [579, 290] on span "is currently available. September weekends are $9,000." at bounding box center [555, 290] width 187 height 10
click at [617, 289] on span "is currently available. July weekends are $9,000." at bounding box center [543, 290] width 163 height 10
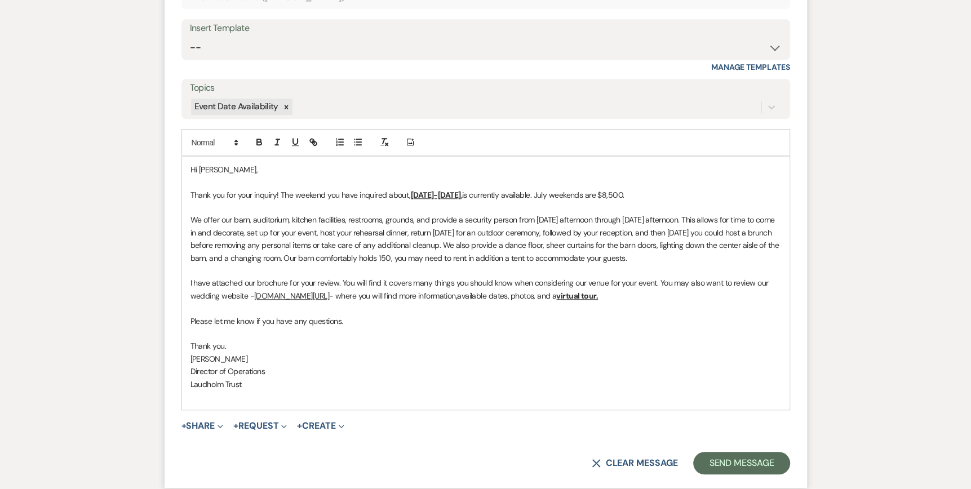
scroll to position [828, 0]
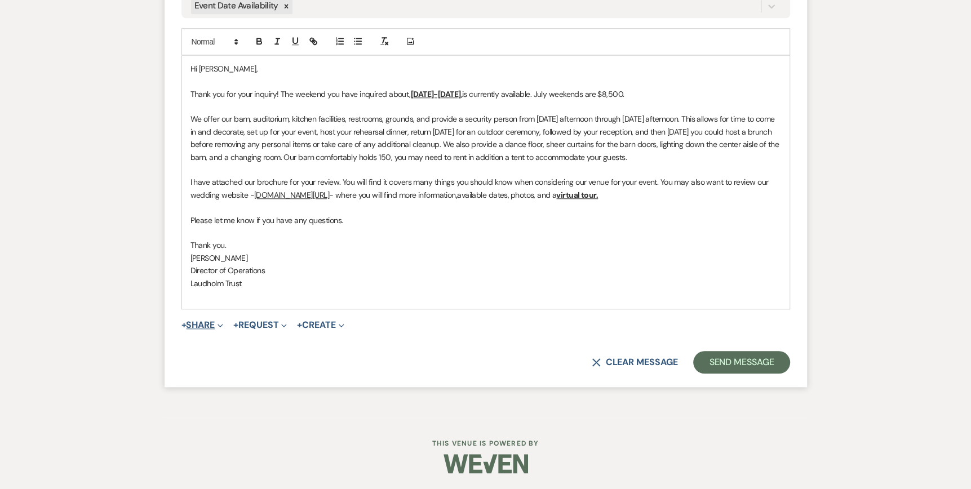
click at [219, 326] on span "Expand" at bounding box center [219, 325] width 8 height 12
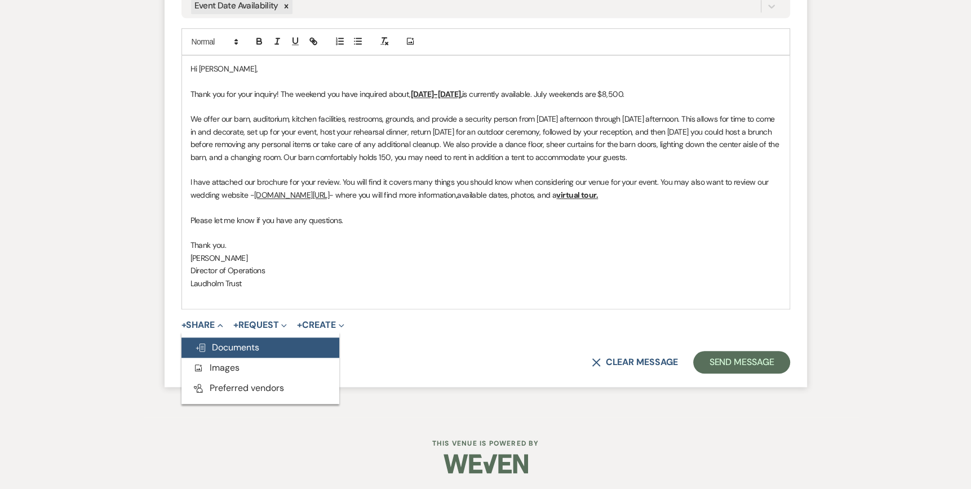
click at [216, 349] on span "Doc Upload Documents" at bounding box center [227, 347] width 64 height 12
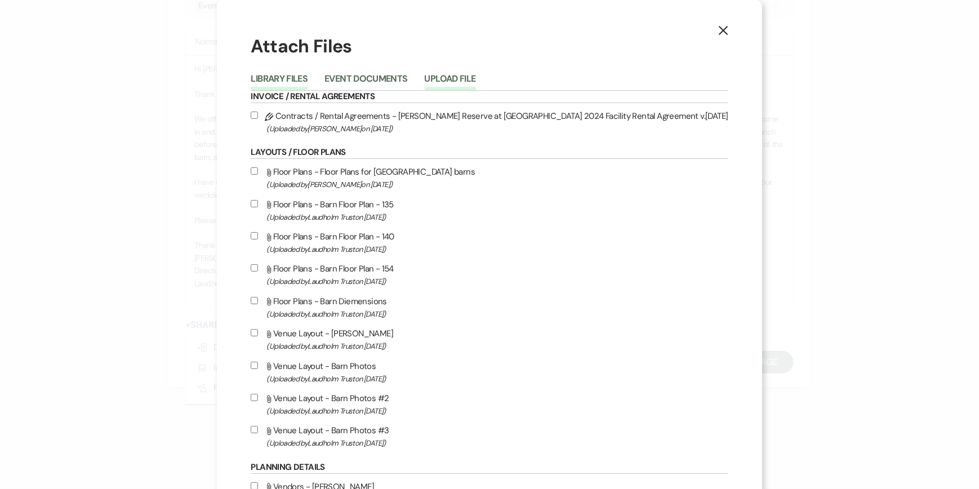
click at [476, 77] on button "Upload File" at bounding box center [450, 82] width 51 height 16
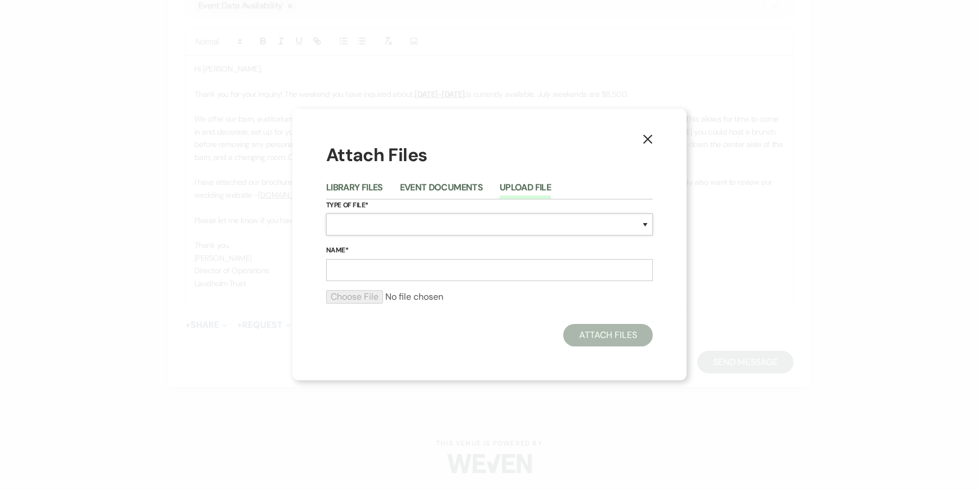
click at [340, 228] on select "Special Event Insurance Vendor Certificate of Insurance Contracts / Rental Agre…" at bounding box center [489, 225] width 327 height 22
select select "43"
click at [326, 214] on select "Special Event Insurance Vendor Certificate of Insurance Contracts / Rental Agre…" at bounding box center [489, 225] width 327 height 22
click at [347, 264] on input "Name*" at bounding box center [489, 270] width 327 height 22
type input "Wedding Brochure"
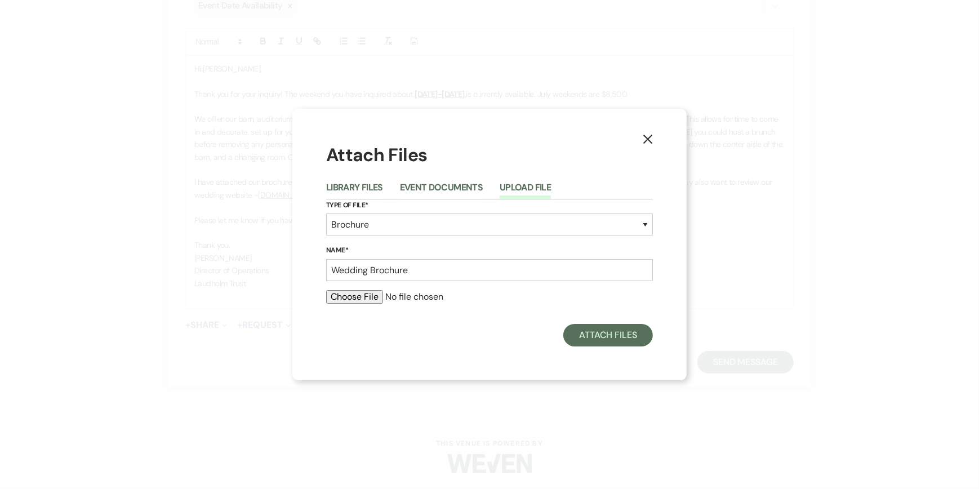
click at [348, 296] on input "file" at bounding box center [489, 297] width 327 height 14
type input "C:\fakepath\Wedding Brochure 2025.pdf"
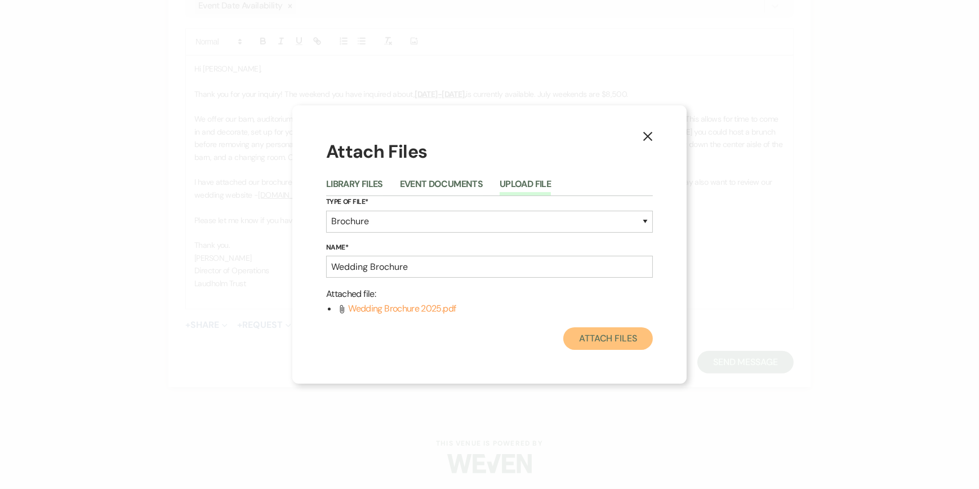
click at [609, 337] on button "Attach Files" at bounding box center [608, 338] width 90 height 23
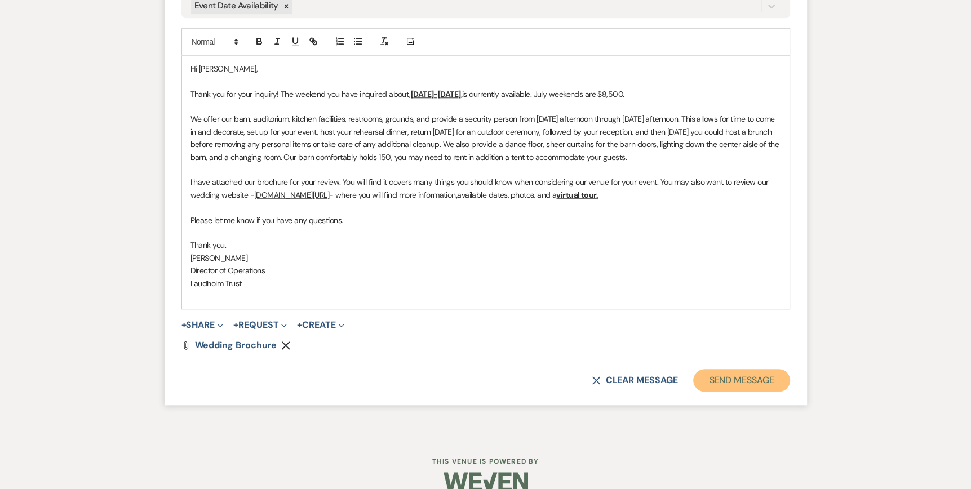
click at [765, 378] on button "Send Message" at bounding box center [741, 380] width 96 height 23
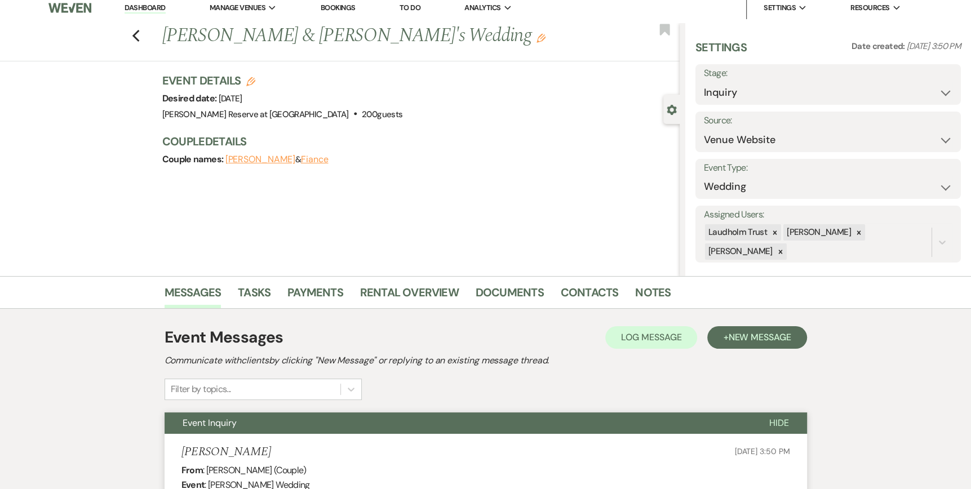
scroll to position [0, 0]
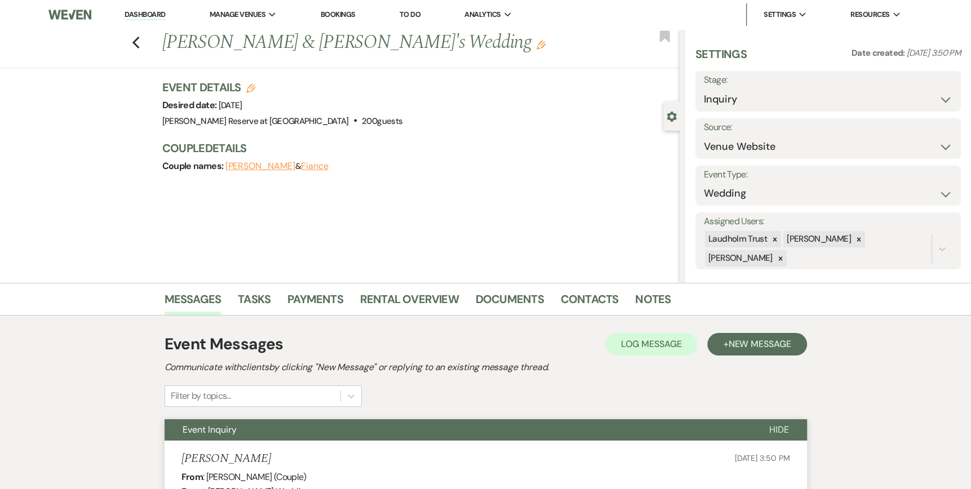
click at [139, 15] on link "Dashboard" at bounding box center [145, 15] width 41 height 11
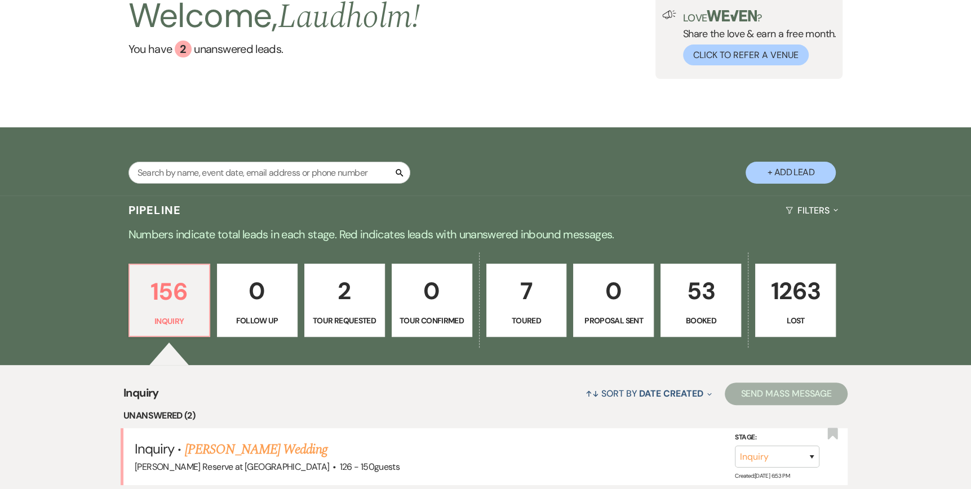
scroll to position [225, 0]
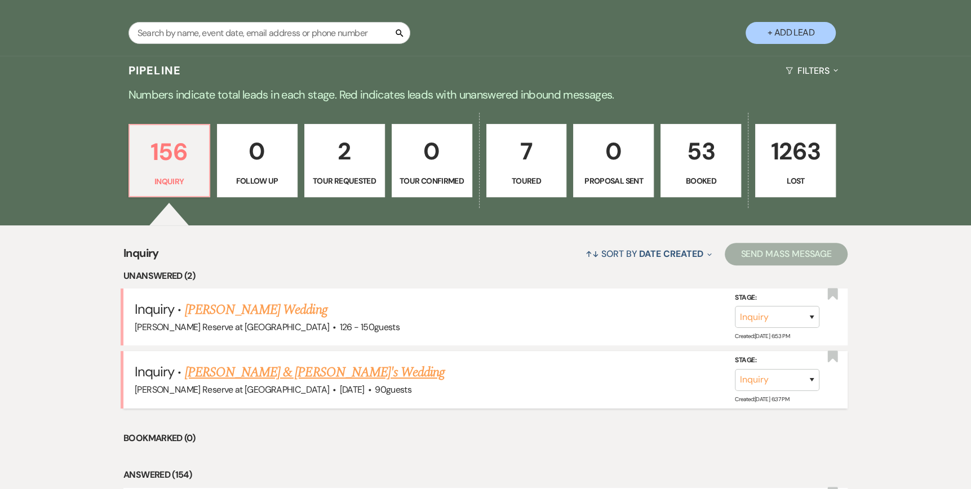
click at [251, 375] on link "[PERSON_NAME] & [PERSON_NAME]'s Wedding" at bounding box center [315, 372] width 260 height 20
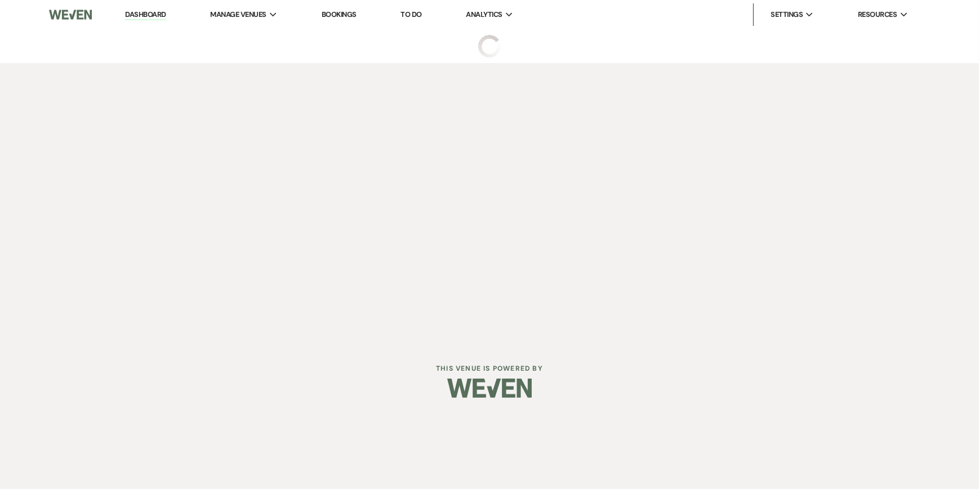
select select "5"
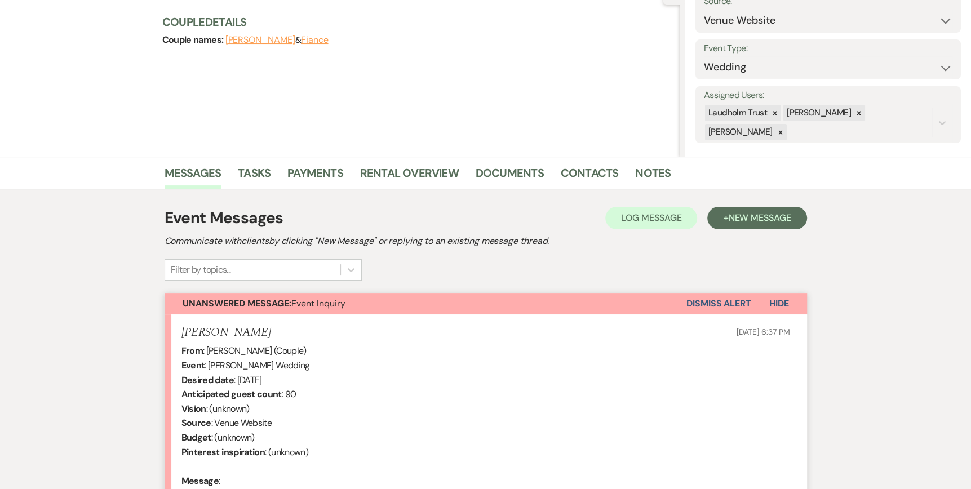
scroll to position [225, 0]
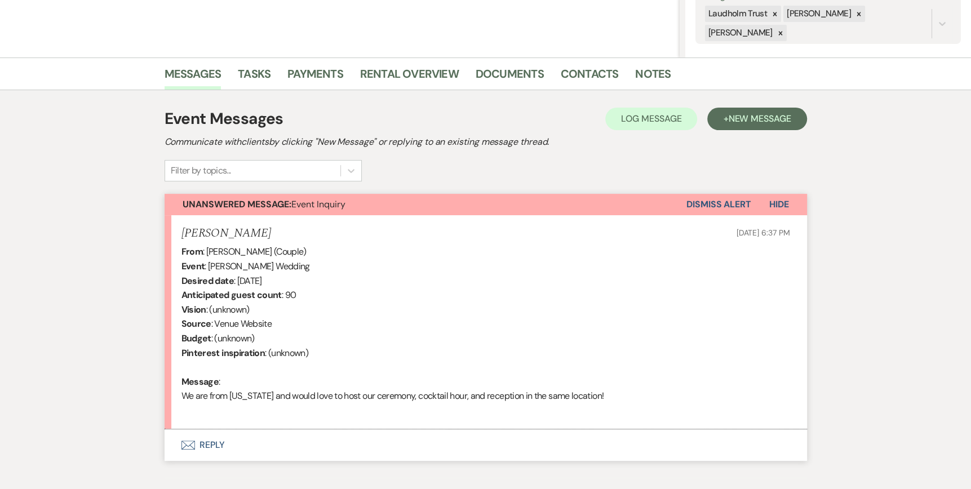
click at [189, 446] on icon "Envelope" at bounding box center [188, 445] width 14 height 9
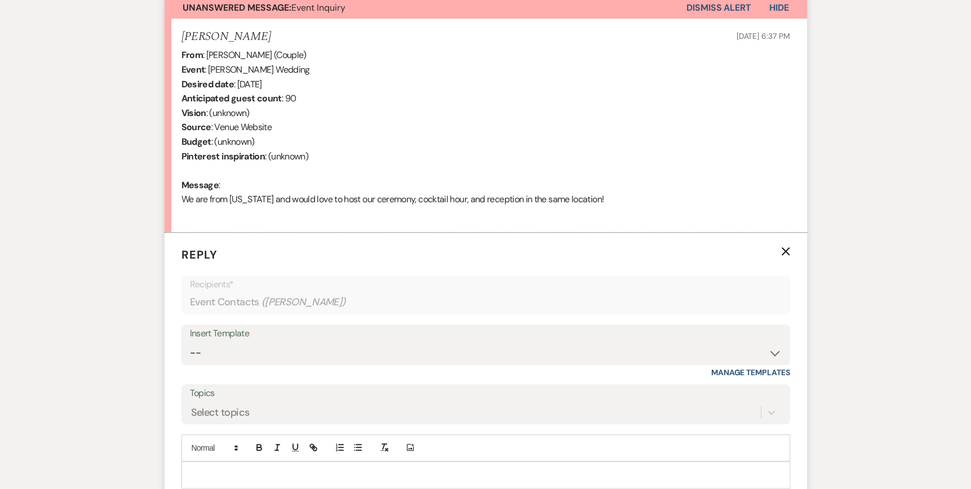
scroll to position [576, 0]
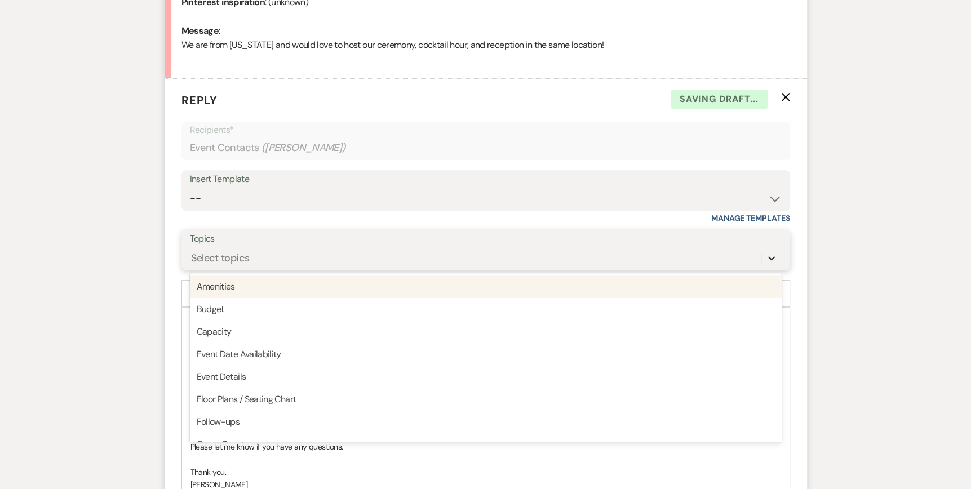
click at [775, 259] on icon at bounding box center [771, 257] width 11 height 11
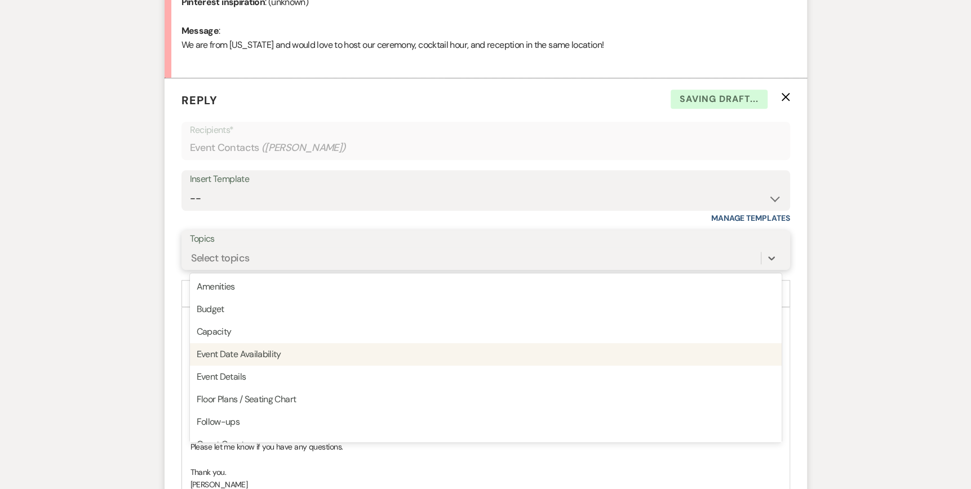
click at [327, 359] on div "Event Date Availability" at bounding box center [486, 354] width 592 height 23
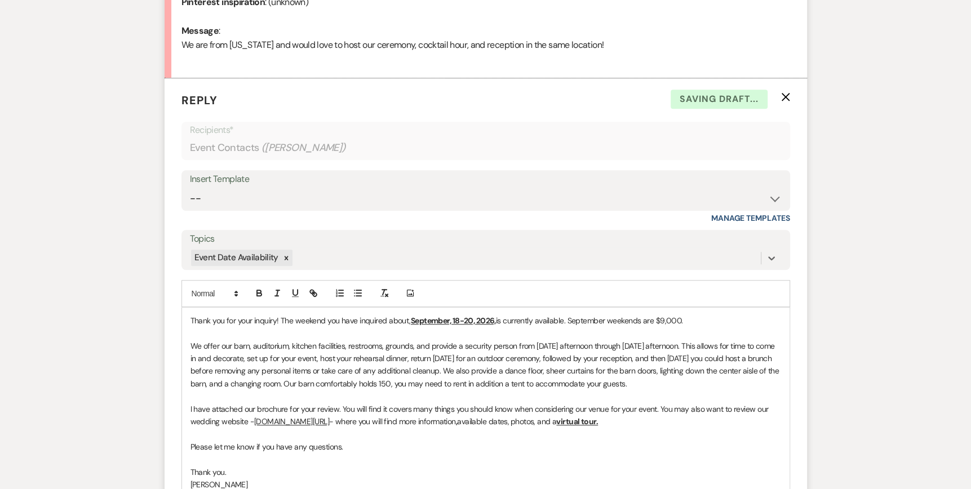
click at [189, 315] on div "Thank you for your inquiry! The weekend you have inquired about, September, 18-…" at bounding box center [485, 422] width 607 height 228
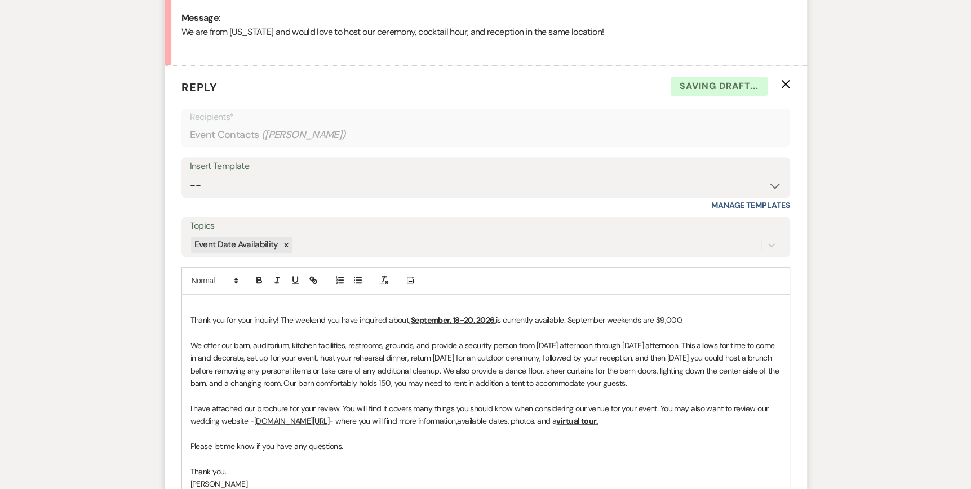
scroll to position [602, 0]
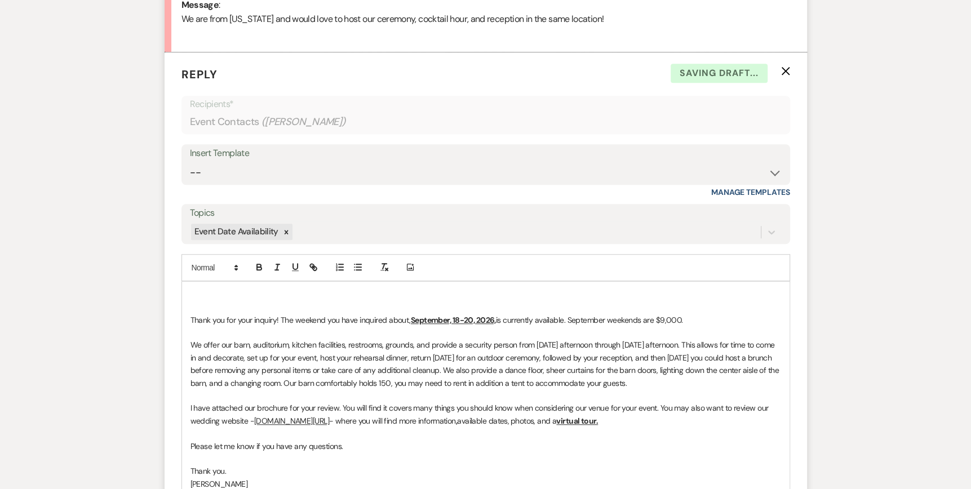
click at [192, 292] on p at bounding box center [485, 294] width 590 height 12
drag, startPoint x: 494, startPoint y: 318, endPoint x: 412, endPoint y: 319, distance: 81.7
click at [412, 319] on u "September, 18-20, 2026," at bounding box center [453, 320] width 85 height 10
drag, startPoint x: 553, startPoint y: 319, endPoint x: 490, endPoint y: 319, distance: 63.7
click at [490, 319] on span "is currently available. September weekends are $9,000." at bounding box center [555, 320] width 187 height 10
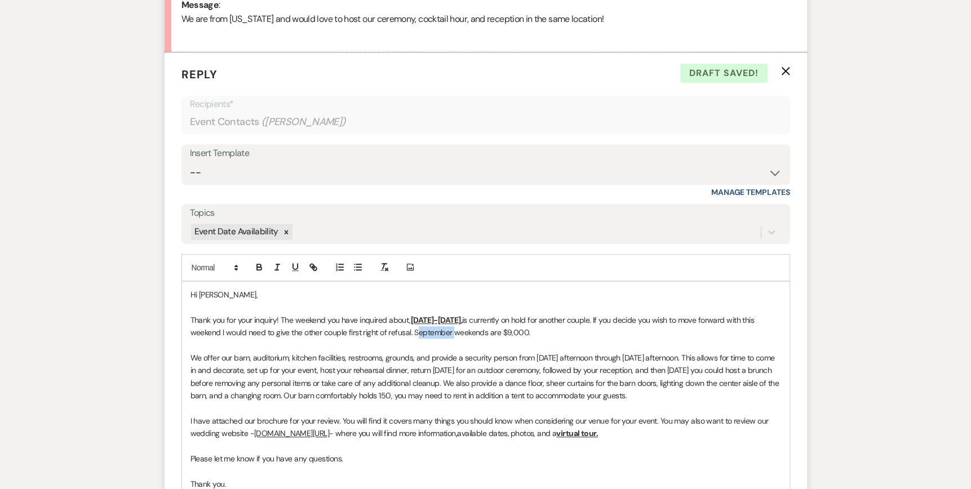
drag, startPoint x: 450, startPoint y: 330, endPoint x: 426, endPoint y: 328, distance: 23.7
click at [415, 335] on span "is currently on hold for another couple. If you decide you wish to move forward…" at bounding box center [473, 326] width 566 height 23
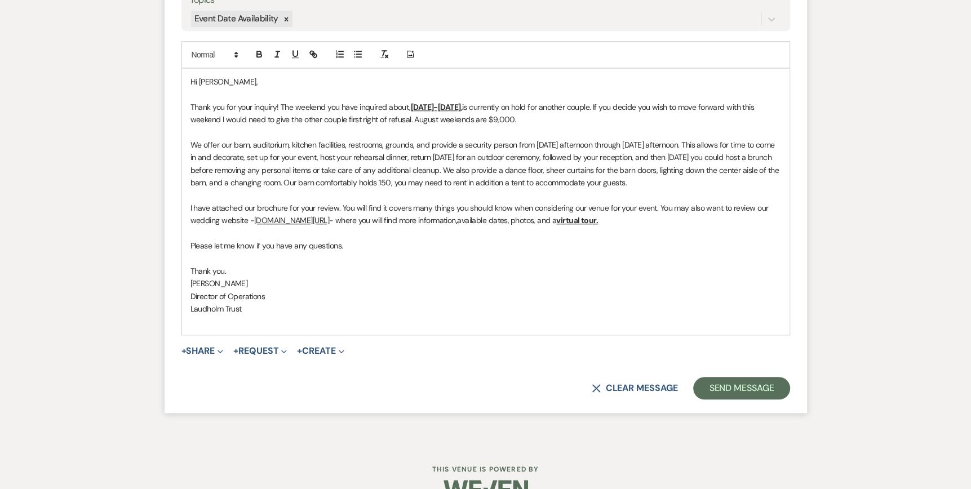
scroll to position [828, 0]
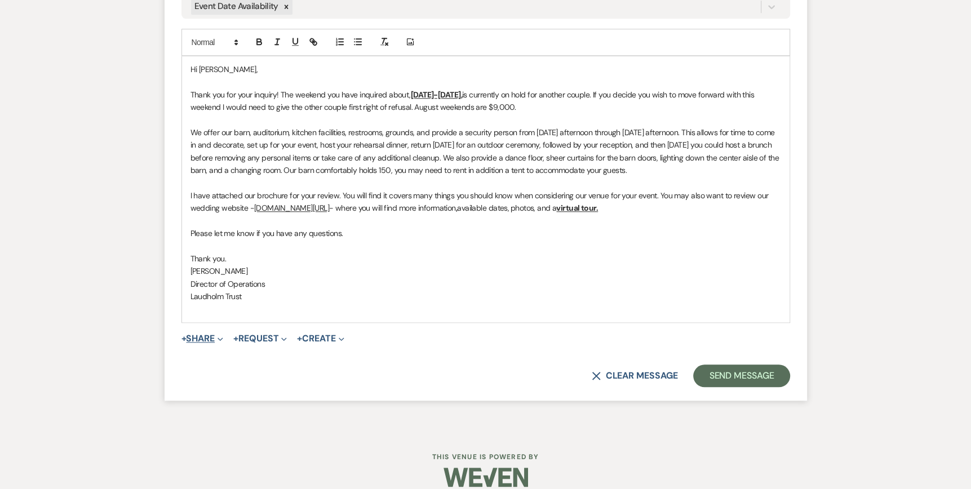
click at [217, 341] on span "Expand" at bounding box center [219, 338] width 8 height 12
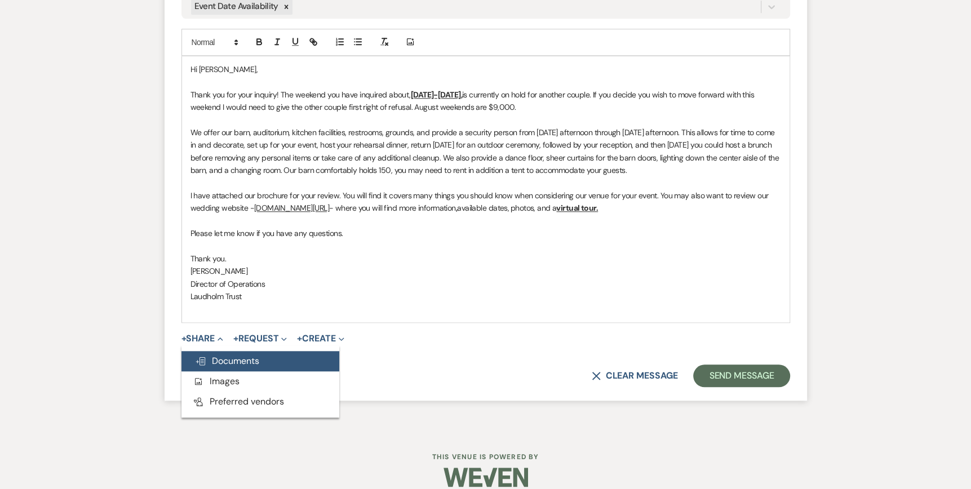
click at [224, 359] on span "Doc Upload Documents" at bounding box center [227, 361] width 64 height 12
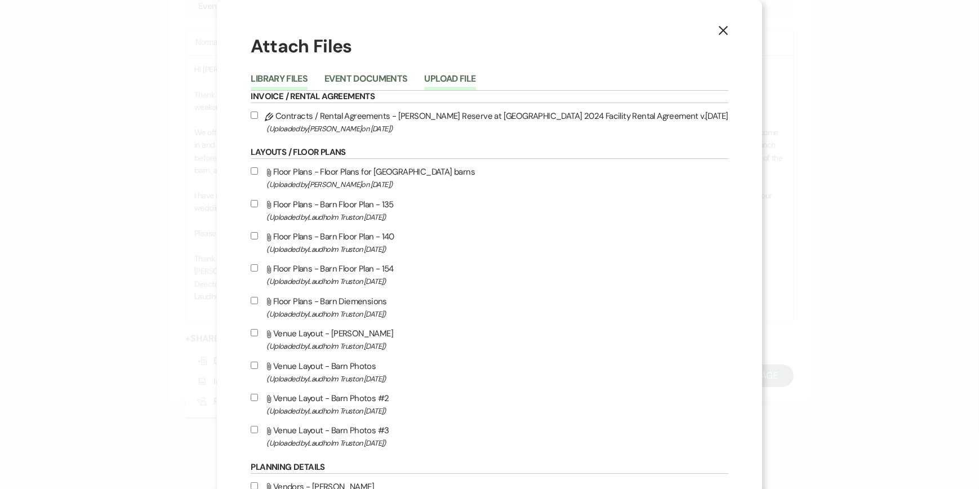
click at [476, 78] on button "Upload File" at bounding box center [450, 82] width 51 height 16
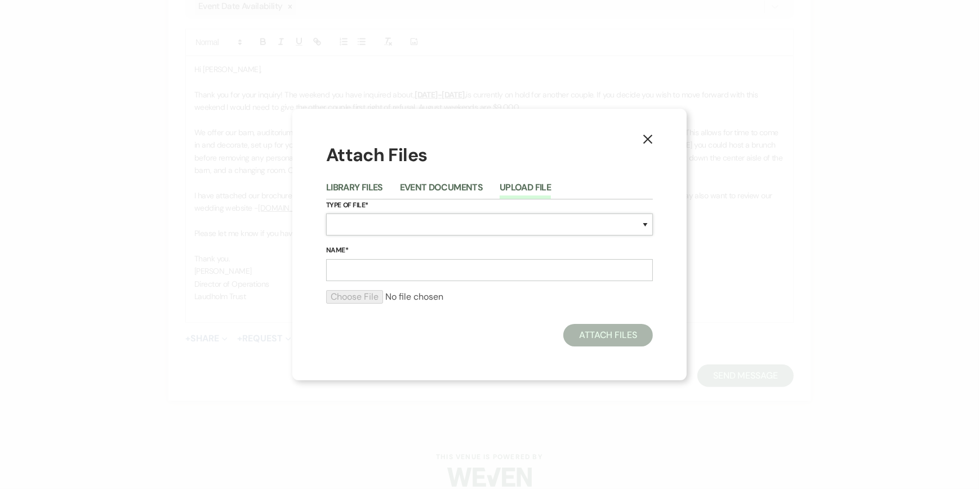
click at [341, 228] on select "Special Event Insurance Vendor Certificate of Insurance Contracts / Rental Agre…" at bounding box center [489, 225] width 327 height 22
select select "43"
click at [326, 214] on select "Special Event Insurance Vendor Certificate of Insurance Contracts / Rental Agre…" at bounding box center [489, 225] width 327 height 22
click at [353, 267] on input "Name*" at bounding box center [489, 270] width 327 height 22
type input "Wedding Brochure"
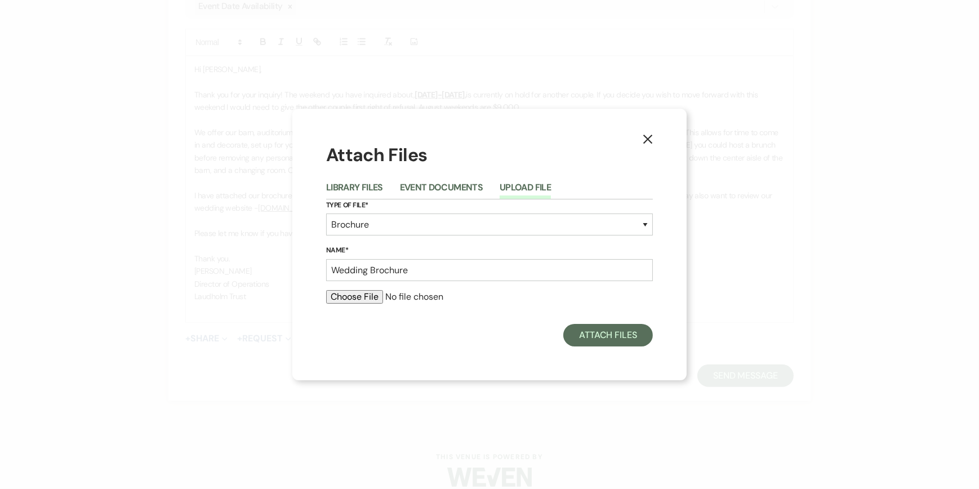
click at [352, 296] on input "file" at bounding box center [489, 297] width 327 height 14
type input "C:\fakepath\Wedding Brochure 2025.pdf"
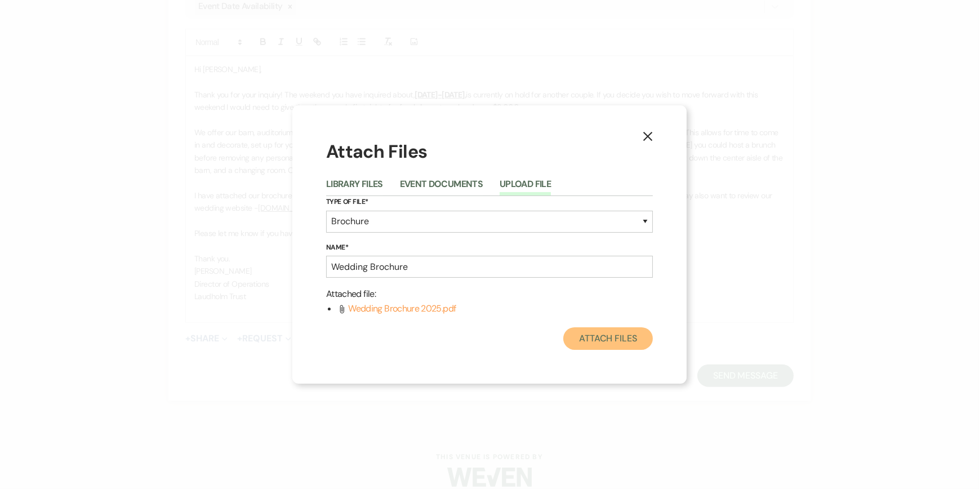
click at [603, 340] on button "Attach Files" at bounding box center [608, 338] width 90 height 23
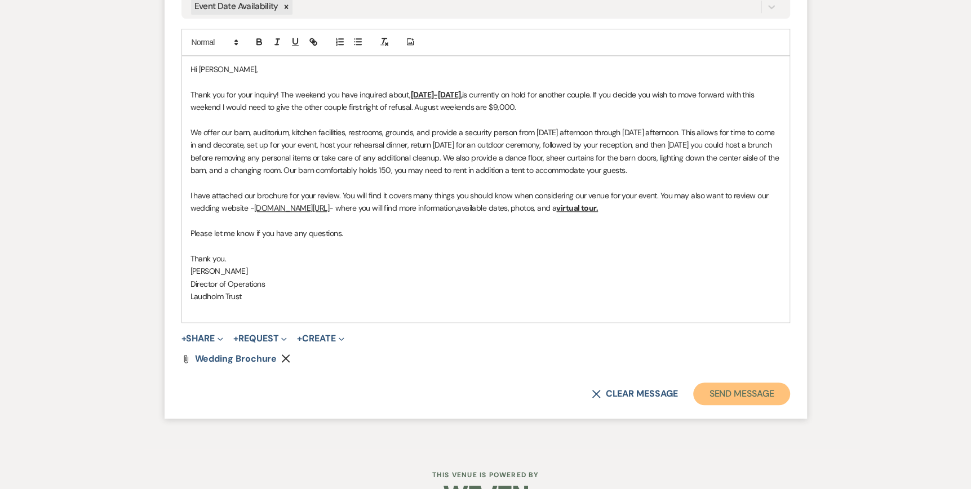
click at [745, 396] on button "Send Message" at bounding box center [741, 394] width 96 height 23
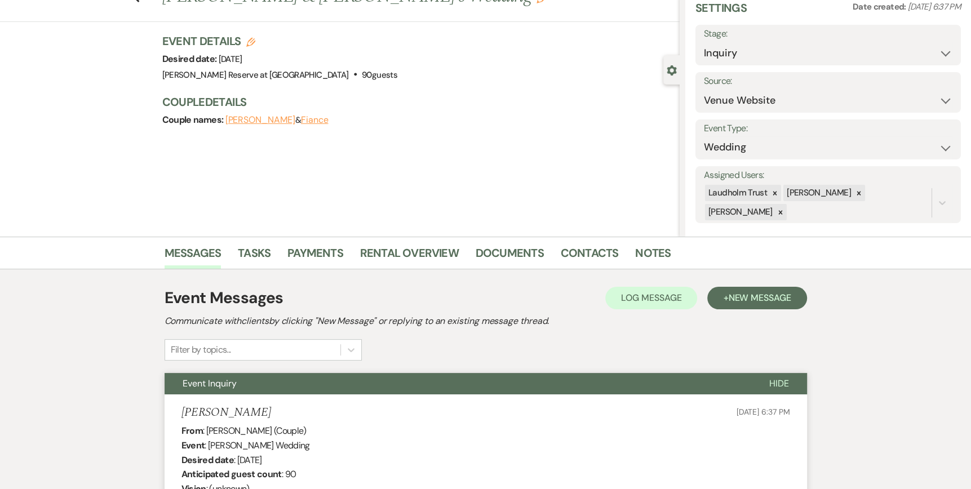
scroll to position [0, 0]
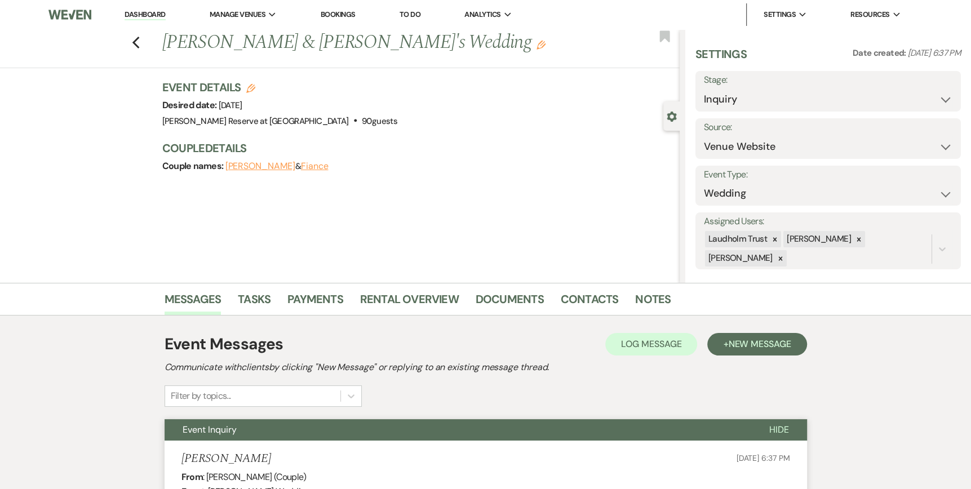
click at [139, 15] on link "Dashboard" at bounding box center [145, 15] width 41 height 11
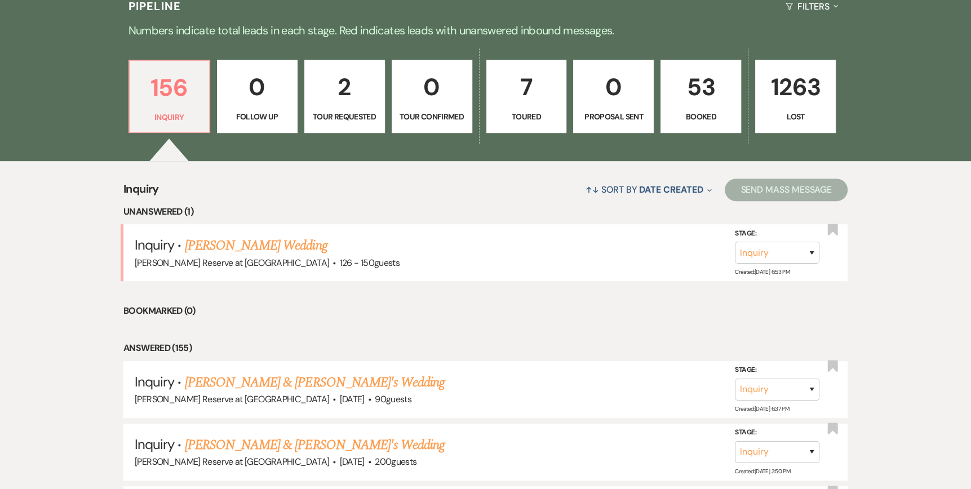
scroll to position [338, 0]
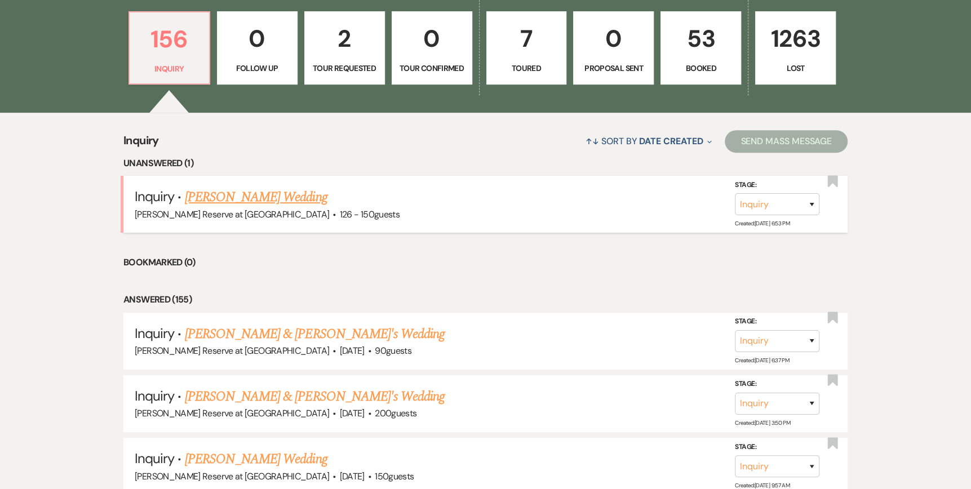
click at [234, 196] on link "[PERSON_NAME] Wedding" at bounding box center [256, 197] width 143 height 20
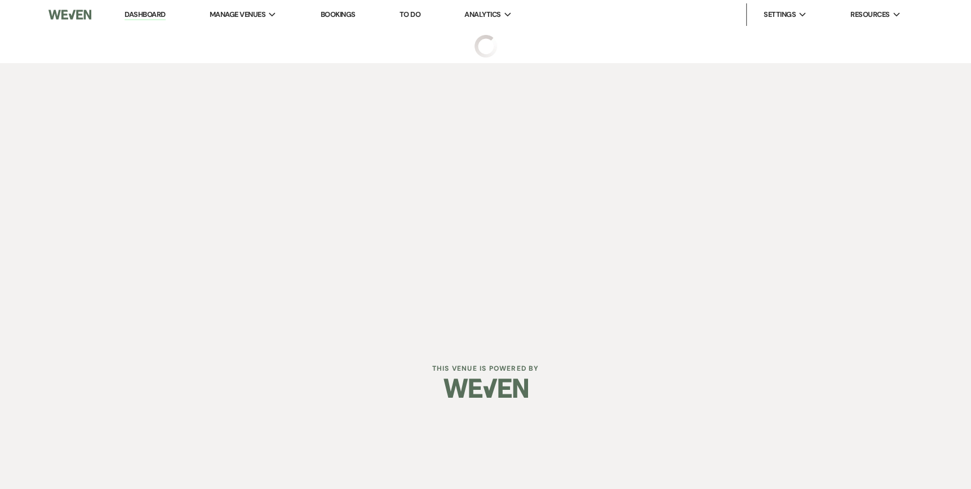
select select "4"
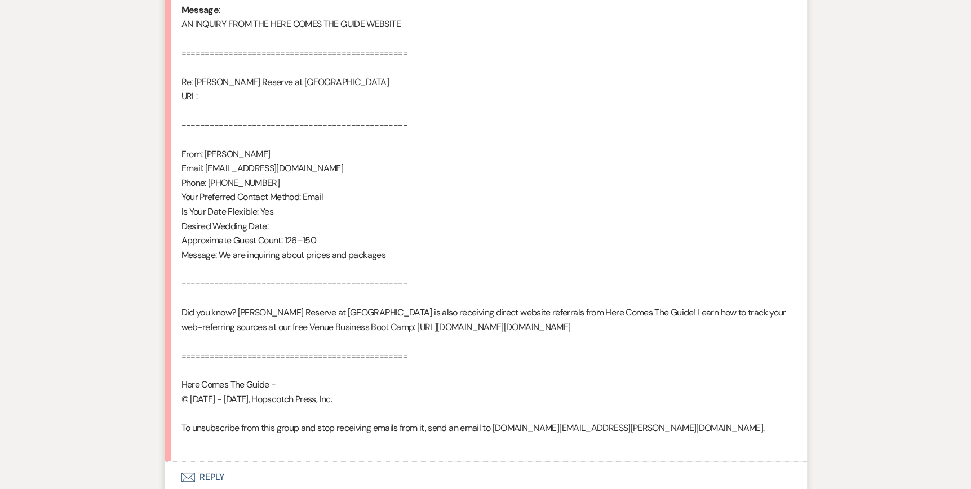
scroll to position [718, 0]
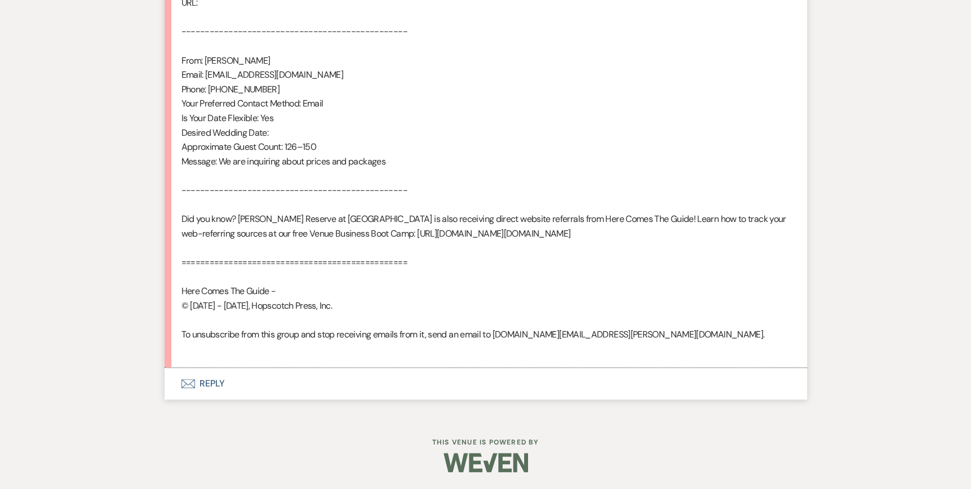
click at [181, 385] on icon "Envelope" at bounding box center [188, 383] width 14 height 9
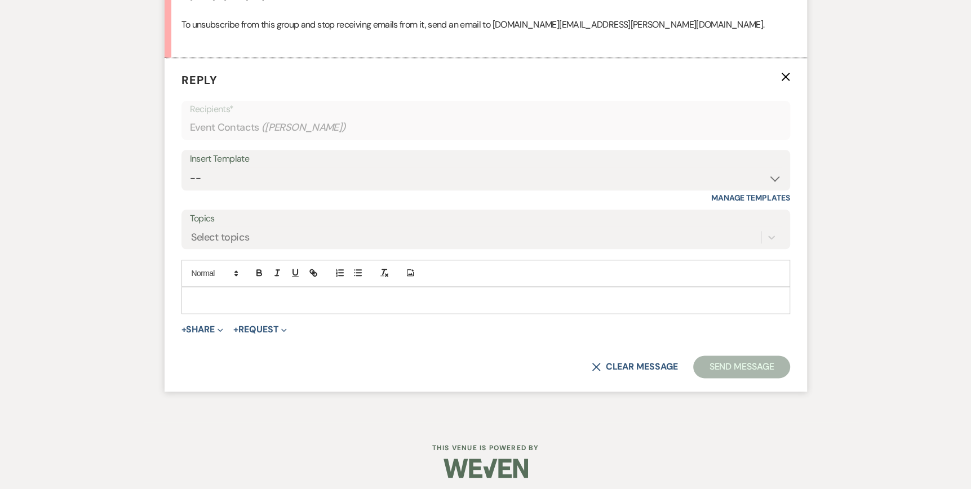
scroll to position [1008, 0]
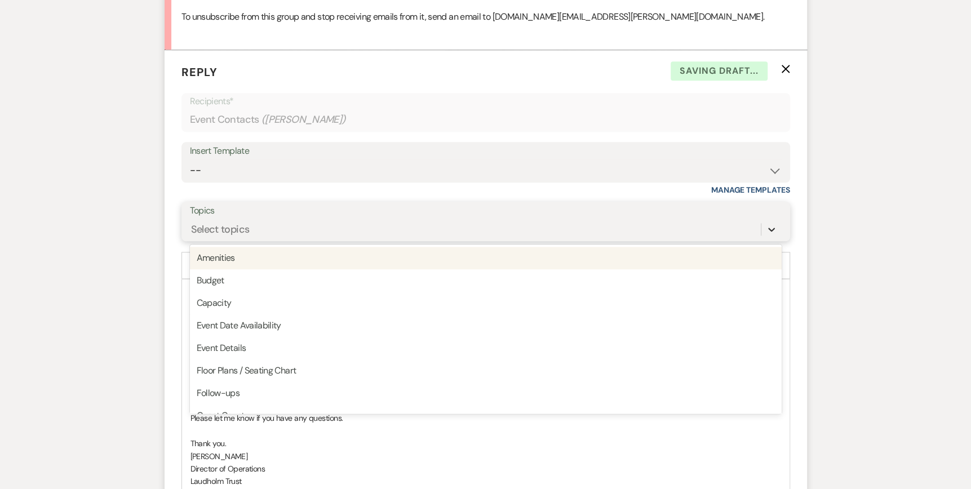
click at [769, 235] on icon at bounding box center [771, 229] width 11 height 11
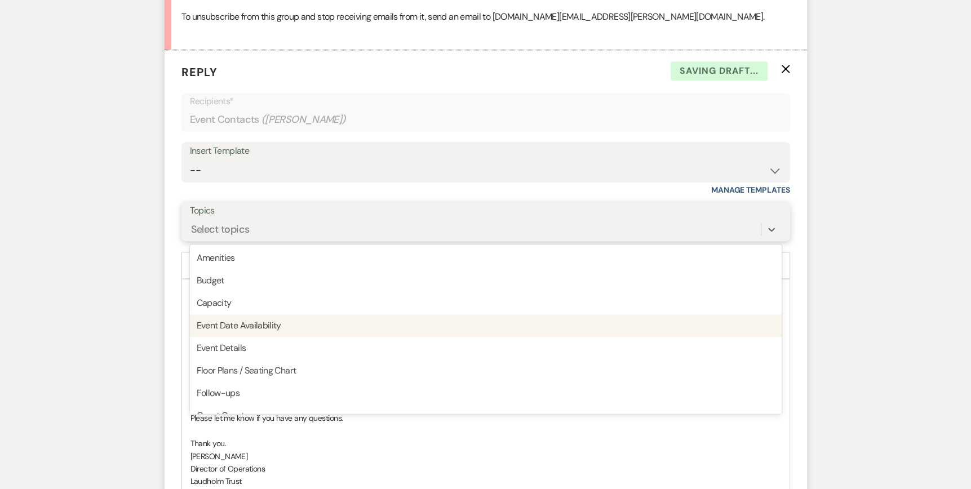
click at [280, 337] on div "Event Date Availability" at bounding box center [486, 325] width 592 height 23
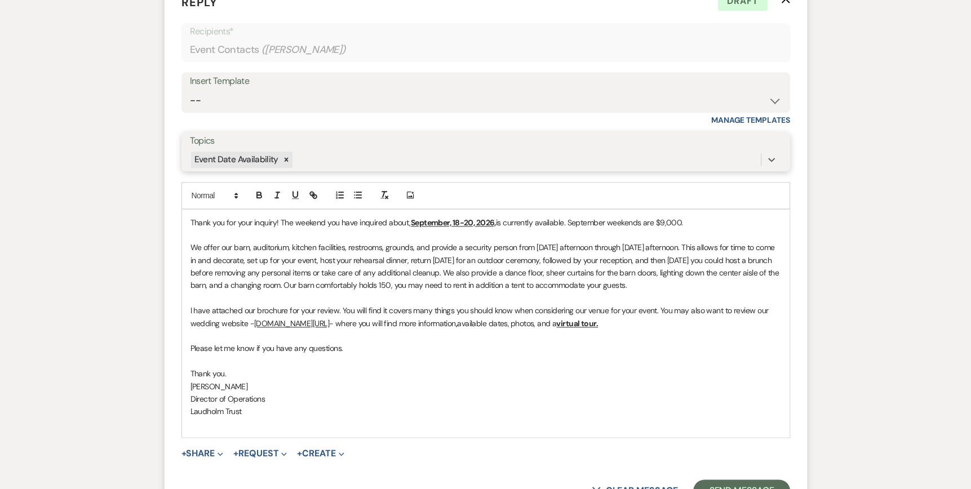
scroll to position [1086, 0]
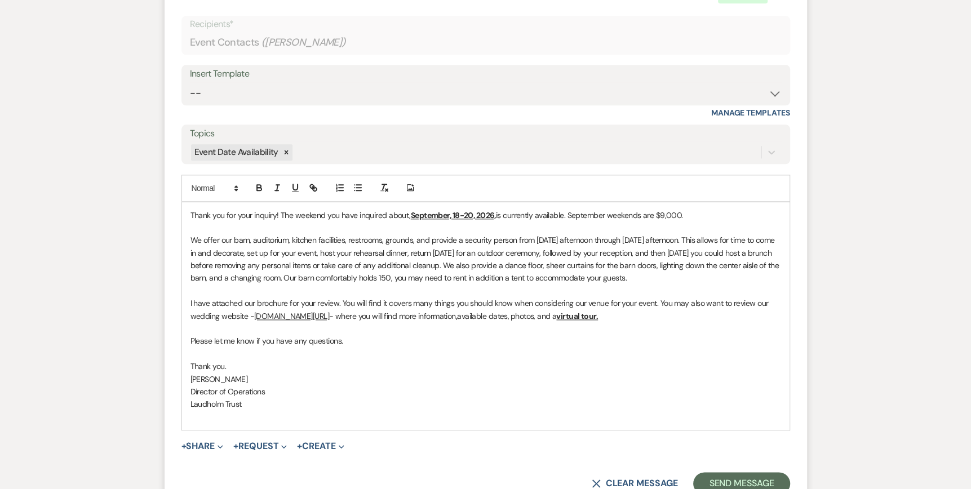
click at [189, 242] on div "Thank you for your inquiry! The weekend you have inquired about, September, 18-…" at bounding box center [485, 316] width 607 height 228
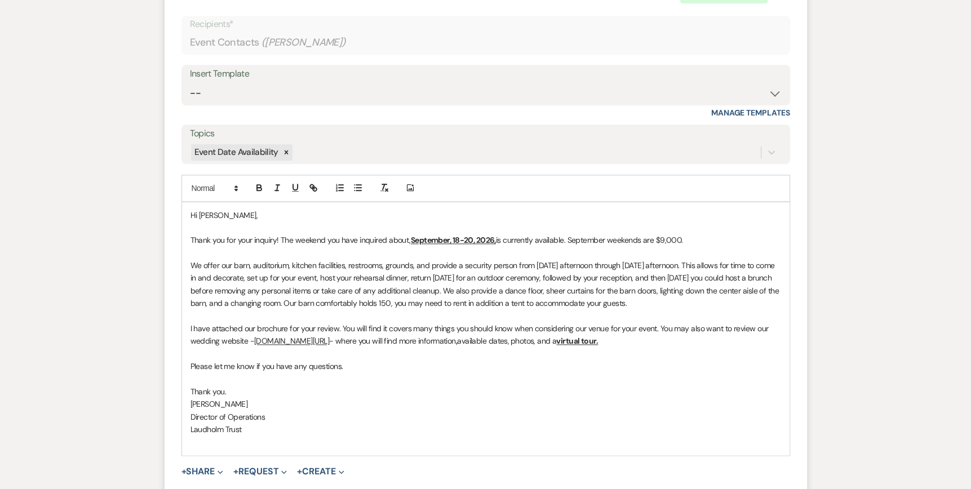
drag, startPoint x: 691, startPoint y: 268, endPoint x: 279, endPoint y: 268, distance: 411.8
click at [279, 246] on p "Thank you for your inquiry! The weekend you have inquired about, September, 18-…" at bounding box center [485, 240] width 590 height 12
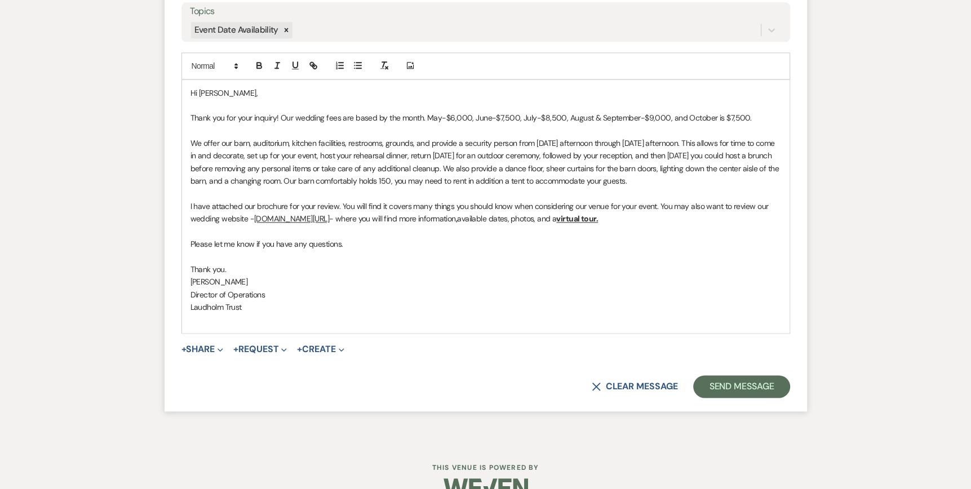
scroll to position [1261, 0]
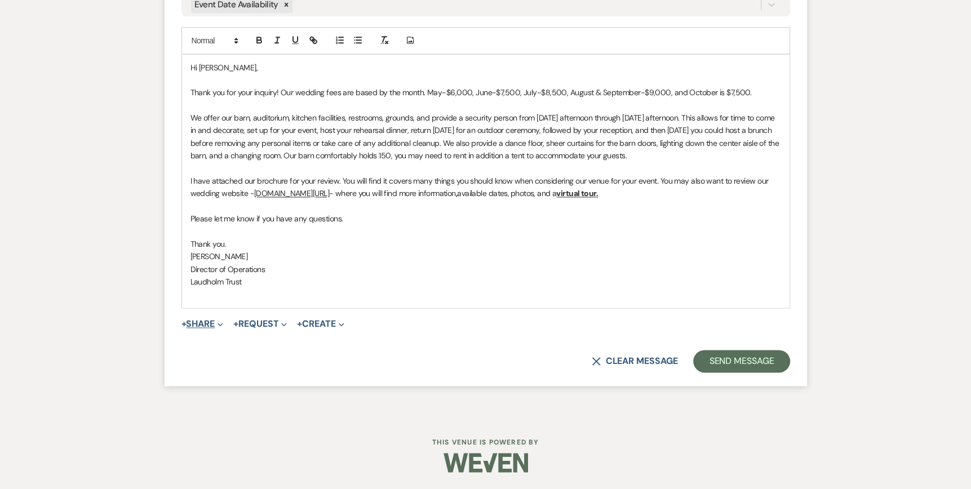
click at [223, 323] on icon "Expand" at bounding box center [220, 325] width 6 height 6
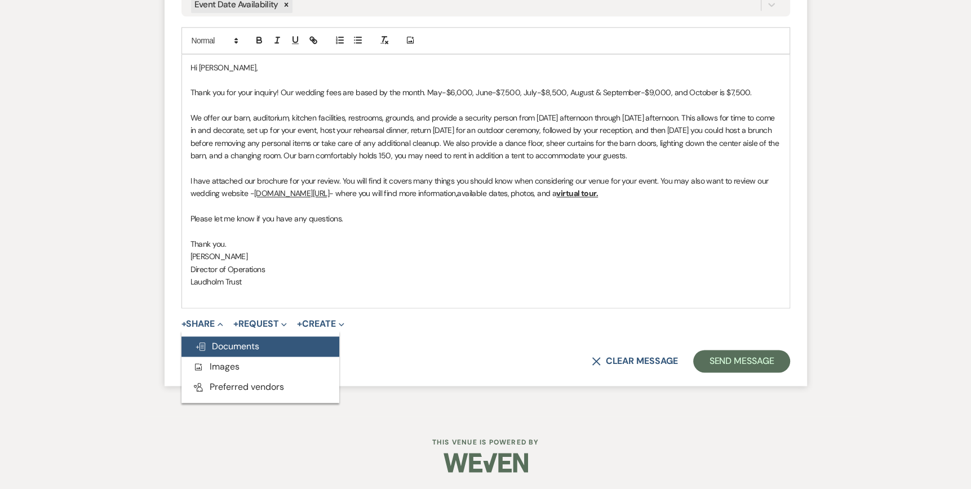
click at [225, 346] on span "Doc Upload Documents" at bounding box center [227, 346] width 64 height 12
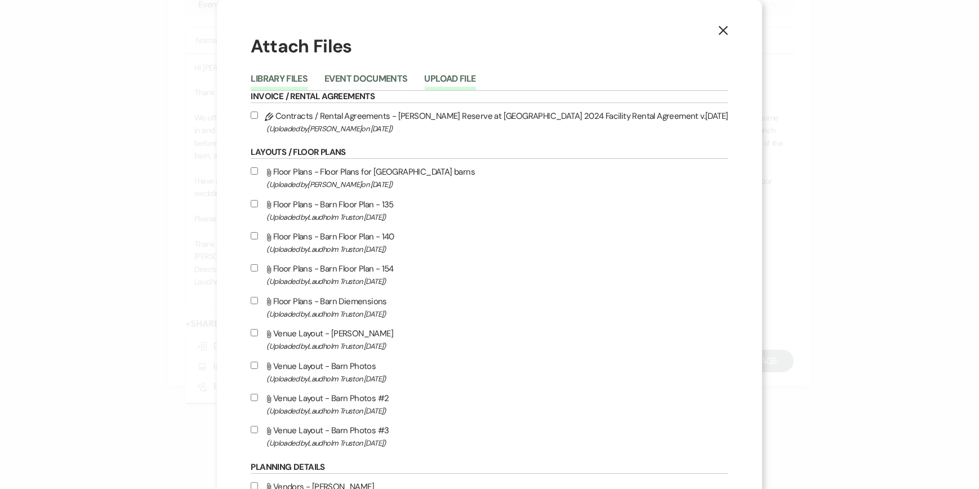
click at [473, 77] on button "Upload File" at bounding box center [450, 82] width 51 height 16
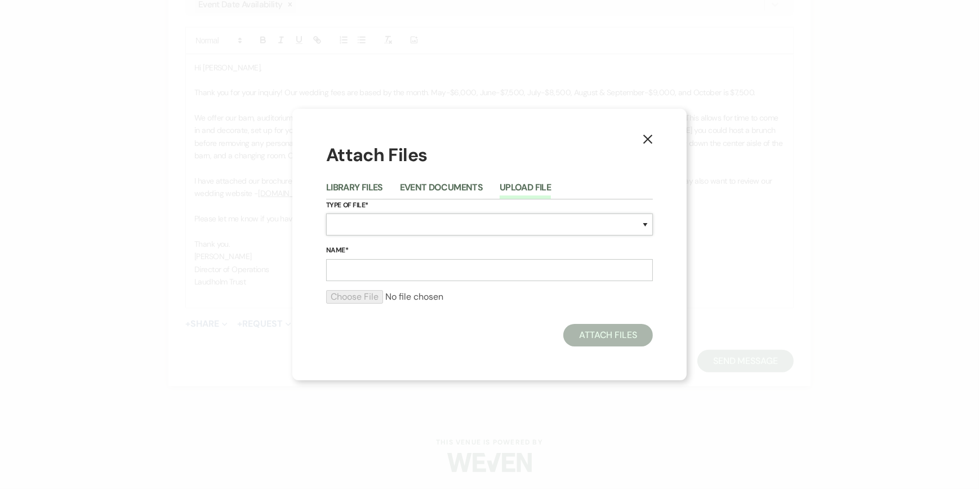
click at [336, 224] on select "Special Event Insurance Vendor Certificate of Insurance Contracts / Rental Agre…" at bounding box center [489, 225] width 327 height 22
select select "43"
click at [326, 214] on select "Special Event Insurance Vendor Certificate of Insurance Contracts / Rental Agre…" at bounding box center [489, 225] width 327 height 22
click at [346, 273] on input "Name*" at bounding box center [489, 270] width 327 height 22
type input "Wedding Brochure"
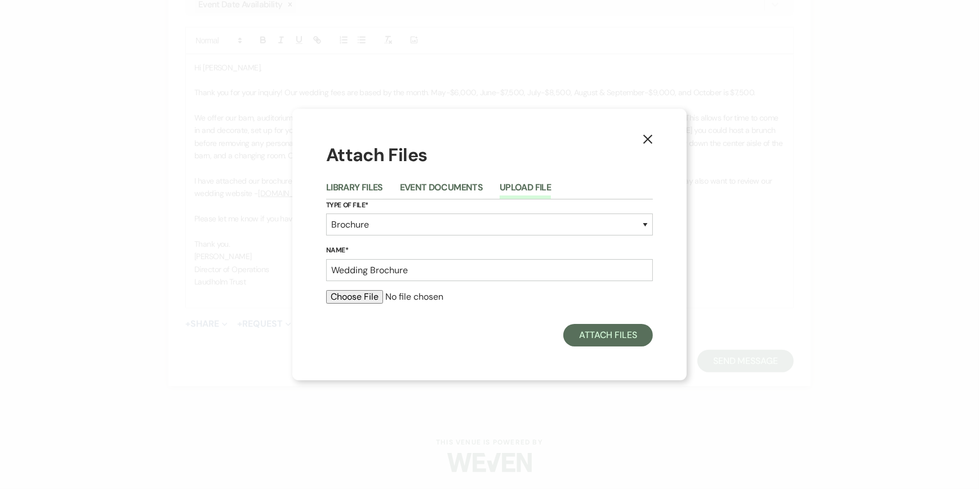
click at [350, 297] on input "file" at bounding box center [489, 297] width 327 height 14
type input "C:\fakepath\Wedding Brochure 2025.pdf"
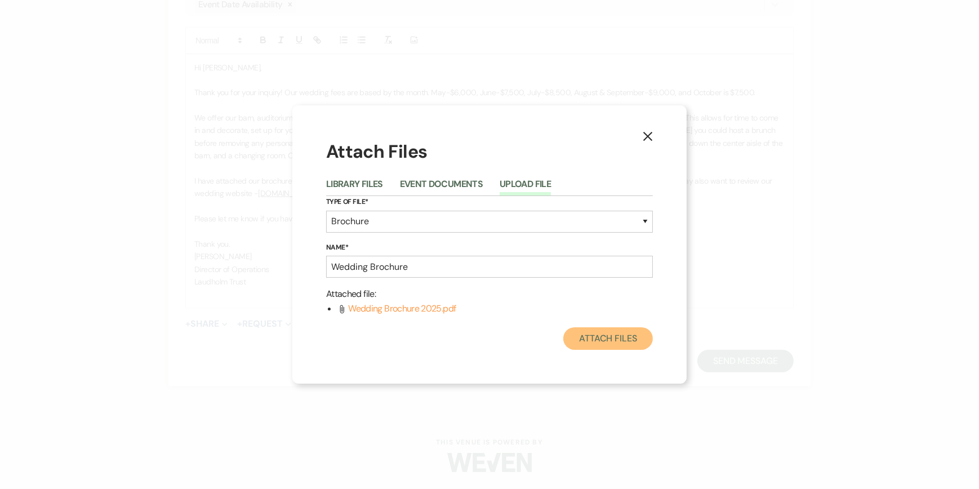
click at [589, 335] on button "Attach Files" at bounding box center [608, 338] width 90 height 23
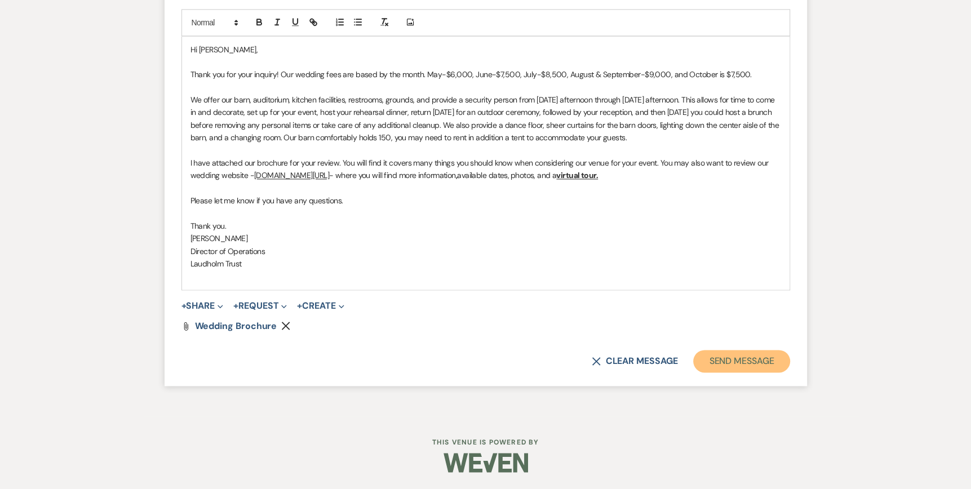
click at [765, 372] on button "Send Message" at bounding box center [741, 361] width 96 height 23
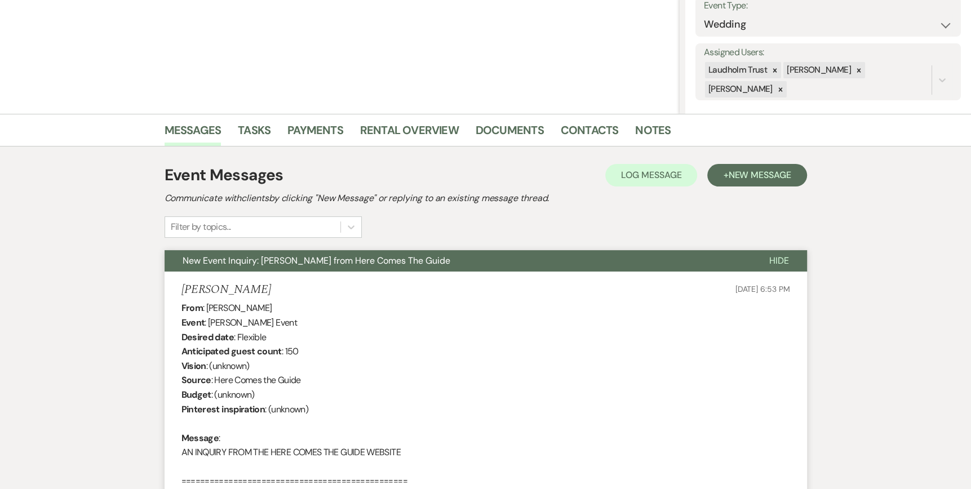
scroll to position [0, 0]
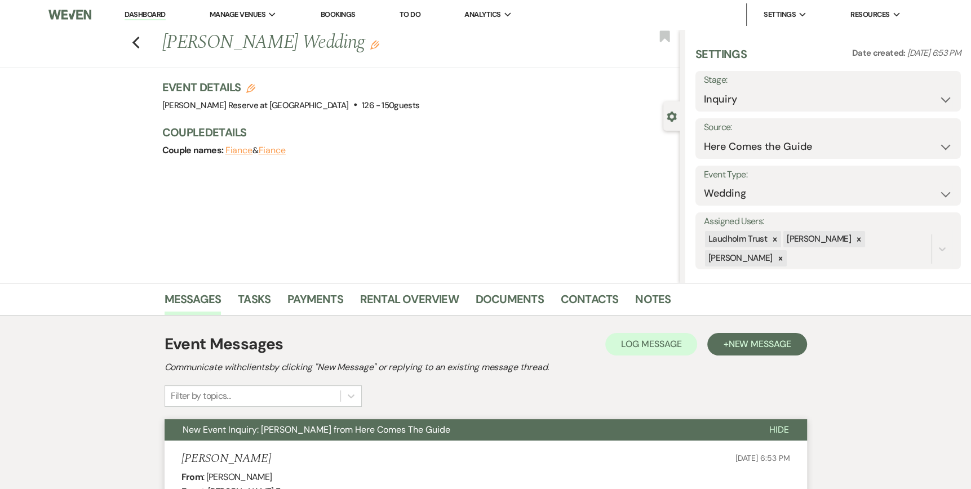
click at [139, 11] on link "Dashboard" at bounding box center [145, 15] width 41 height 11
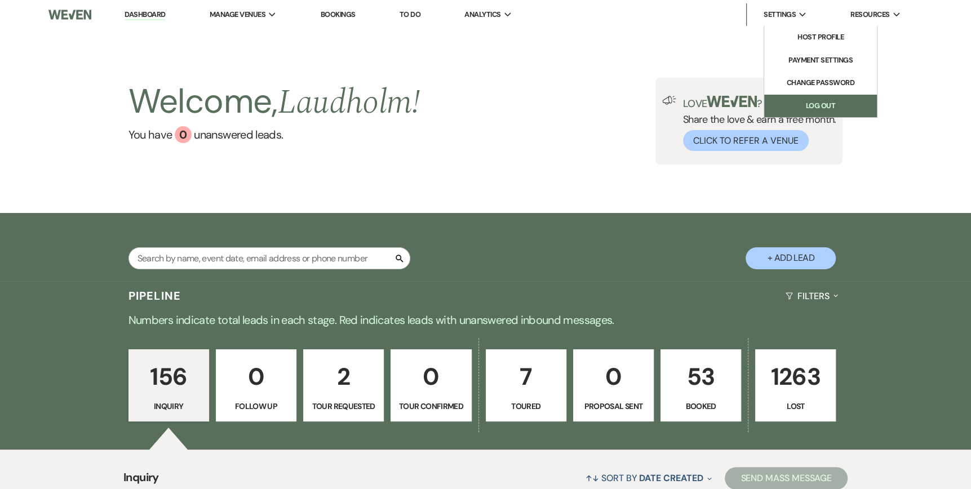
click at [807, 105] on link "Log Out" at bounding box center [820, 106] width 113 height 23
